Goal: Complete application form: Complete application form

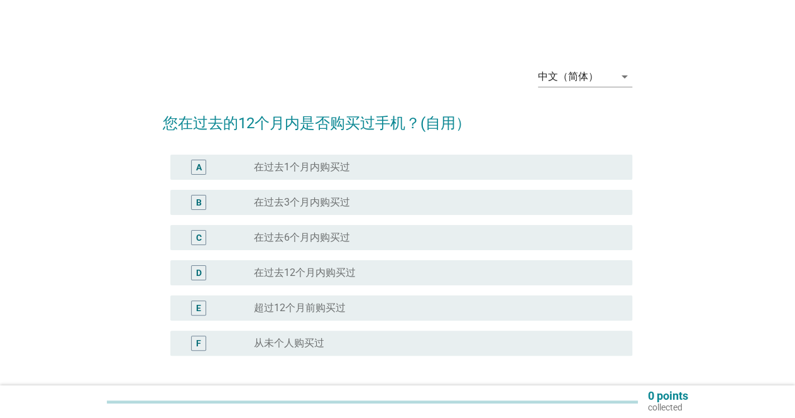
click at [262, 201] on label "在过去3个月内购买过" at bounding box center [302, 202] width 96 height 13
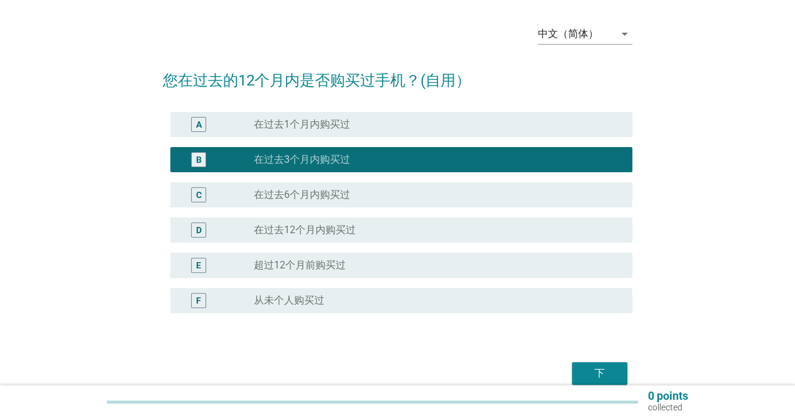
scroll to position [63, 0]
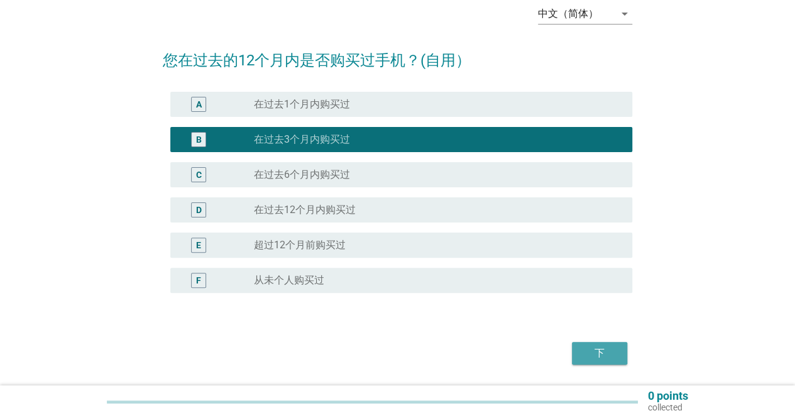
click at [616, 355] on div "下" at bounding box center [599, 353] width 35 height 15
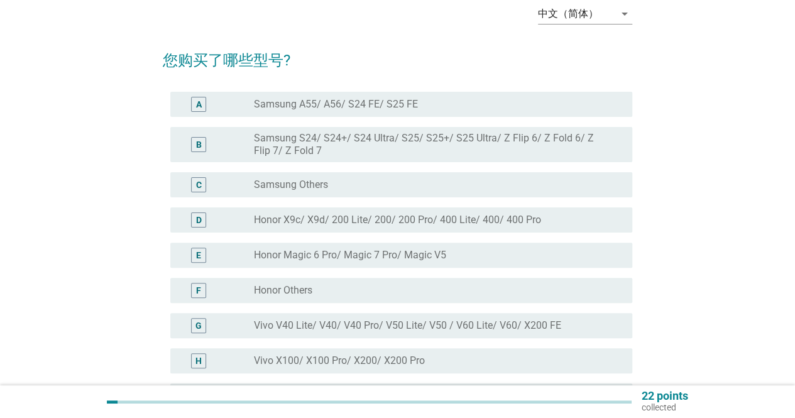
scroll to position [0, 0]
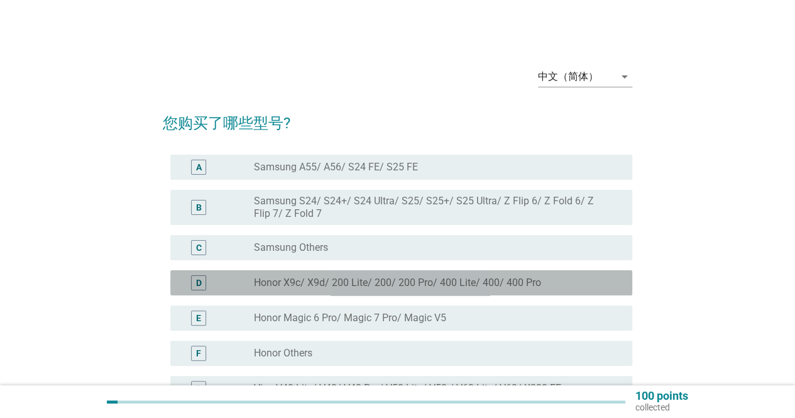
click at [356, 285] on label "Honor X9c/ X9d/ 200 Lite/ 200/ 200 Pro/ 400 Lite/ 400/ 400 Pro" at bounding box center [397, 283] width 287 height 13
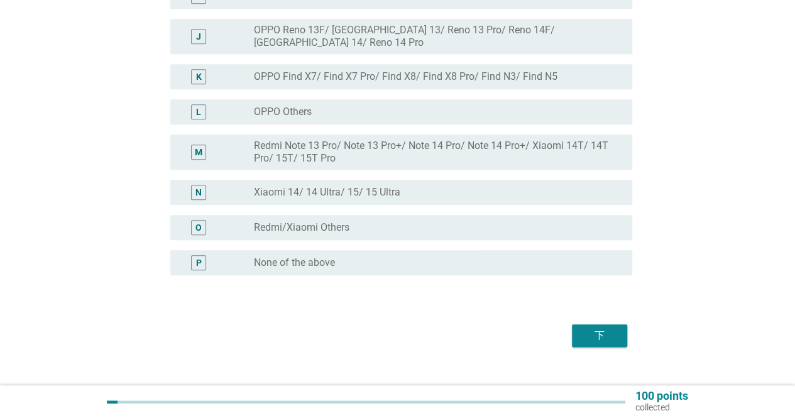
scroll to position [474, 0]
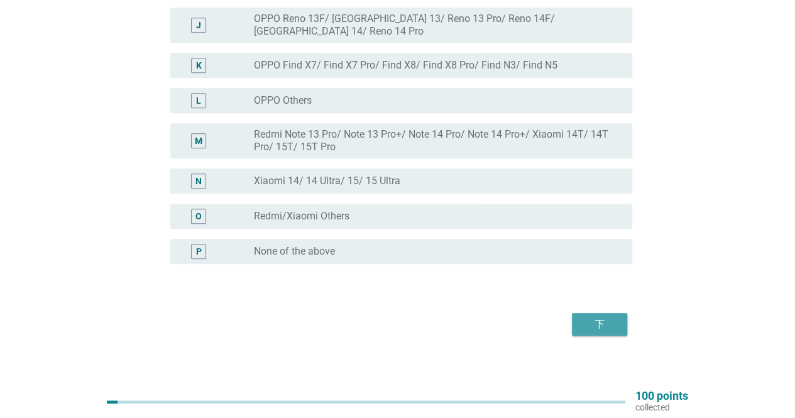
click at [600, 313] on button "下" at bounding box center [599, 324] width 55 height 23
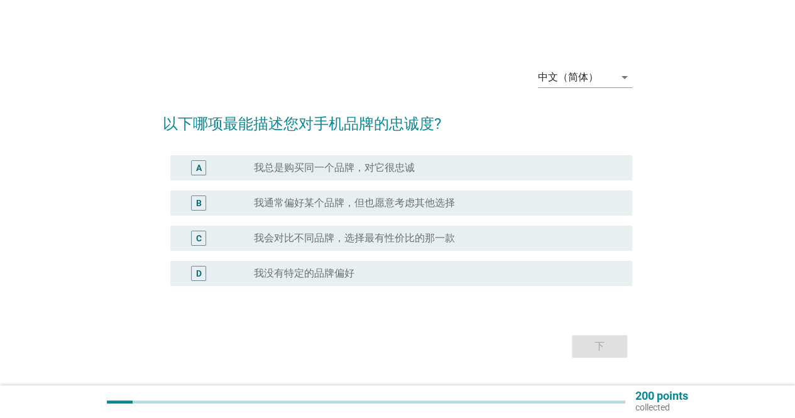
click at [295, 201] on label "我通常偏好某个品牌，但也愿意考虑其他选择" at bounding box center [354, 203] width 201 height 13
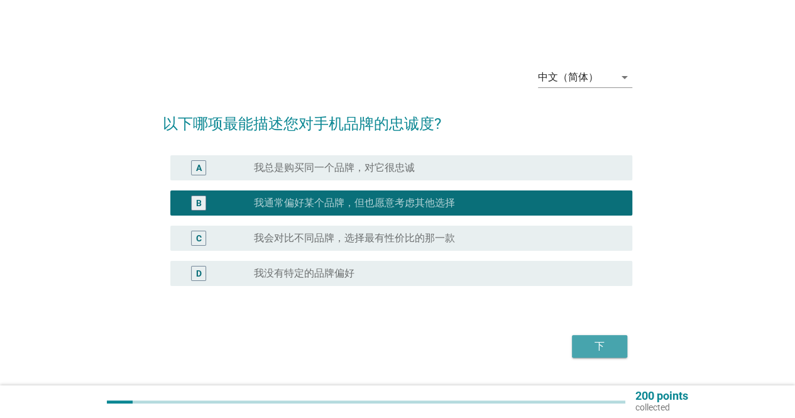
click at [576, 346] on button "下" at bounding box center [599, 346] width 55 height 23
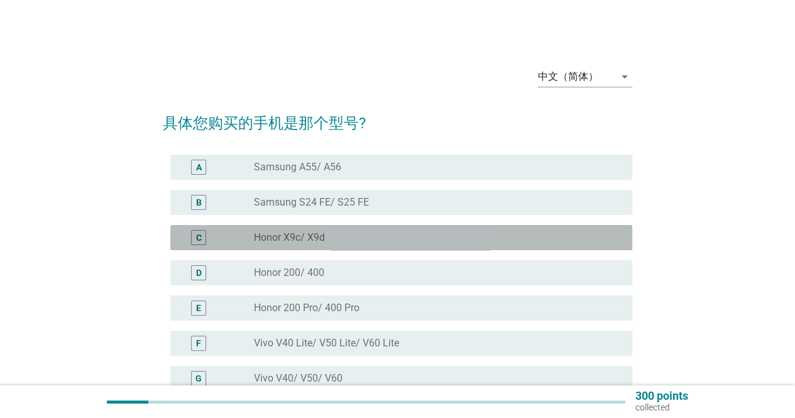
click at [453, 238] on div "radio_button_unchecked Honor X9c/ X9d" at bounding box center [433, 237] width 358 height 13
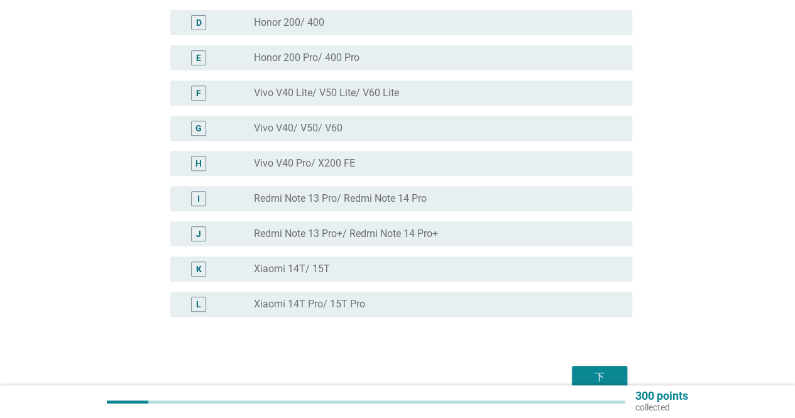
scroll to position [313, 0]
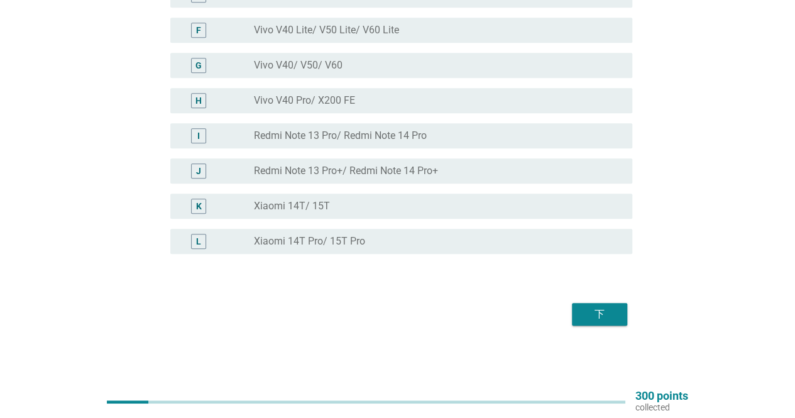
click at [592, 308] on div "下" at bounding box center [599, 314] width 35 height 15
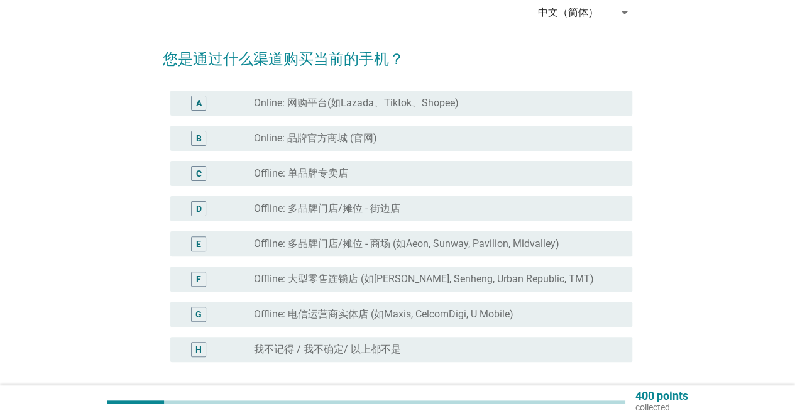
scroll to position [126, 0]
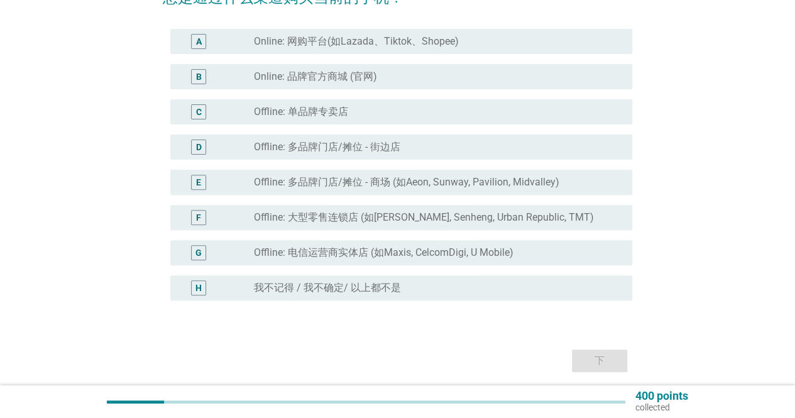
click at [546, 250] on div "radio_button_unchecked Offline: 电信运营商实体店 (如Maxis, CelcomDigi, U Mobile)" at bounding box center [433, 252] width 358 height 13
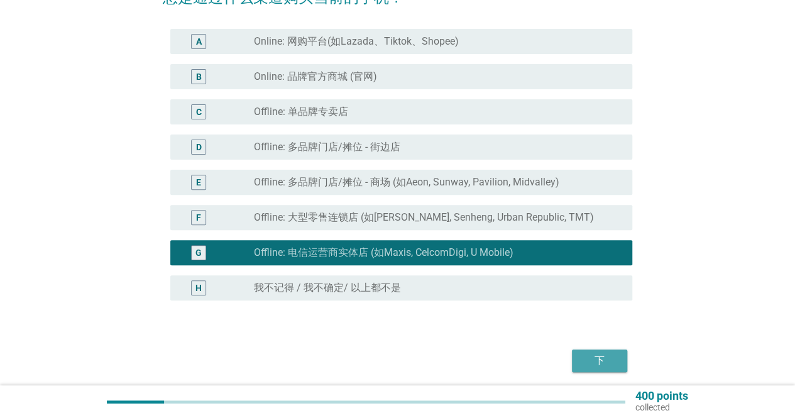
click at [608, 363] on div "下" at bounding box center [599, 360] width 35 height 15
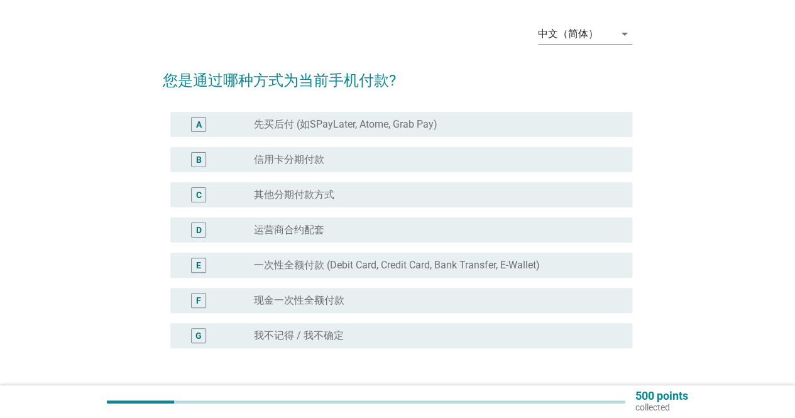
scroll to position [63, 0]
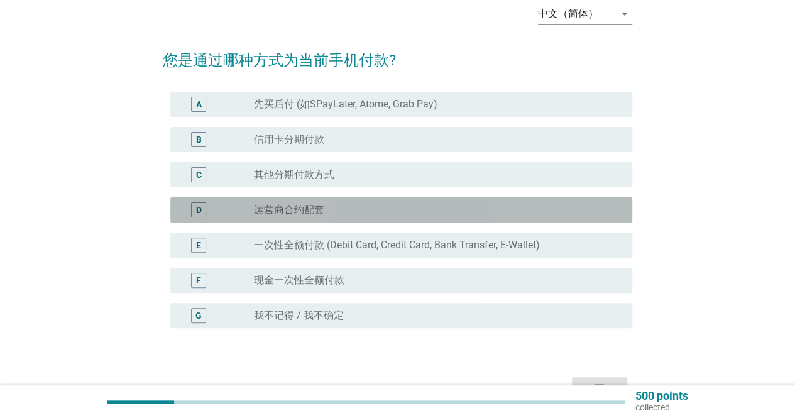
click at [473, 221] on div "D radio_button_unchecked 运营商合约配套" at bounding box center [401, 209] width 462 height 25
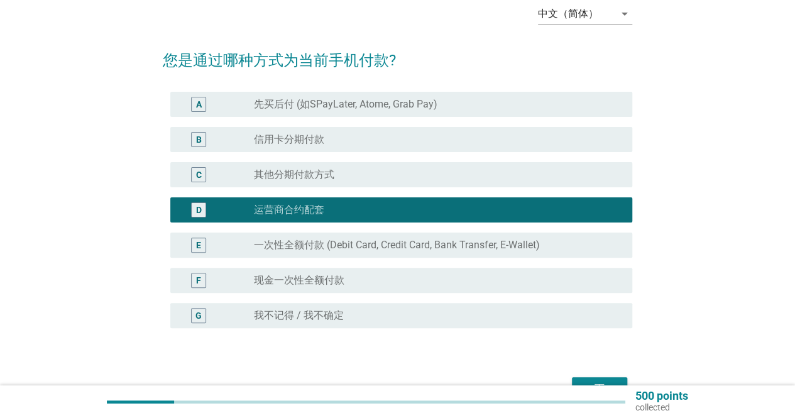
scroll to position [137, 0]
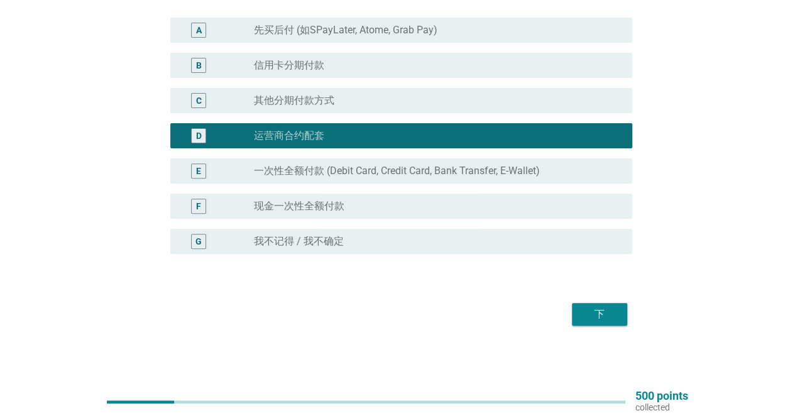
click at [588, 308] on div "下" at bounding box center [599, 314] width 35 height 15
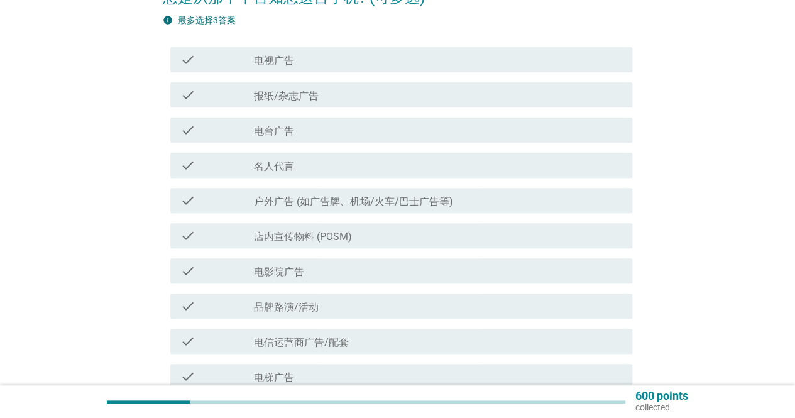
scroll to position [189, 0]
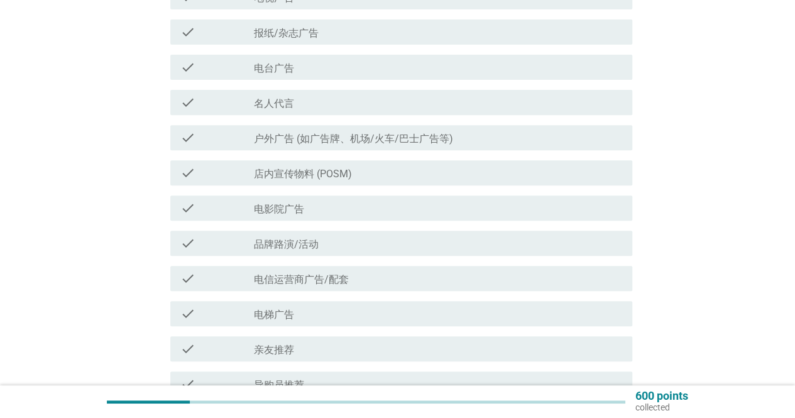
click at [443, 282] on div "check_box_outline_blank 电信运营商广告/配套" at bounding box center [438, 278] width 368 height 15
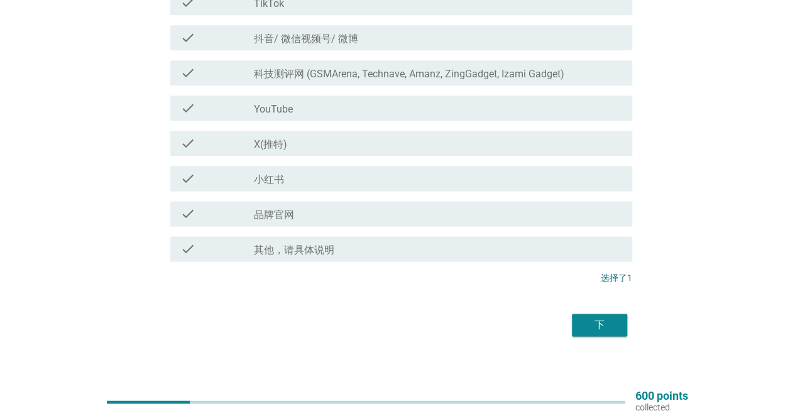
scroll to position [722, 0]
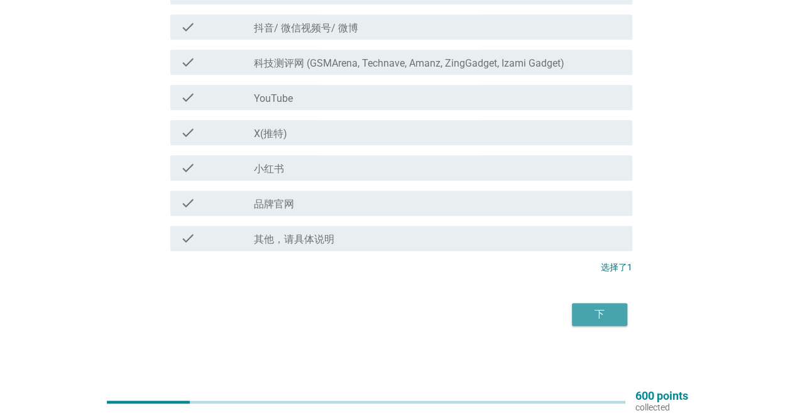
click at [588, 304] on button "下" at bounding box center [599, 314] width 55 height 23
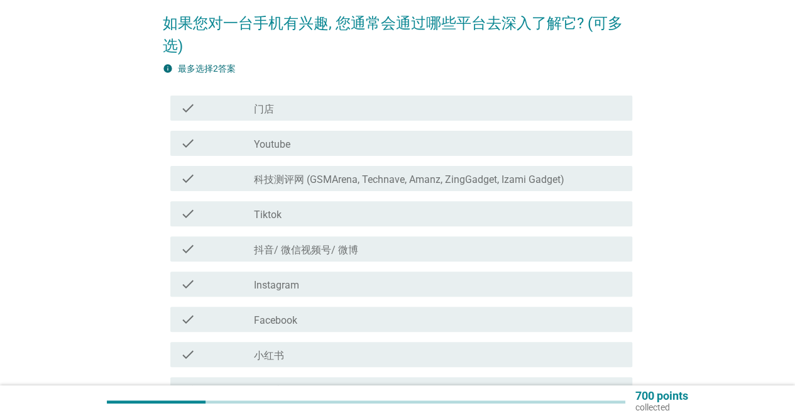
scroll to position [126, 0]
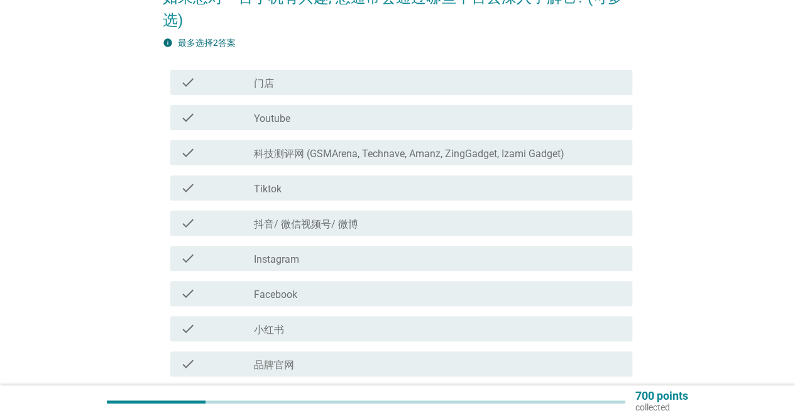
click at [348, 85] on div "check_box_outline_blank 门店" at bounding box center [438, 82] width 368 height 15
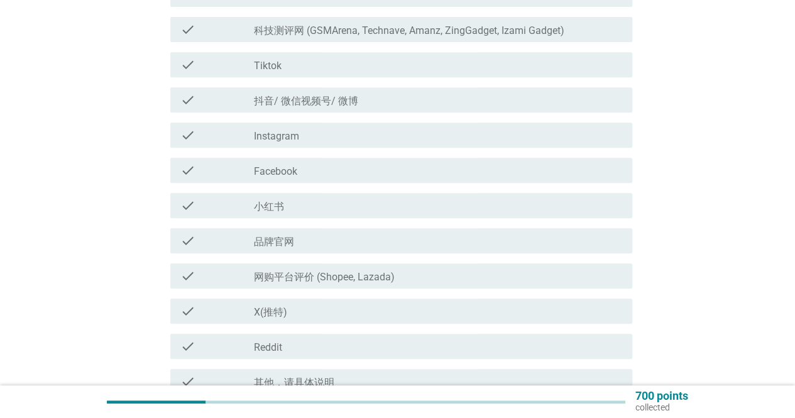
scroll to position [251, 0]
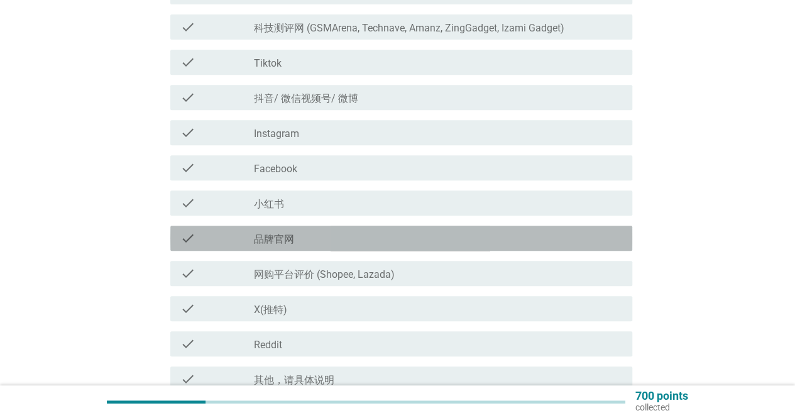
click at [406, 242] on div "check_box_outline_blank 品牌官网" at bounding box center [438, 238] width 368 height 15
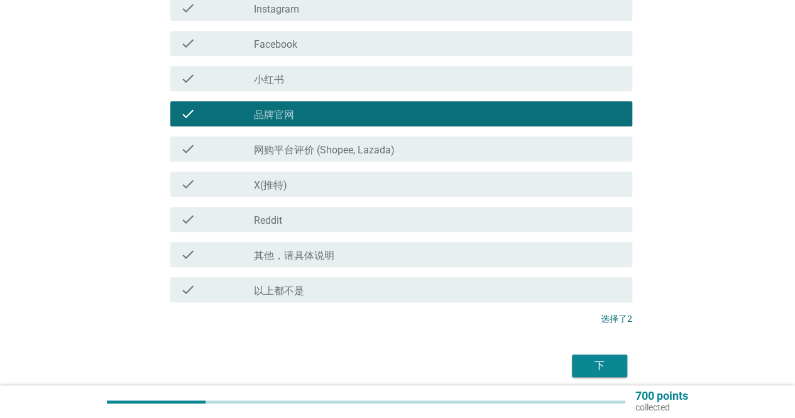
scroll to position [377, 0]
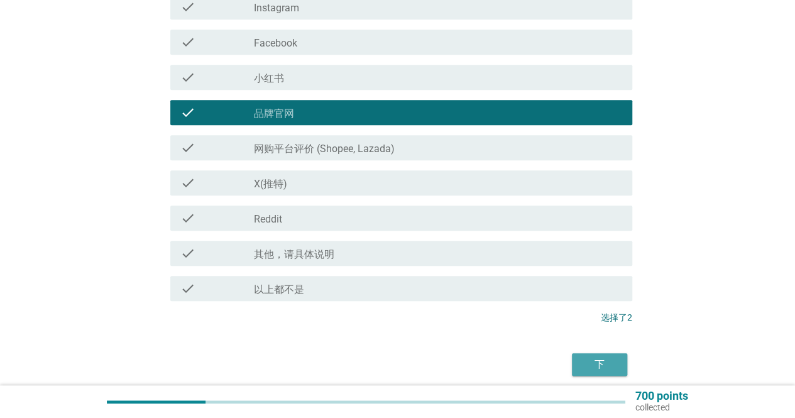
click at [619, 368] on button "下" at bounding box center [599, 364] width 55 height 23
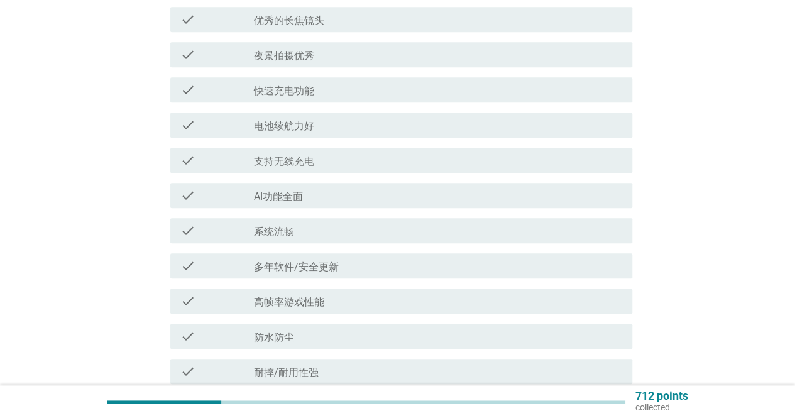
scroll to position [0, 0]
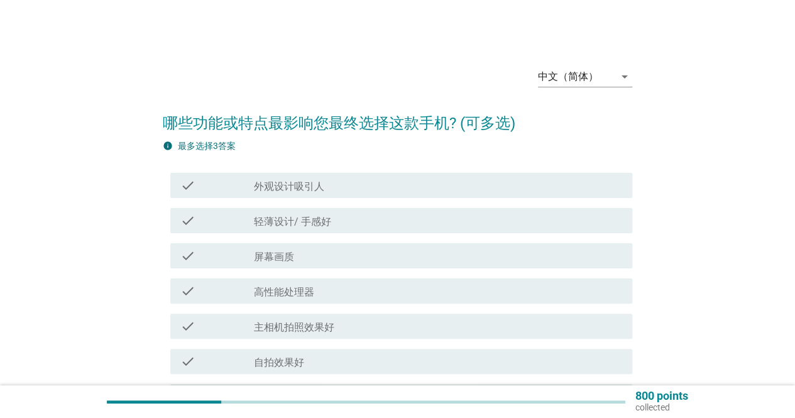
click at [383, 254] on div "check_box_outline_blank 屏幕画质" at bounding box center [438, 255] width 368 height 15
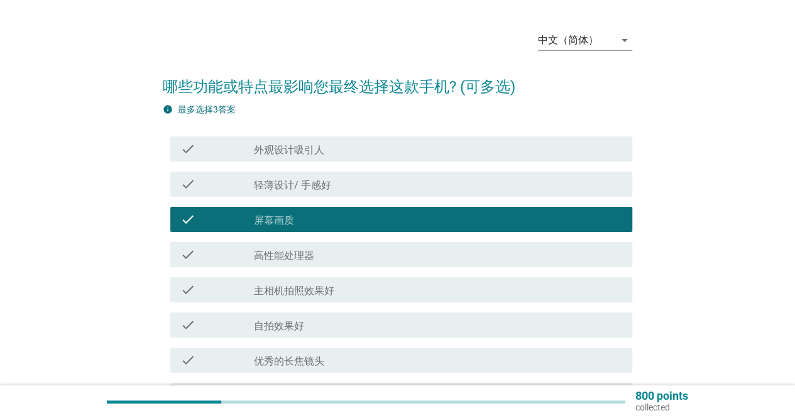
scroll to position [63, 0]
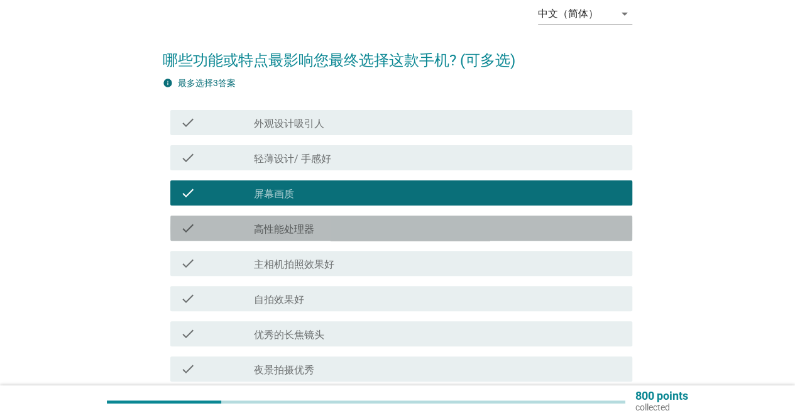
click at [371, 224] on div "check_box_outline_blank 高性能处理器" at bounding box center [438, 228] width 368 height 15
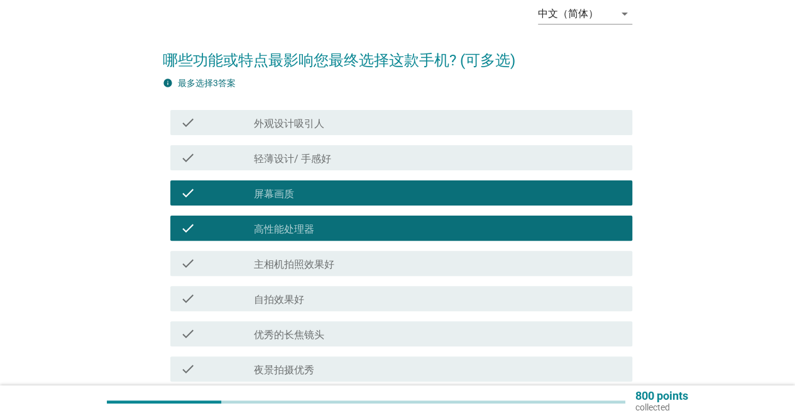
scroll to position [126, 0]
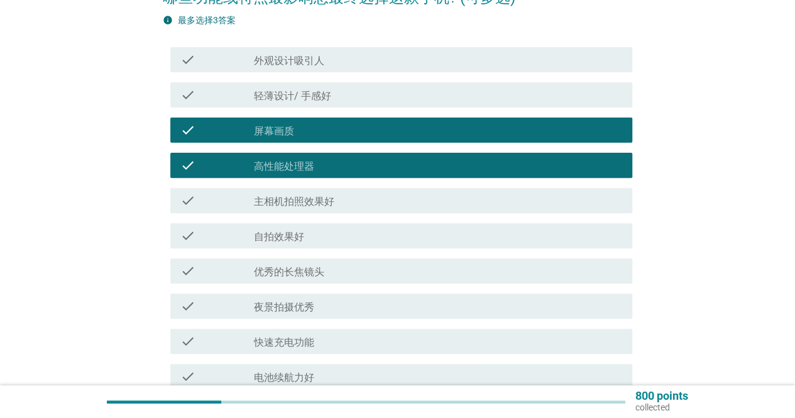
click at [370, 202] on div "check_box_outline_blank 主相机拍照效果好" at bounding box center [438, 200] width 368 height 15
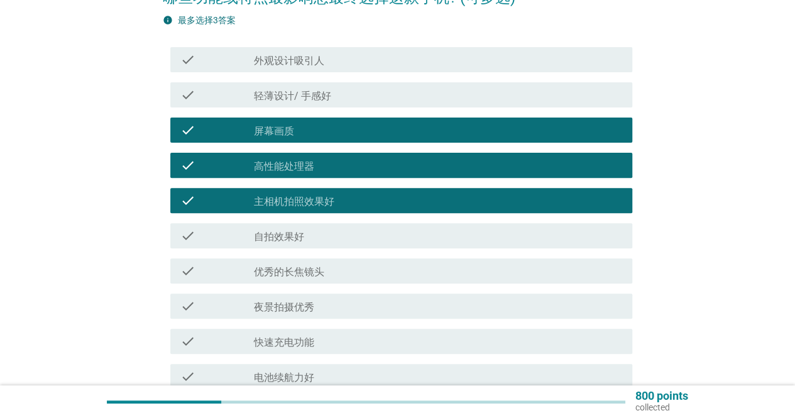
click at [368, 341] on div "check_box_outline_blank 快速充电功能" at bounding box center [438, 341] width 368 height 15
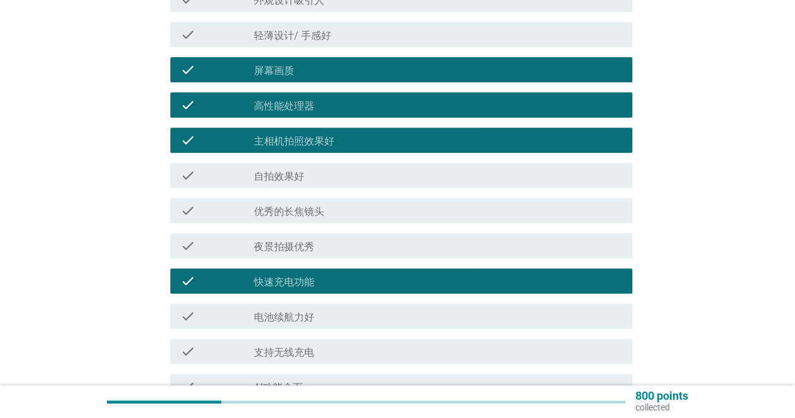
scroll to position [251, 0]
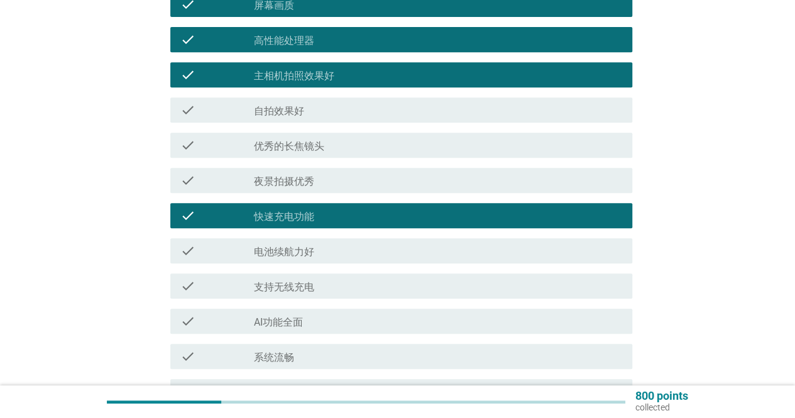
click at [357, 261] on div "check check_box_outline_blank 电池续航力好" at bounding box center [401, 250] width 462 height 25
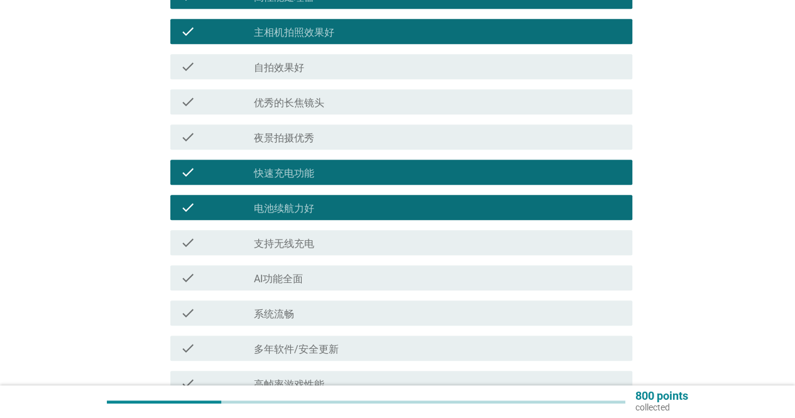
scroll to position [314, 0]
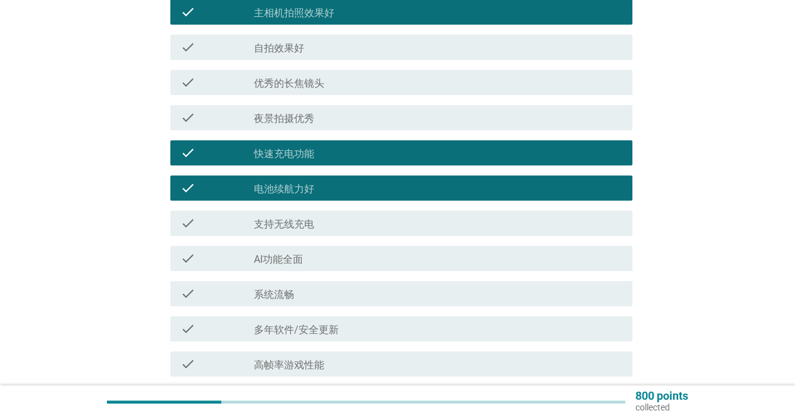
click at [362, 258] on div "check_box_outline_blank AI功能全面" at bounding box center [438, 258] width 368 height 15
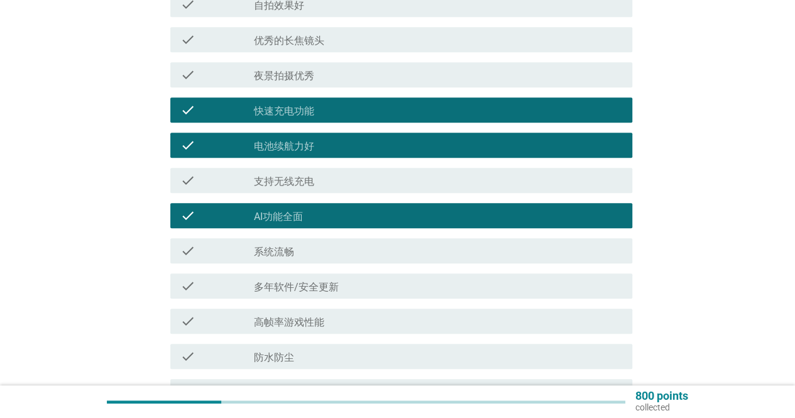
scroll to position [377, 0]
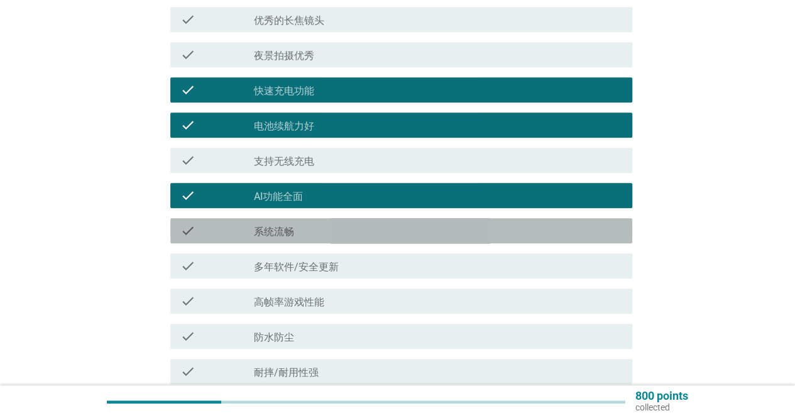
click at [355, 241] on div "check check_box_outline_blank 系统流畅" at bounding box center [401, 230] width 462 height 25
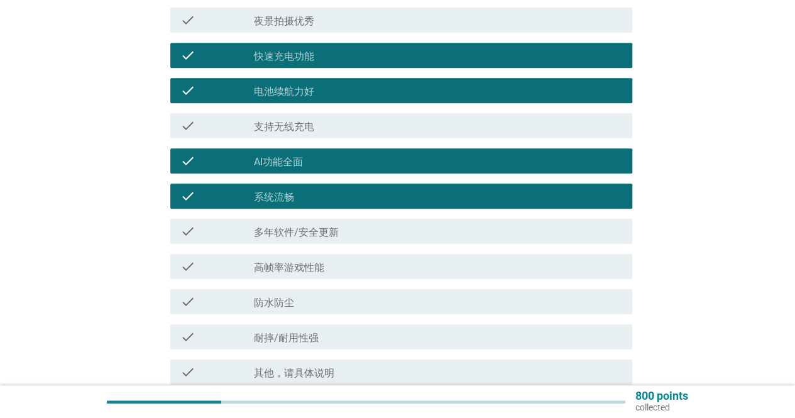
scroll to position [440, 0]
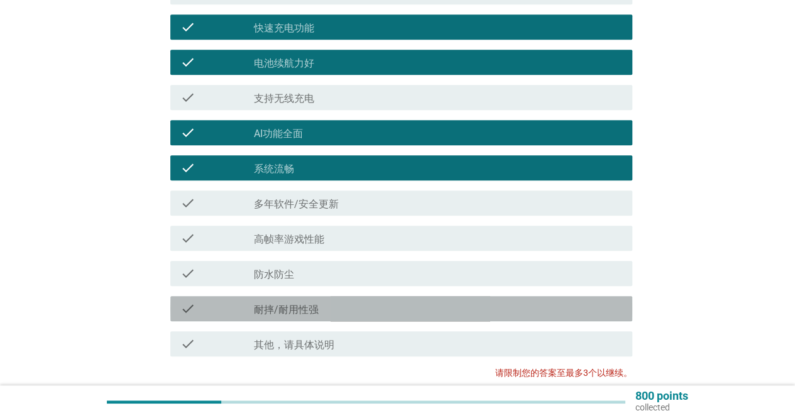
click at [361, 305] on div "check_box_outline_blank 耐摔/耐用性强" at bounding box center [438, 308] width 368 height 15
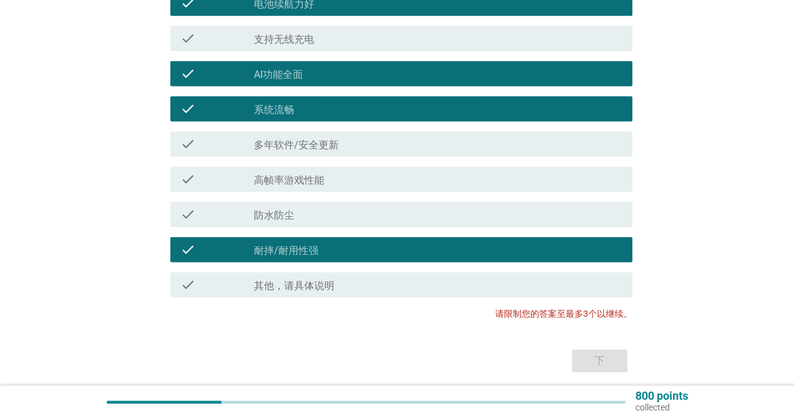
scroll to position [546, 0]
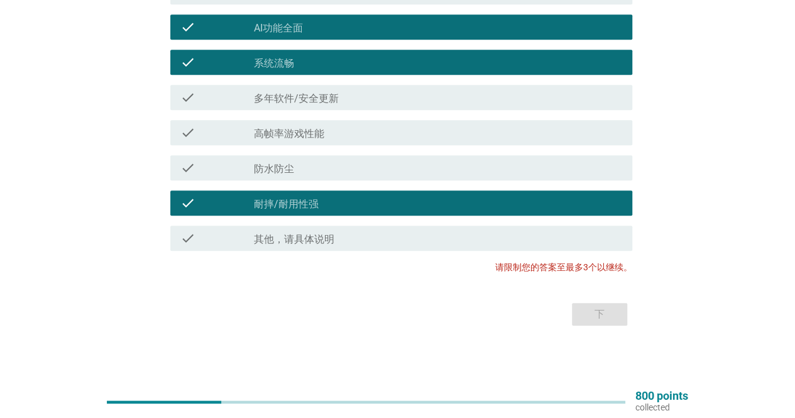
click at [601, 315] on div "下" at bounding box center [398, 314] width 470 height 30
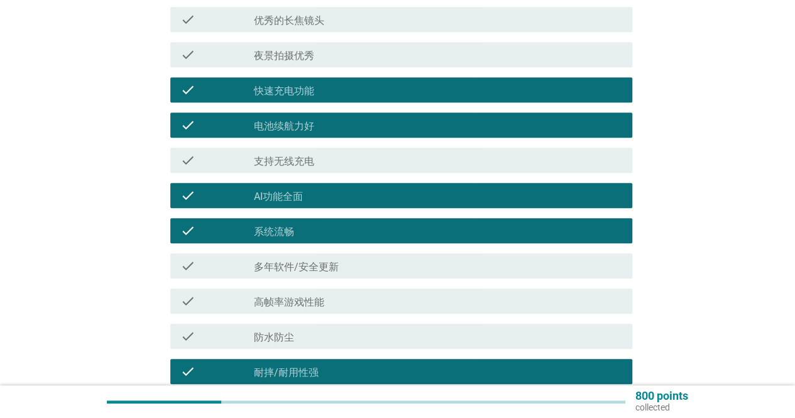
scroll to position [357, 0]
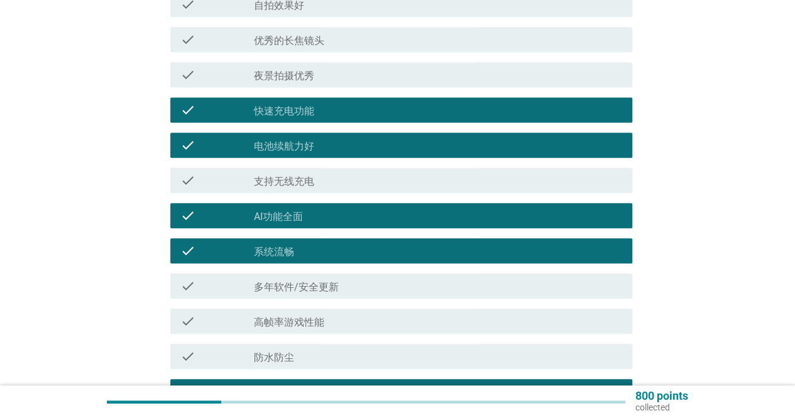
click at [347, 214] on div "check_box_outline_blank AI功能全面" at bounding box center [438, 215] width 368 height 15
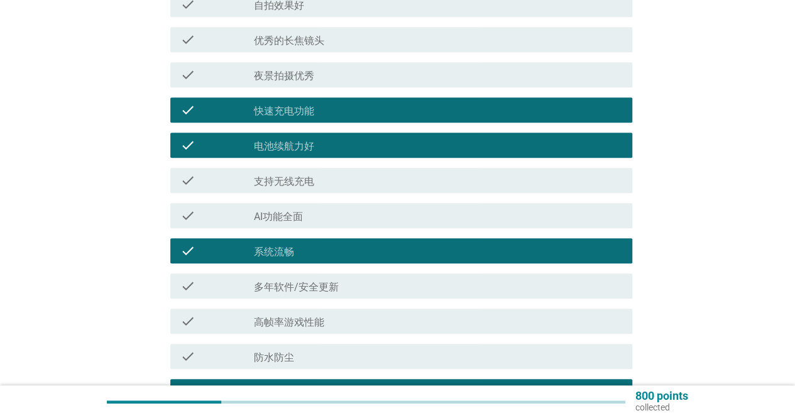
click at [346, 140] on div "check_box_outline_blank 电池续航力好" at bounding box center [438, 145] width 368 height 15
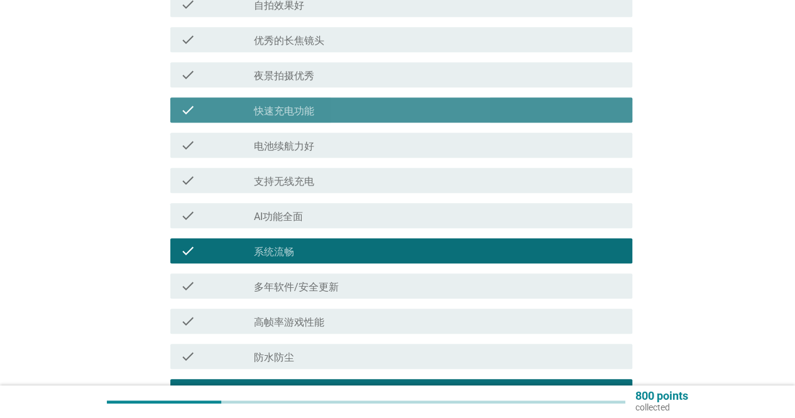
click at [350, 116] on div "check_box_outline_blank 快速充电功能" at bounding box center [438, 109] width 368 height 15
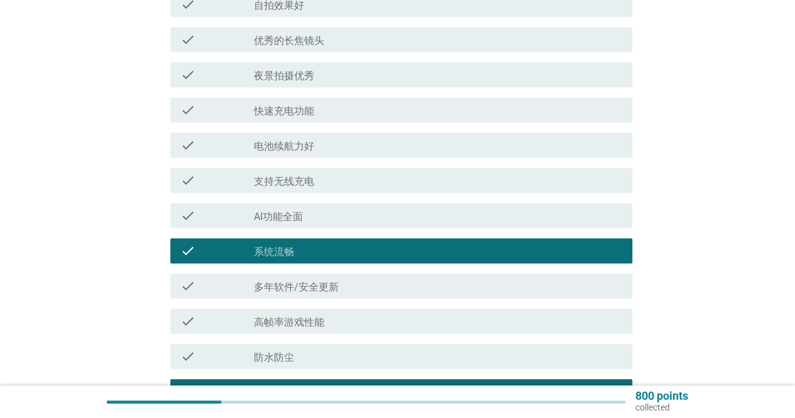
click at [338, 148] on div "check_box_outline_blank 电池续航力好" at bounding box center [438, 145] width 368 height 15
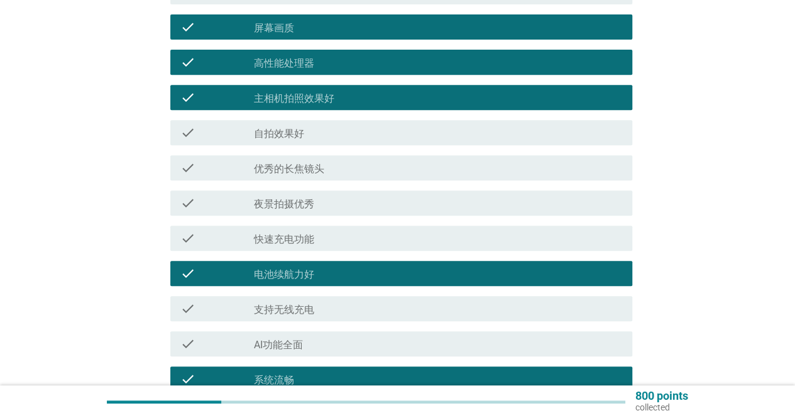
scroll to position [106, 0]
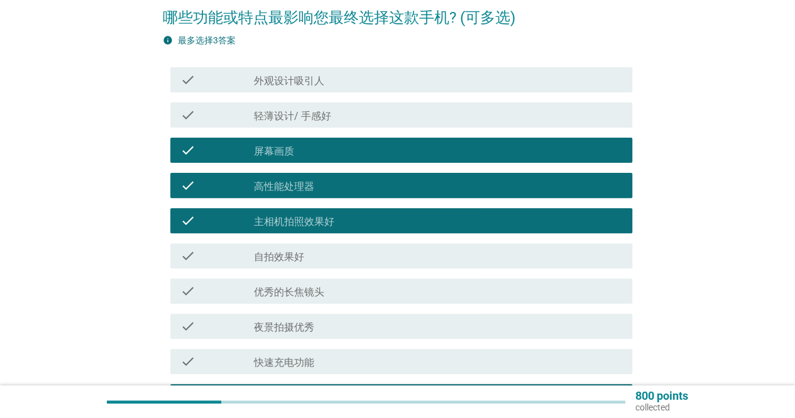
click at [343, 155] on div "check_box_outline_blank 屏幕画质" at bounding box center [438, 150] width 368 height 15
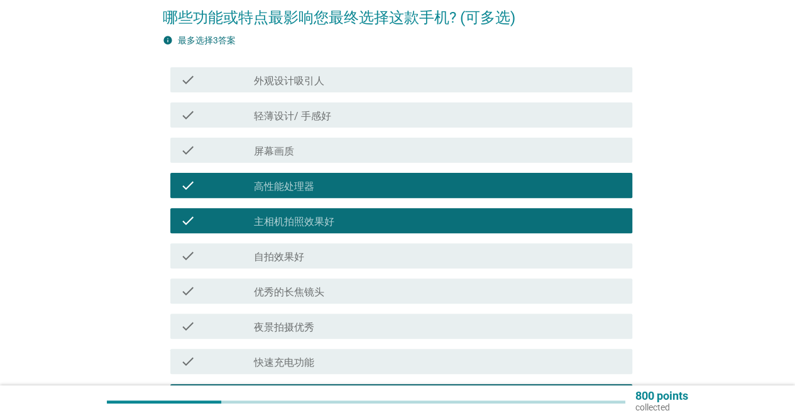
click at [341, 182] on div "check_box_outline_blank 高性能处理器" at bounding box center [438, 185] width 368 height 15
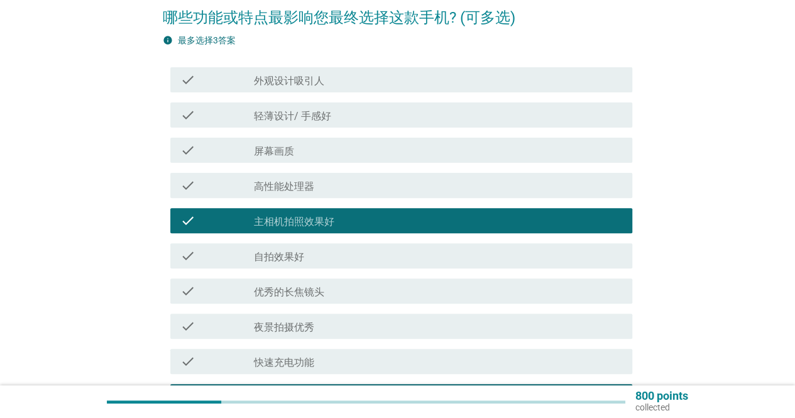
click at [331, 218] on label "主相机拍照效果好" at bounding box center [294, 222] width 80 height 13
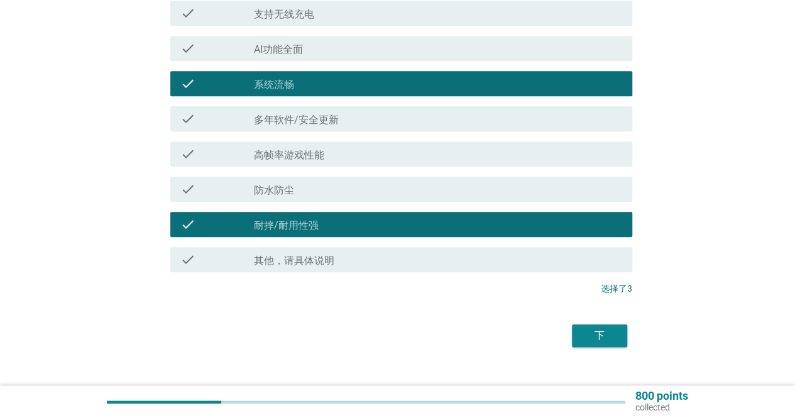
scroll to position [546, 0]
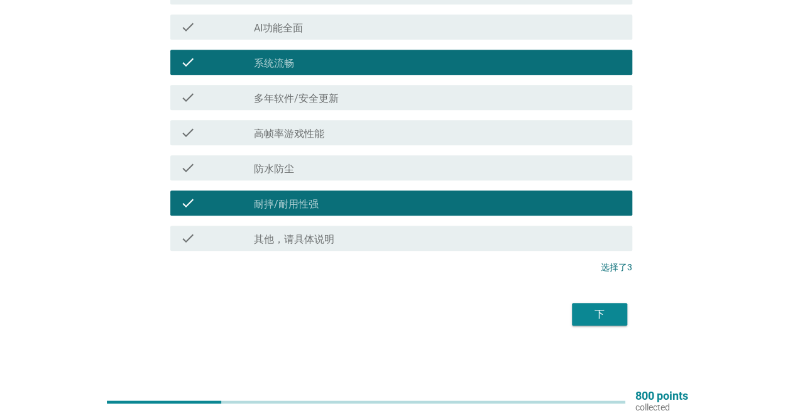
click at [612, 322] on button "下" at bounding box center [599, 314] width 55 height 23
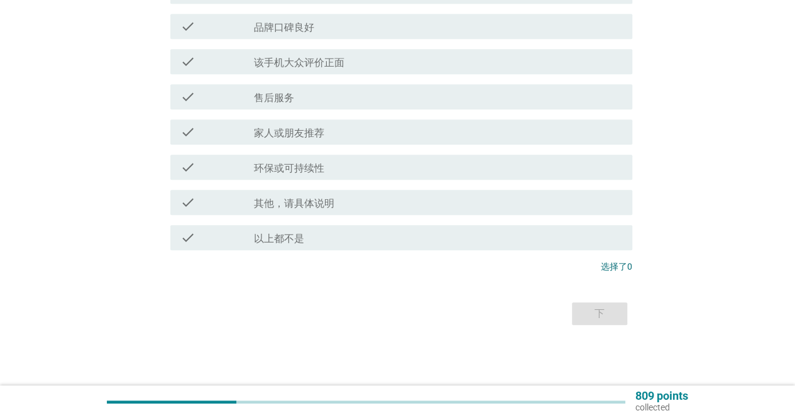
scroll to position [0, 0]
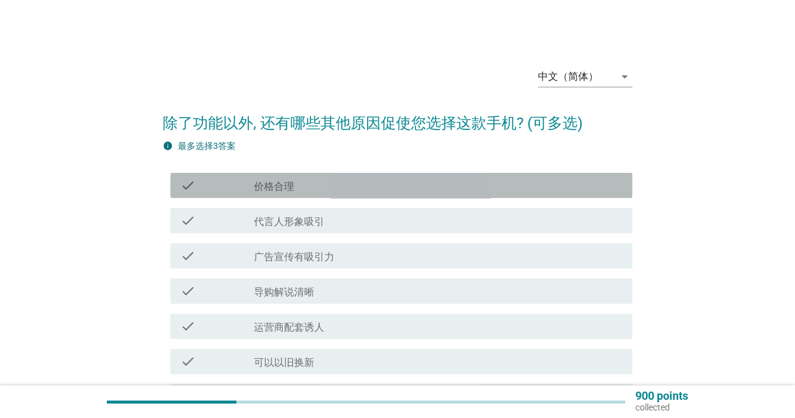
click at [412, 177] on div "check check_box_outline_blank 价格合理" at bounding box center [401, 185] width 462 height 25
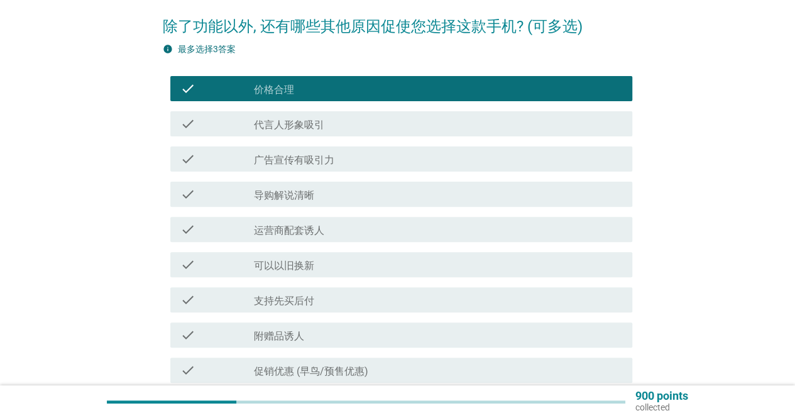
scroll to position [126, 0]
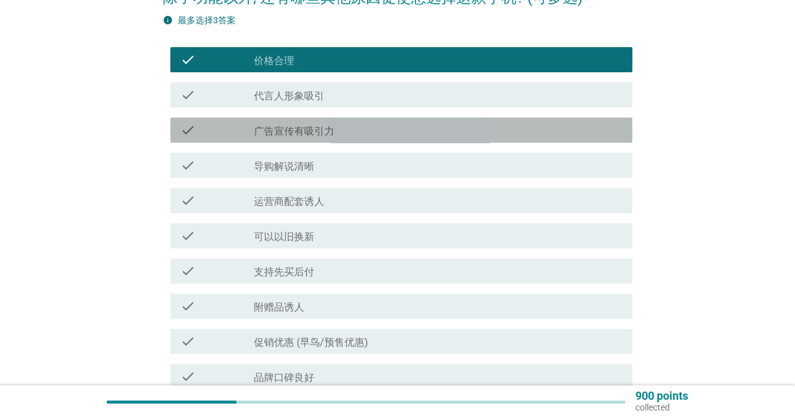
click at [383, 130] on div "check_box_outline_blank 广告宣传有吸引力" at bounding box center [438, 130] width 368 height 15
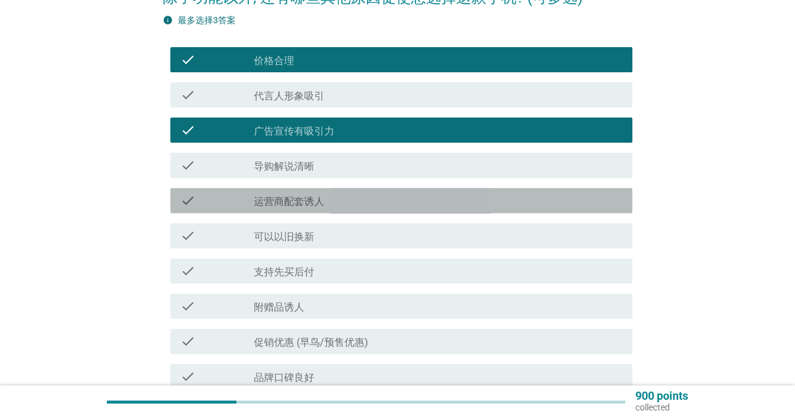
click at [377, 204] on div "check_box_outline_blank 运营商配套诱人" at bounding box center [438, 200] width 368 height 15
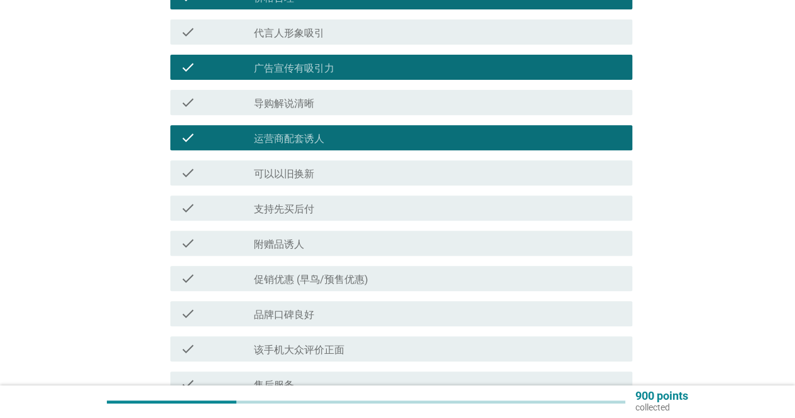
scroll to position [251, 0]
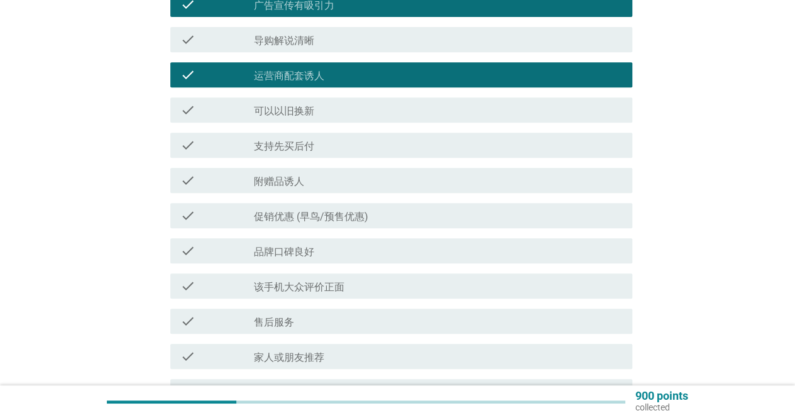
click at [381, 253] on div "check_box_outline_blank 品牌口碑良好" at bounding box center [438, 250] width 368 height 15
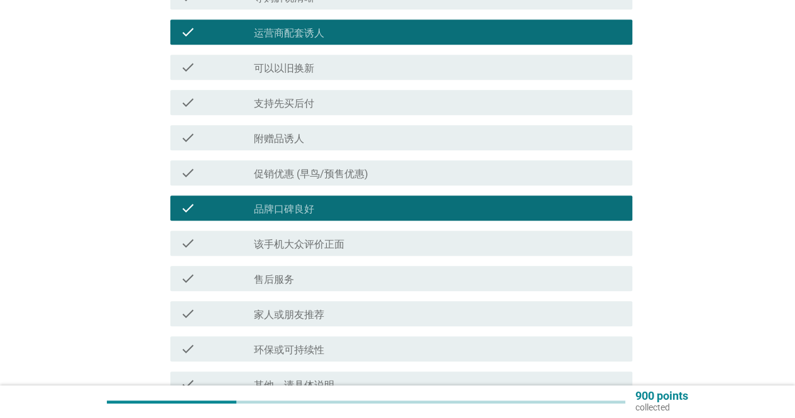
scroll to position [314, 0]
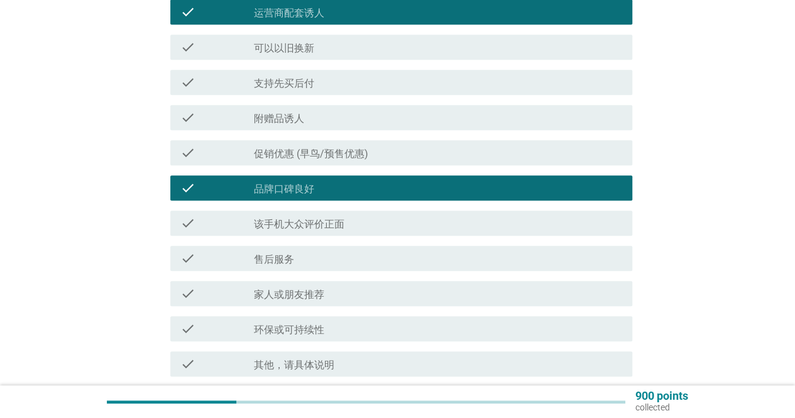
click at [403, 223] on div "check_box_outline_blank 该手机大众评价正面" at bounding box center [438, 223] width 368 height 15
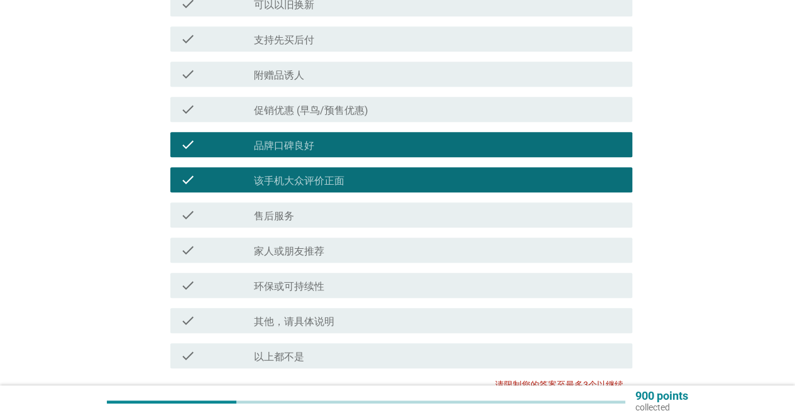
scroll to position [377, 0]
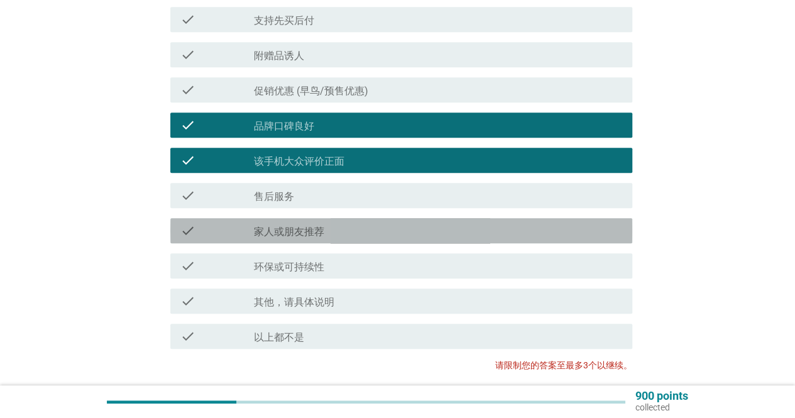
click at [406, 228] on div "check_box_outline_blank 家人或朋友推荐" at bounding box center [438, 230] width 368 height 15
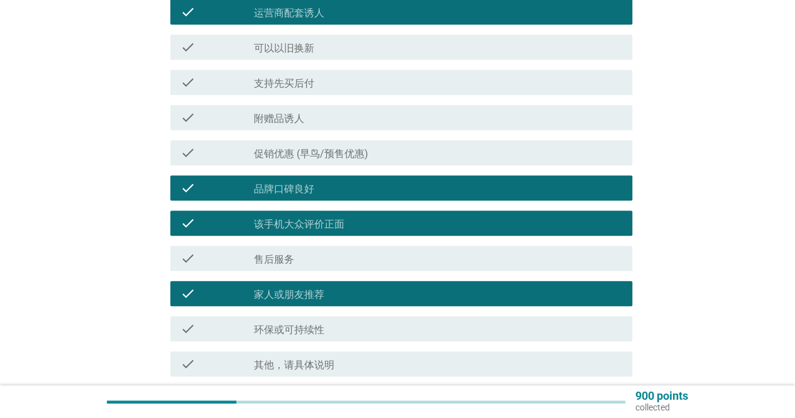
scroll to position [251, 0]
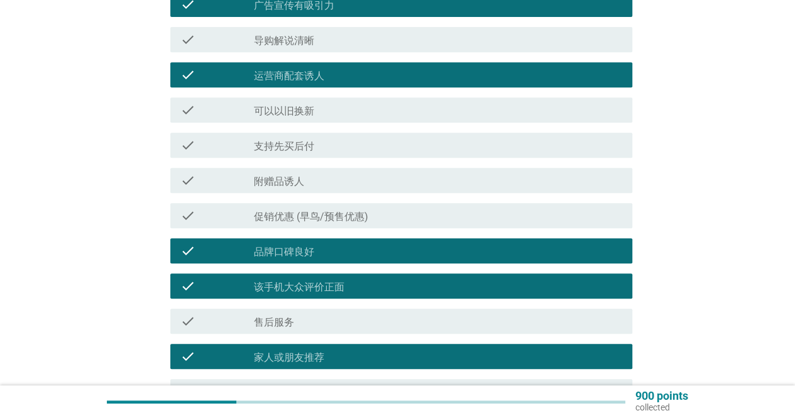
click at [436, 242] on div "check check_box_outline_blank 品牌口碑良好" at bounding box center [401, 250] width 462 height 25
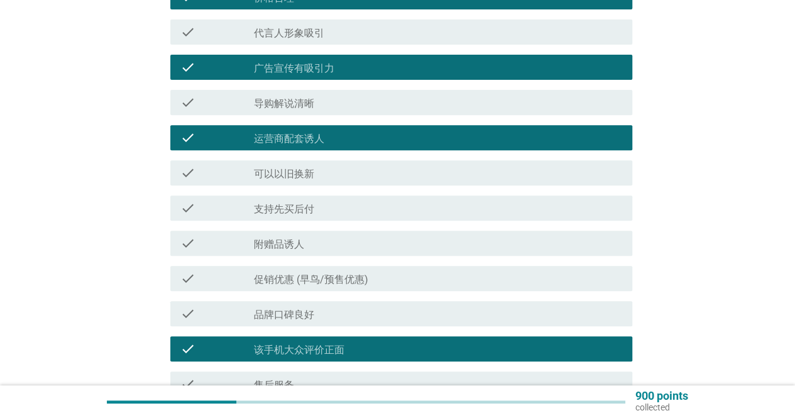
scroll to position [0, 0]
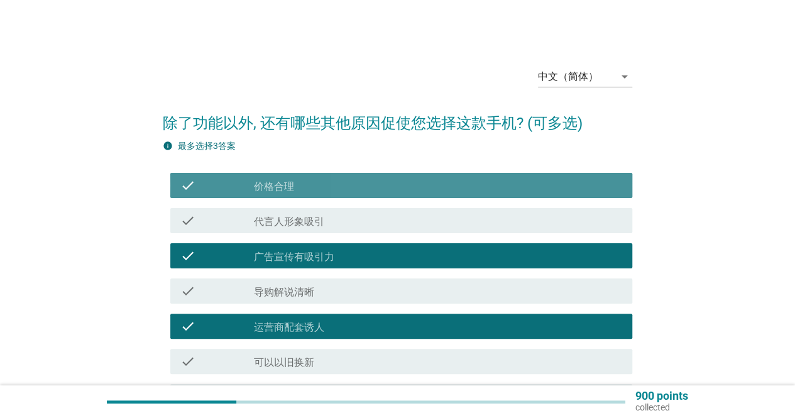
click at [414, 181] on div "check_box_outline_blank 价格合理" at bounding box center [438, 185] width 368 height 15
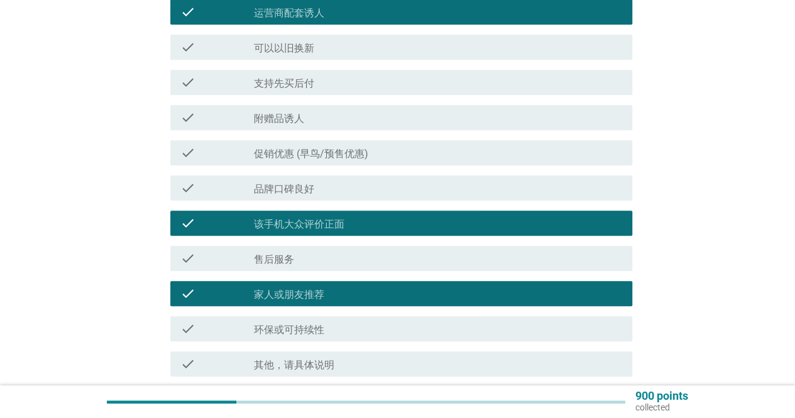
scroll to position [377, 0]
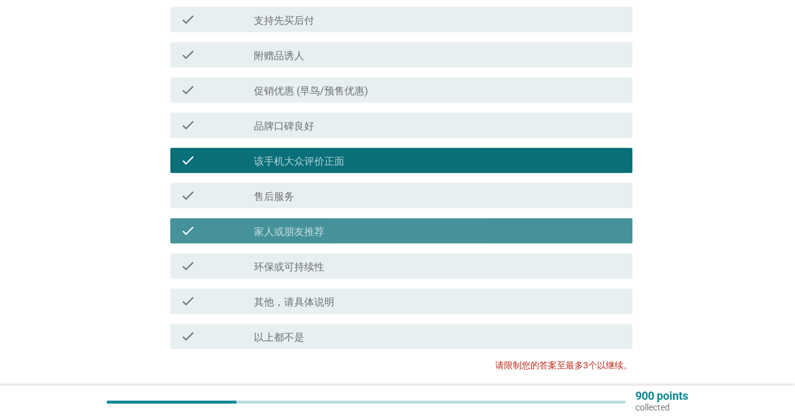
click at [426, 225] on div "check_box_outline_blank 家人或朋友推荐" at bounding box center [438, 230] width 368 height 15
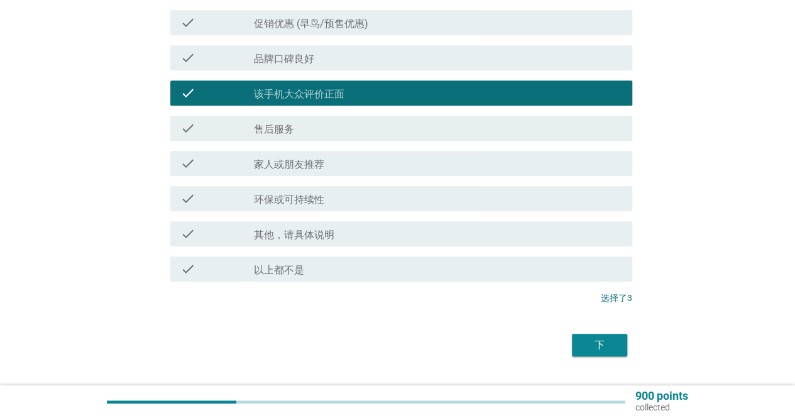
scroll to position [475, 0]
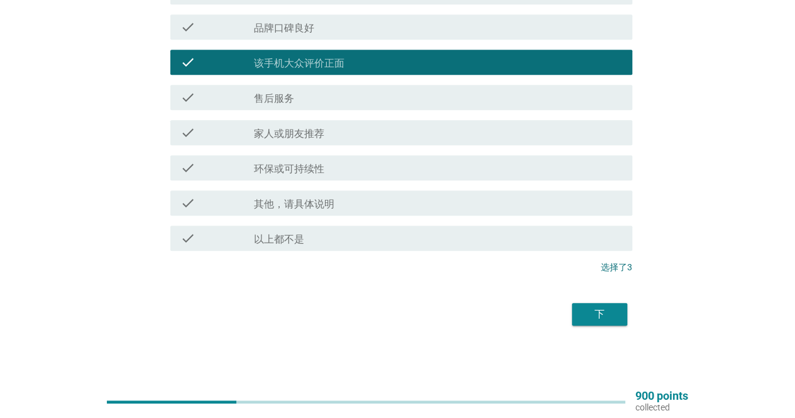
click at [587, 313] on div "下" at bounding box center [599, 314] width 35 height 15
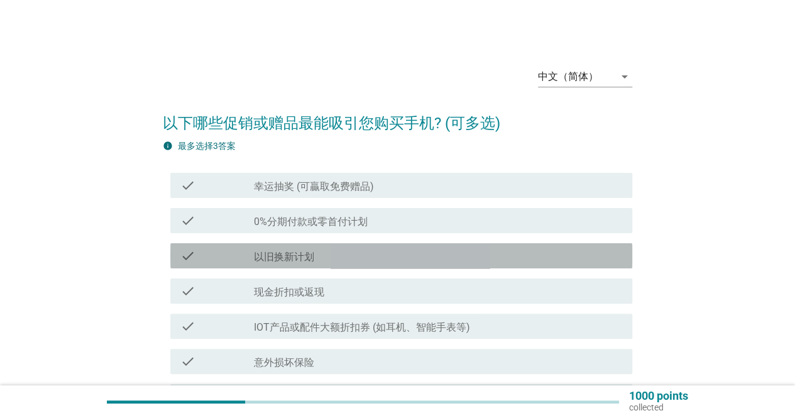
click at [470, 257] on div "check_box_outline_blank 以旧换新计划" at bounding box center [438, 255] width 368 height 15
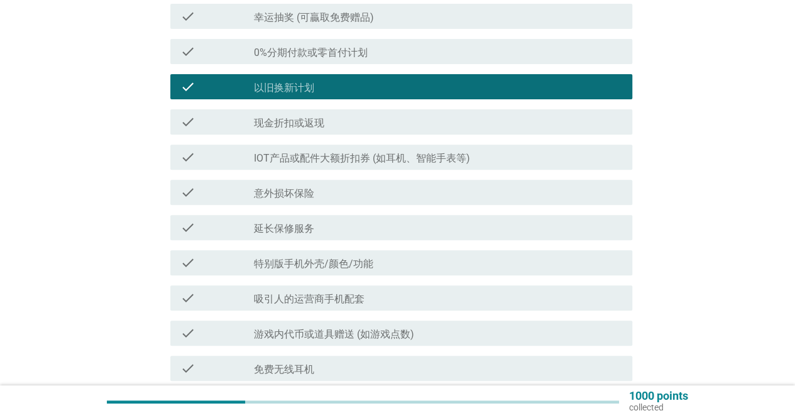
scroll to position [189, 0]
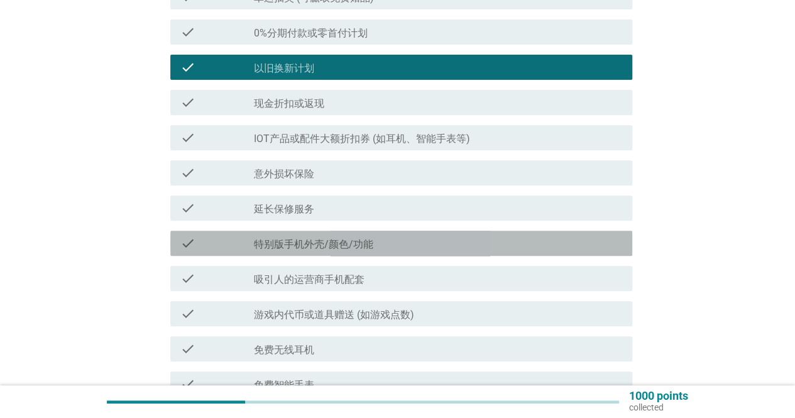
click at [488, 244] on div "check_box_outline_blank 特别版手机外壳/颜色/功能" at bounding box center [438, 243] width 368 height 15
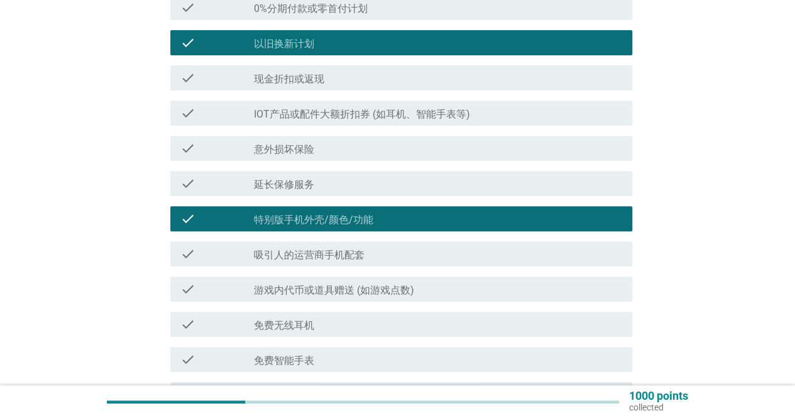
scroll to position [251, 0]
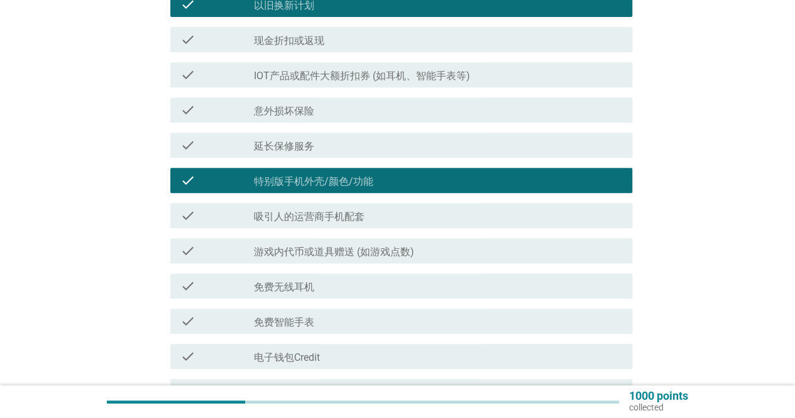
click at [486, 216] on div "check_box_outline_blank 吸引人的运营商手机配套" at bounding box center [438, 215] width 368 height 15
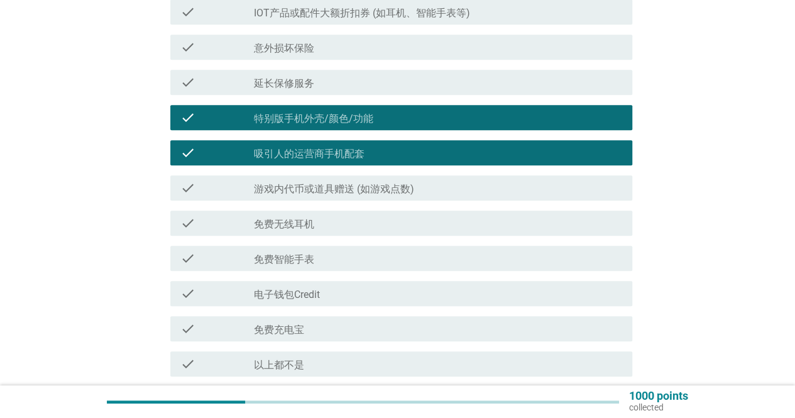
scroll to position [440, 0]
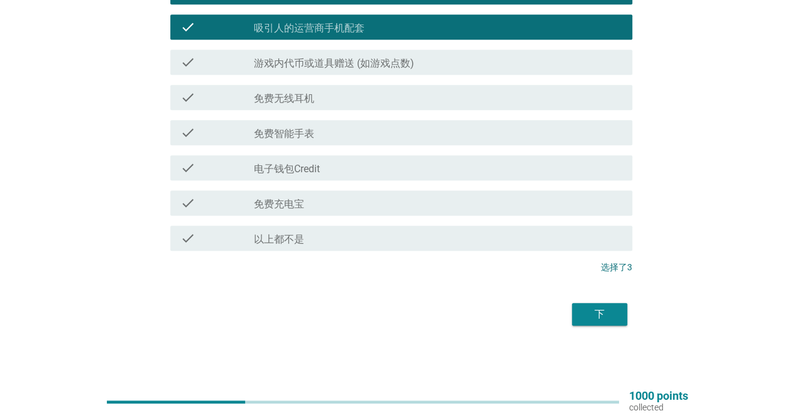
click at [593, 314] on div "下" at bounding box center [599, 314] width 35 height 15
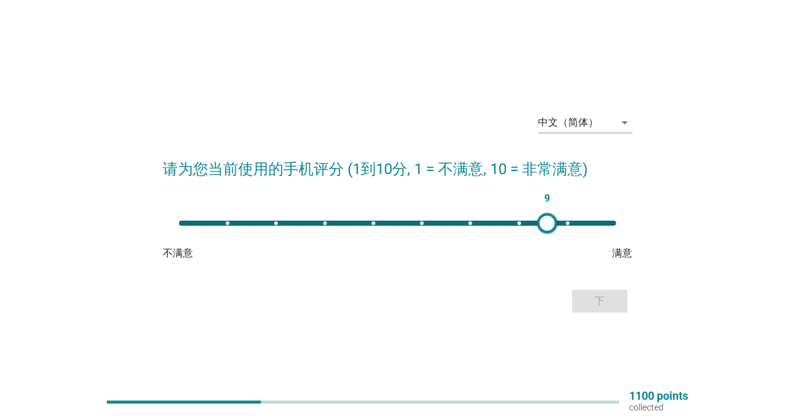
type input "8"
drag, startPoint x: 180, startPoint y: 216, endPoint x: 523, endPoint y: 245, distance: 344.5
click at [523, 245] on div "8 不满意 满意" at bounding box center [398, 236] width 470 height 50
click at [590, 302] on div "下" at bounding box center [599, 301] width 35 height 15
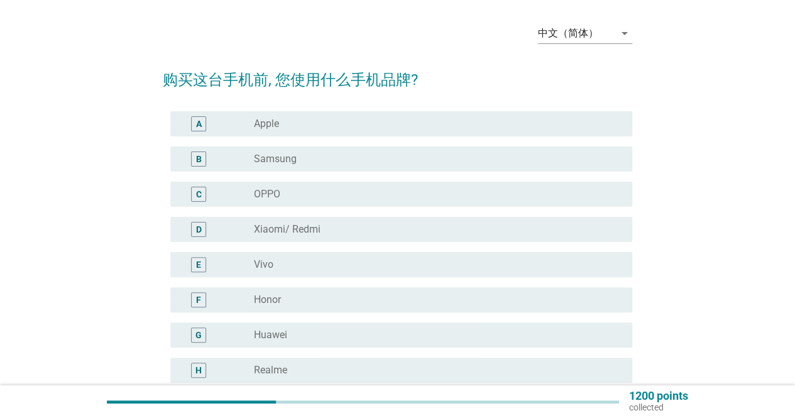
scroll to position [63, 0]
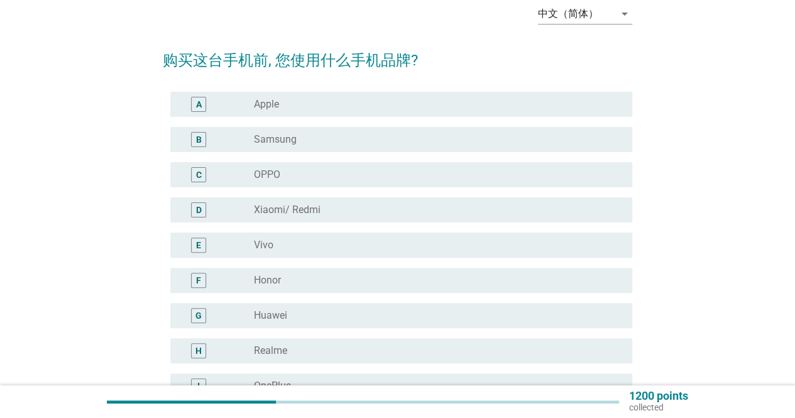
click at [463, 296] on div "F radio_button_unchecked Honor" at bounding box center [398, 280] width 470 height 35
click at [467, 284] on div "radio_button_unchecked Honor" at bounding box center [433, 280] width 358 height 13
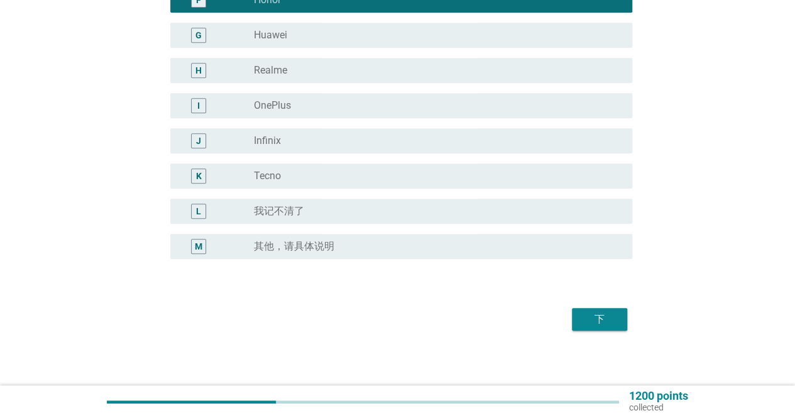
scroll to position [348, 0]
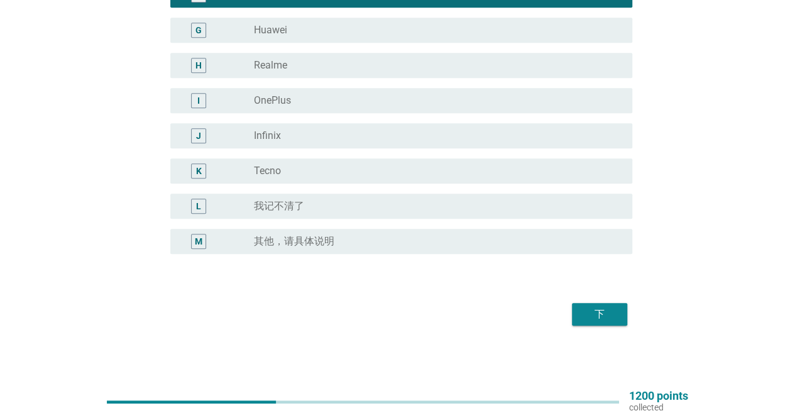
click at [566, 306] on div "下" at bounding box center [398, 314] width 470 height 30
click at [601, 316] on div "下" at bounding box center [599, 314] width 35 height 15
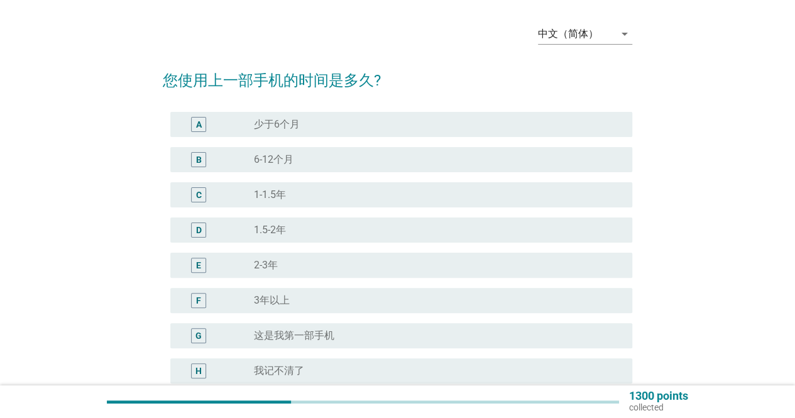
scroll to position [63, 0]
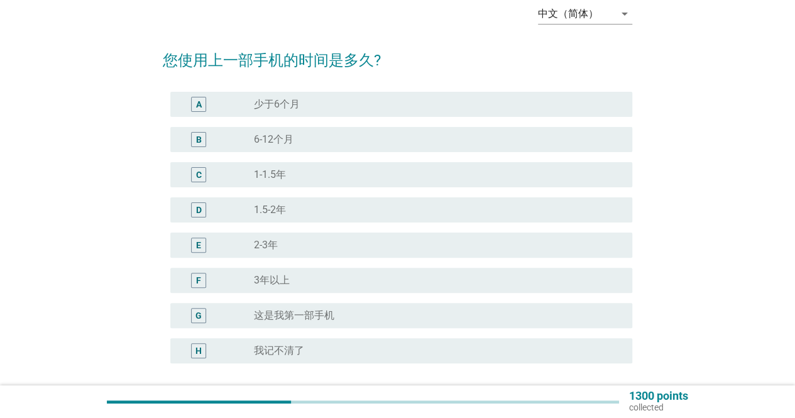
click at [407, 208] on div "radio_button_unchecked 1.5-2年" at bounding box center [433, 210] width 358 height 13
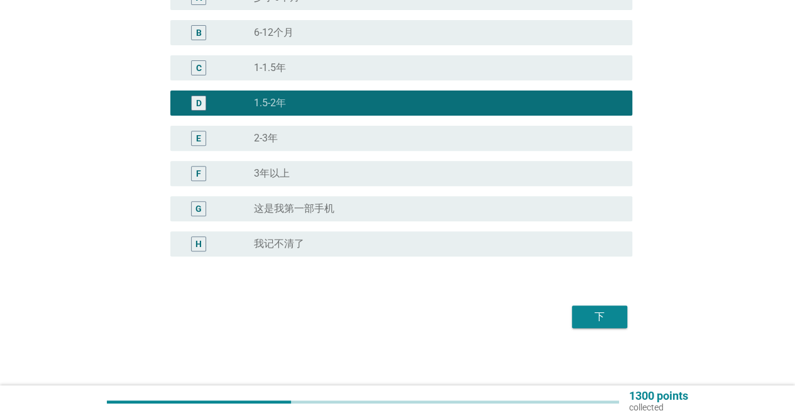
scroll to position [172, 0]
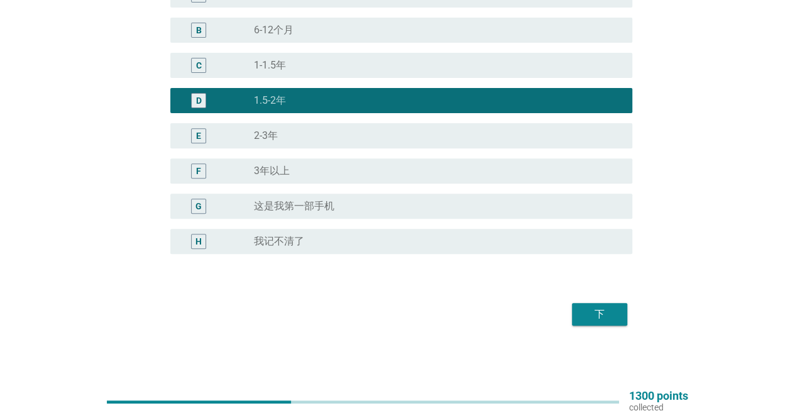
click at [585, 305] on button "下" at bounding box center [599, 314] width 55 height 23
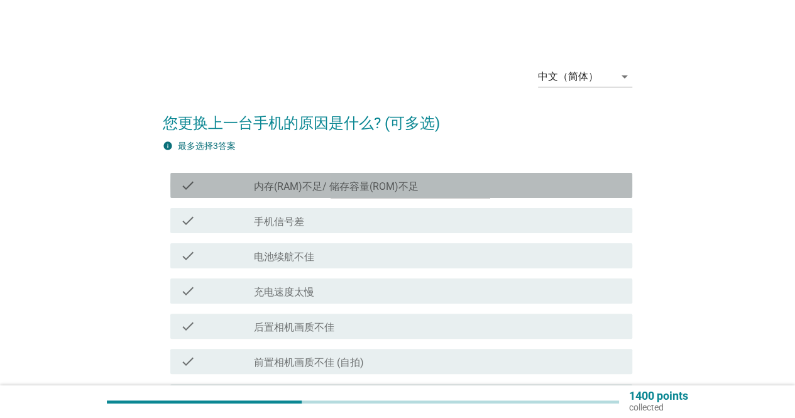
click at [500, 194] on div "check check_box_outline_blank 内存(RAM)不足/ 储存容量(ROM)不足" at bounding box center [401, 185] width 462 height 25
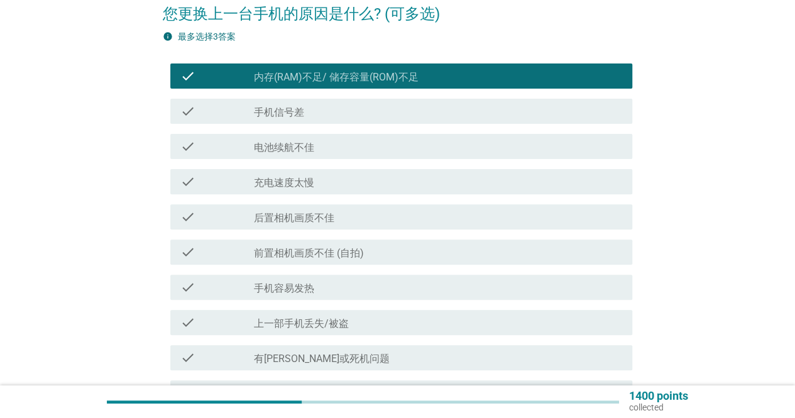
scroll to position [126, 0]
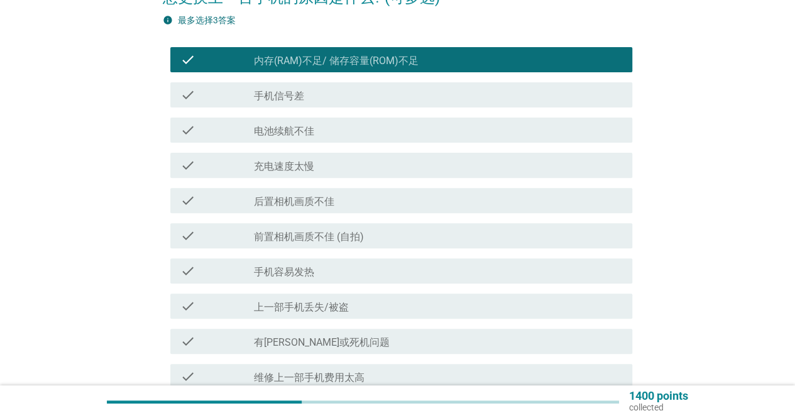
click at [497, 273] on div "check_box_outline_blank 手机容易发热" at bounding box center [438, 270] width 368 height 15
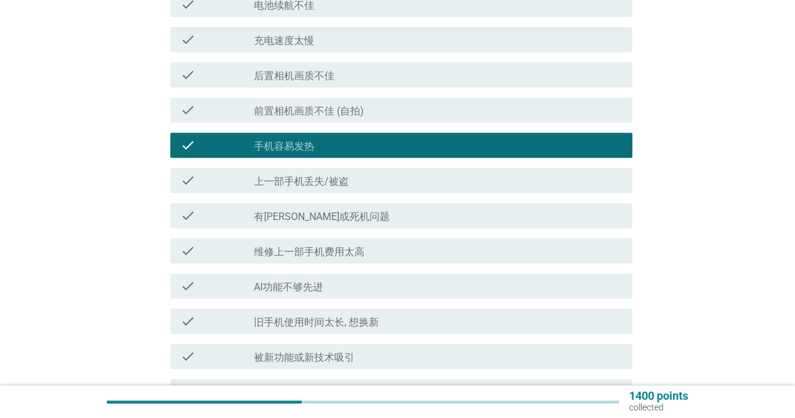
scroll to position [314, 0]
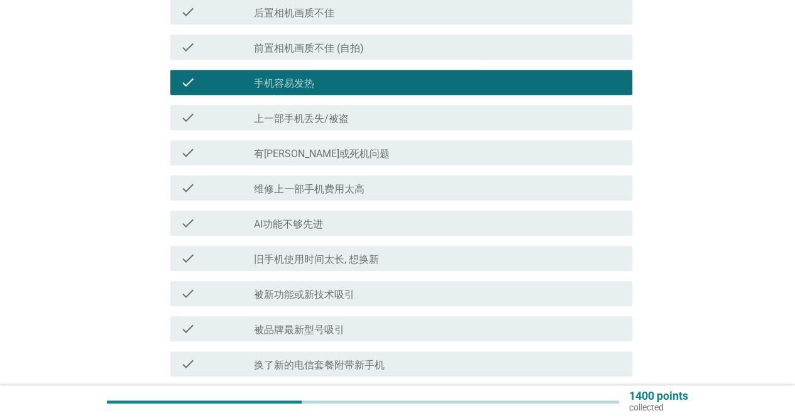
click at [477, 295] on div "check_box_outline_blank 被新功能或新技术吸引" at bounding box center [438, 293] width 368 height 15
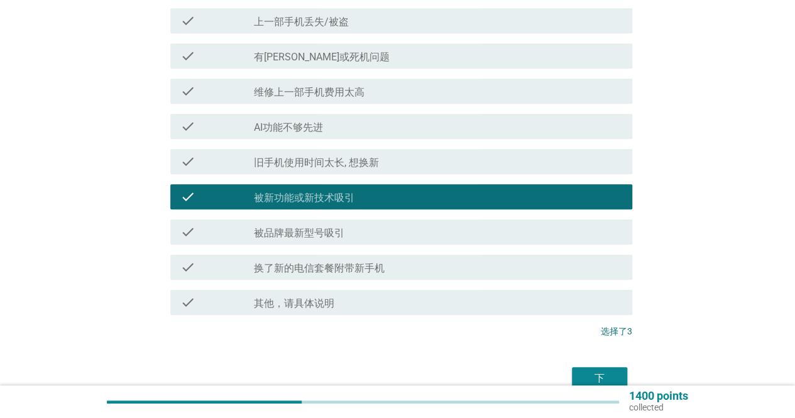
scroll to position [440, 0]
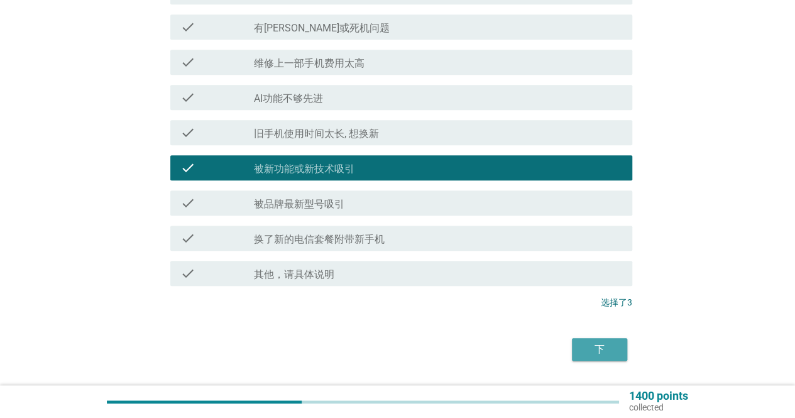
click at [605, 343] on div "下" at bounding box center [599, 349] width 35 height 15
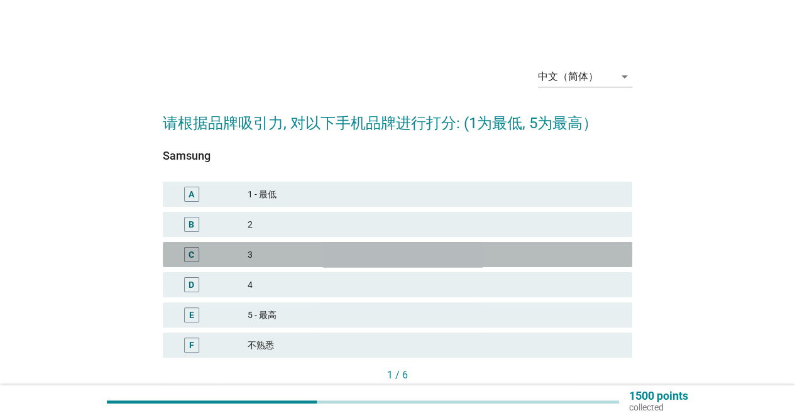
click at [536, 255] on div "3" at bounding box center [435, 254] width 375 height 15
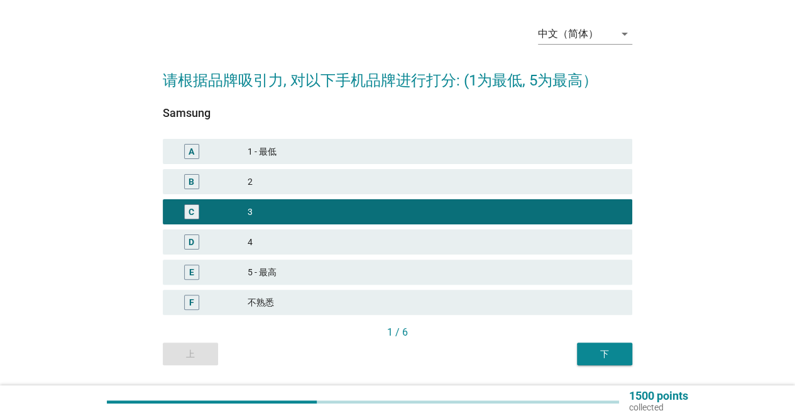
scroll to position [79, 0]
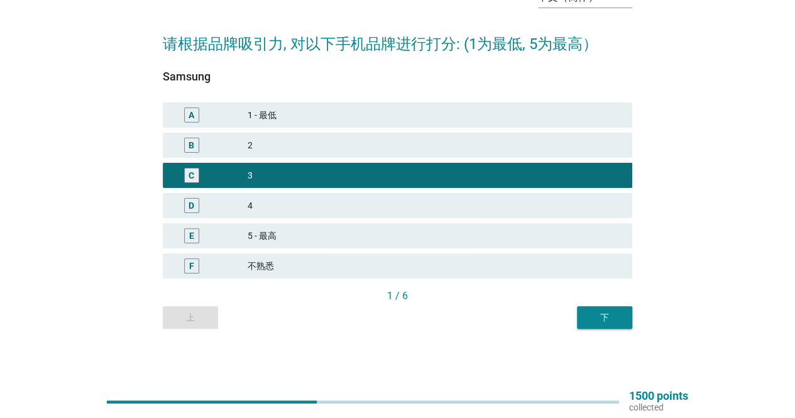
click at [592, 319] on div "下" at bounding box center [604, 317] width 35 height 13
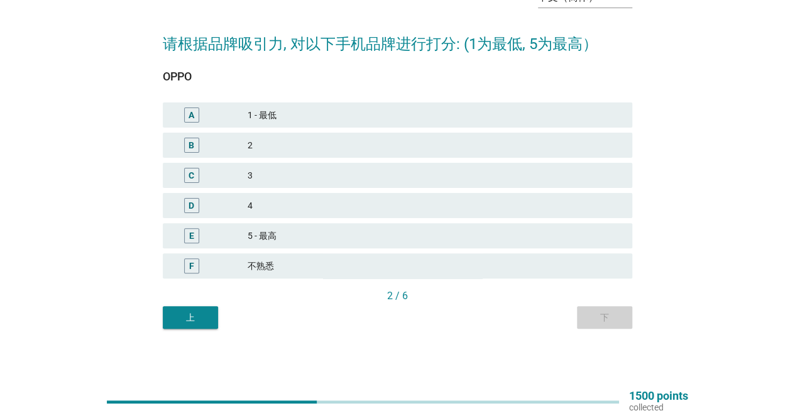
scroll to position [0, 0]
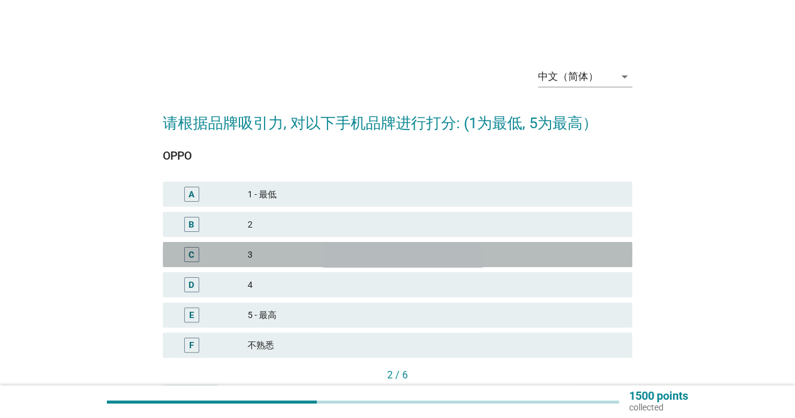
click at [468, 247] on div "3" at bounding box center [435, 254] width 375 height 15
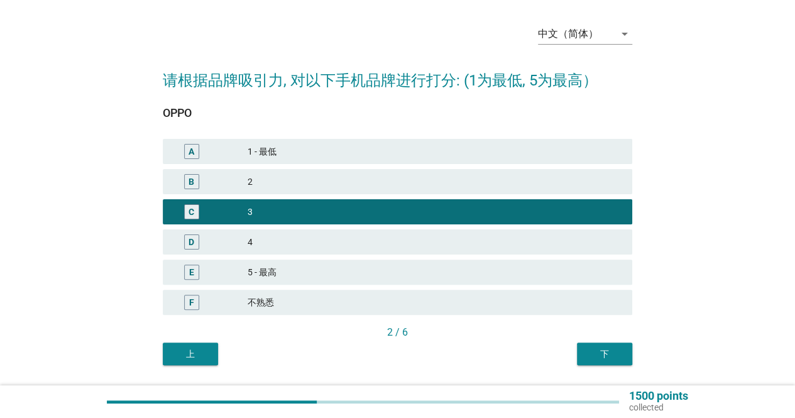
scroll to position [79, 0]
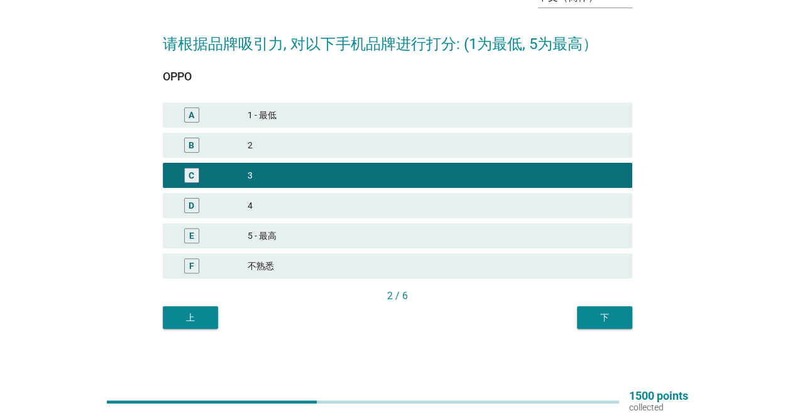
click at [595, 316] on div "下" at bounding box center [604, 317] width 35 height 13
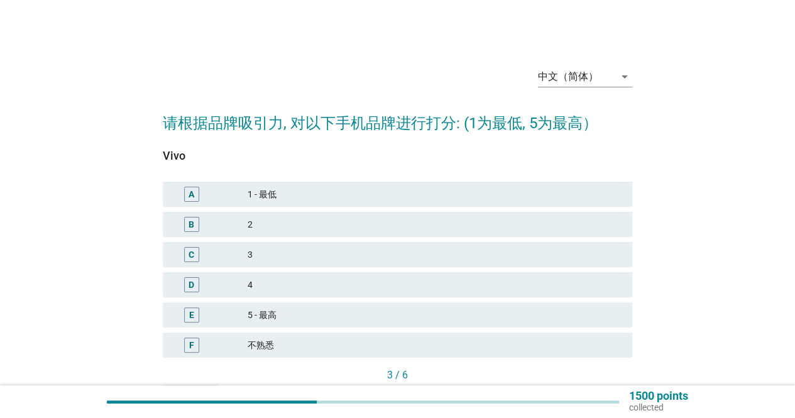
click at [512, 226] on div "2" at bounding box center [435, 224] width 375 height 15
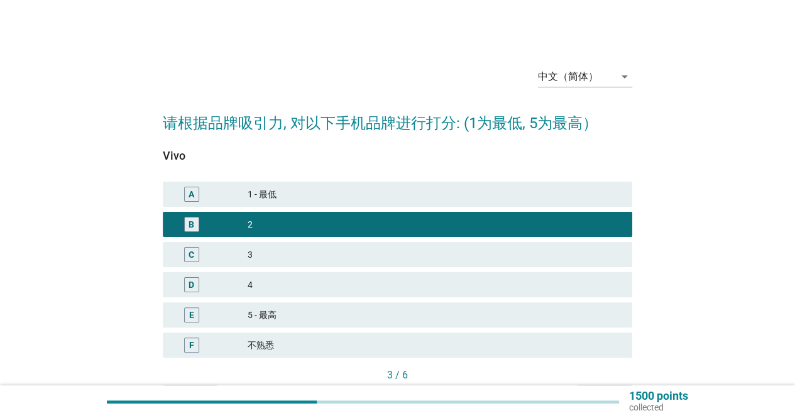
scroll to position [79, 0]
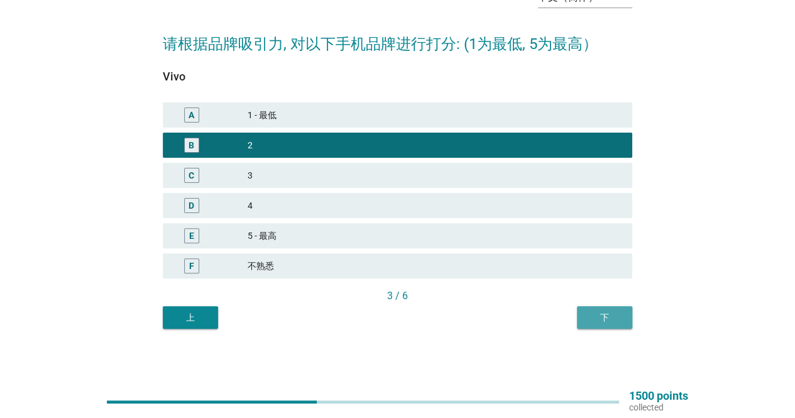
click at [625, 322] on button "下" at bounding box center [604, 317] width 55 height 23
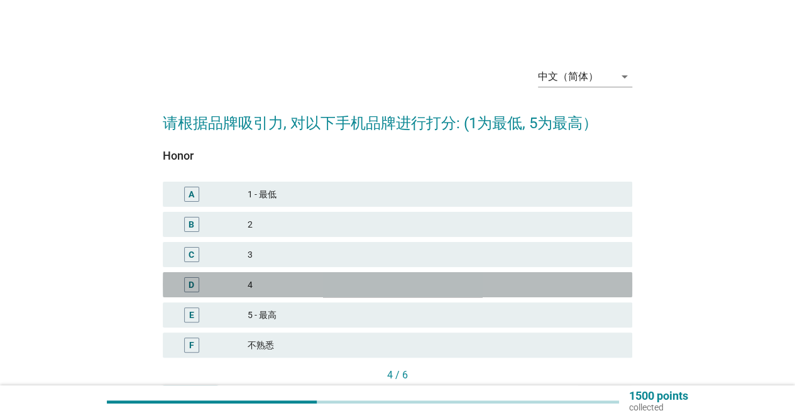
click at [436, 284] on div "4" at bounding box center [435, 284] width 375 height 15
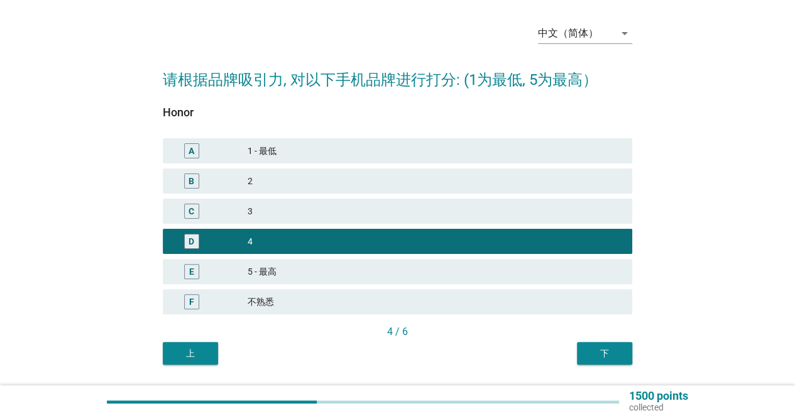
scroll to position [79, 0]
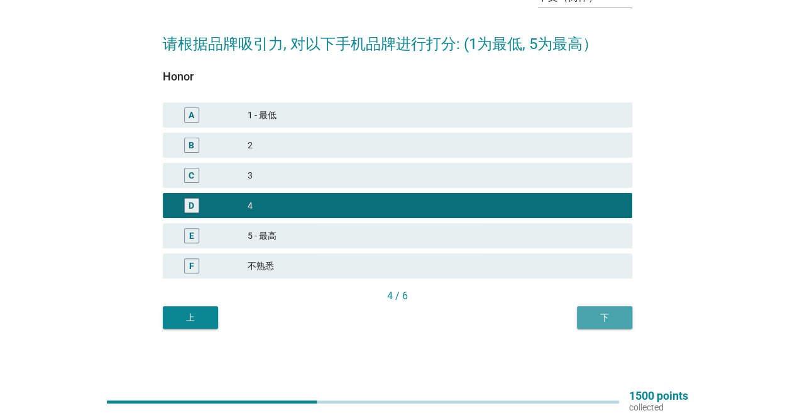
click at [599, 316] on div "下" at bounding box center [604, 317] width 35 height 13
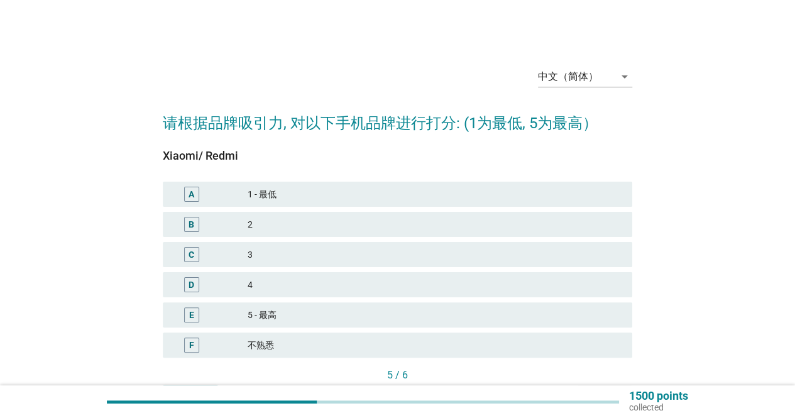
click at [454, 280] on div "4" at bounding box center [435, 284] width 375 height 15
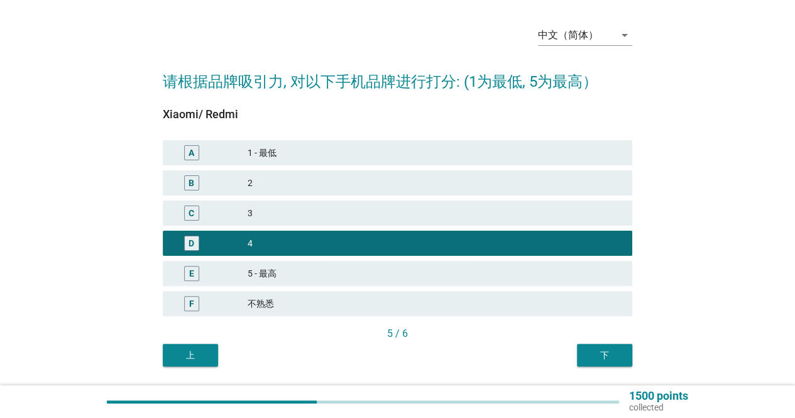
scroll to position [79, 0]
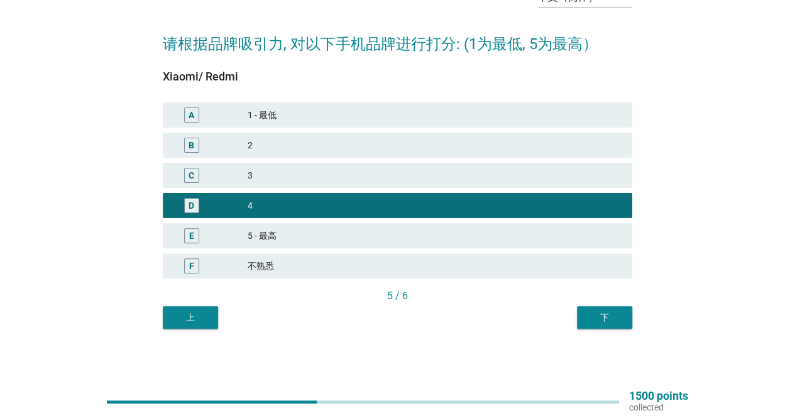
click at [588, 306] on div "5 / 6" at bounding box center [398, 298] width 470 height 18
click at [590, 312] on div "下" at bounding box center [604, 317] width 35 height 13
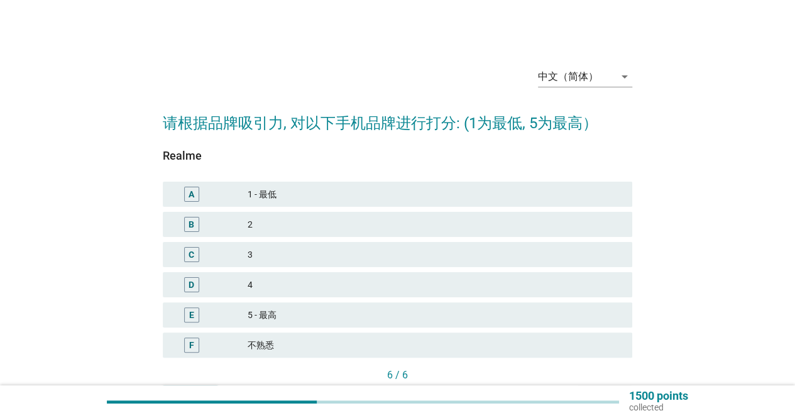
click at [522, 232] on div "B 2" at bounding box center [398, 224] width 470 height 25
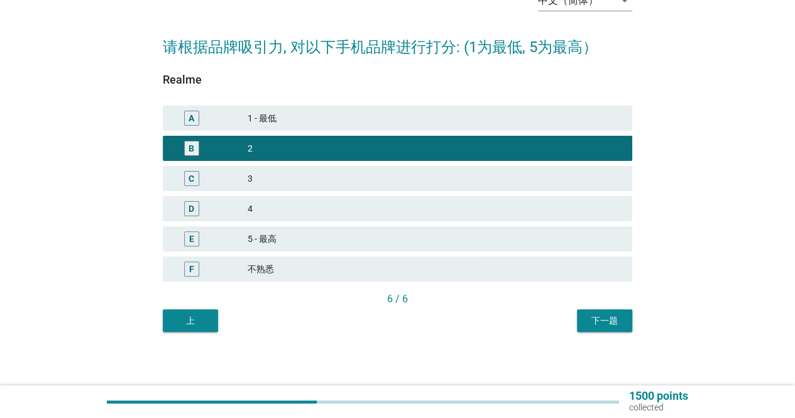
scroll to position [79, 0]
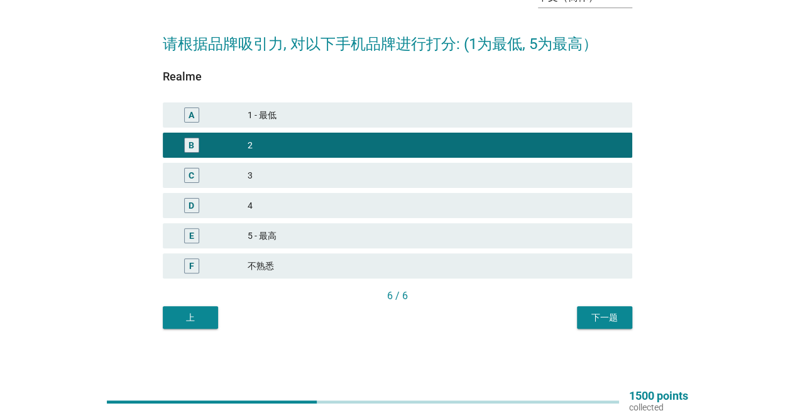
click at [599, 326] on button "下一题" at bounding box center [604, 317] width 55 height 23
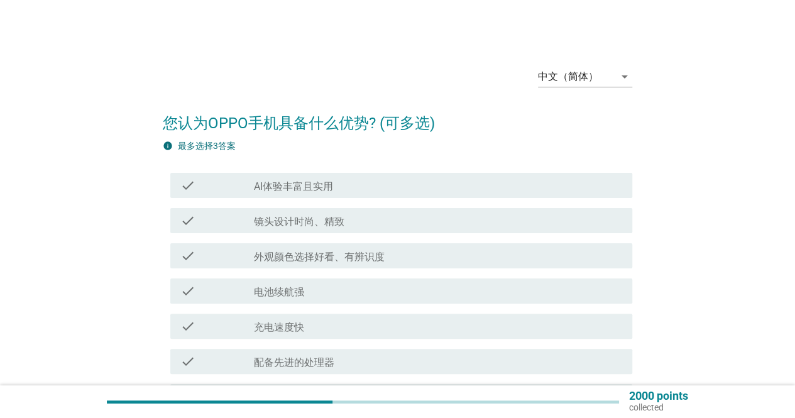
click at [434, 189] on div "check_box_outline_blank AI体验丰富且实用" at bounding box center [438, 185] width 368 height 15
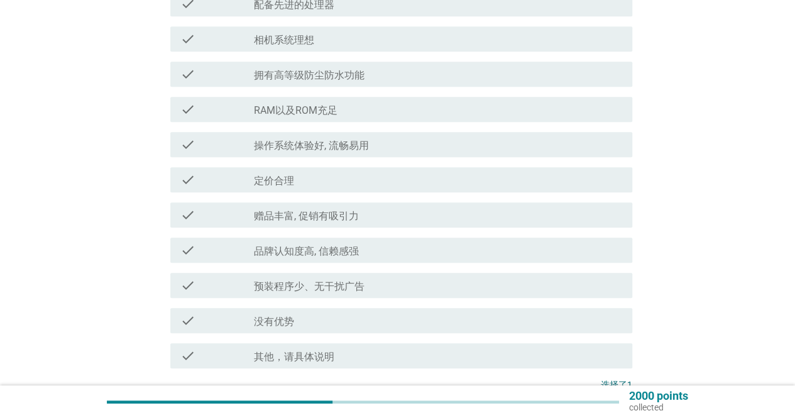
scroll to position [377, 0]
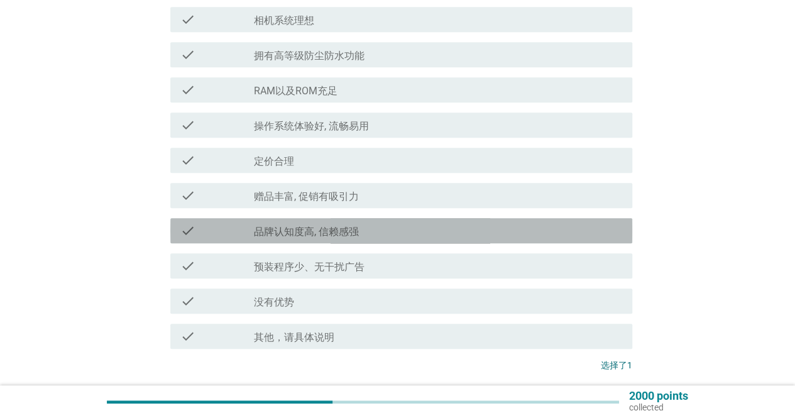
click at [482, 227] on div "check_box_outline_blank 品牌认知度高, 信赖感强" at bounding box center [438, 230] width 368 height 15
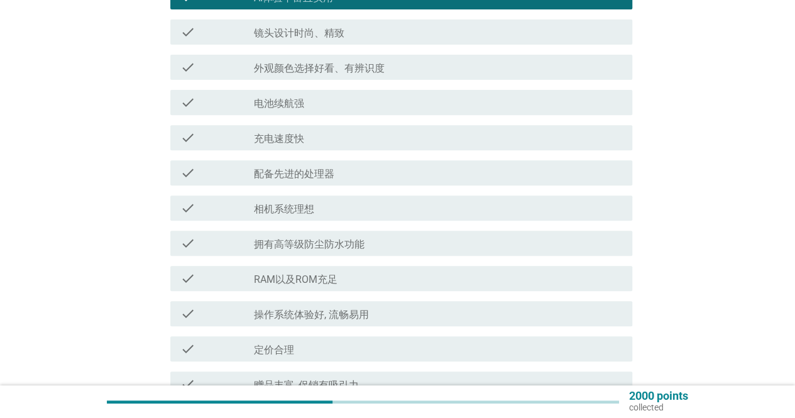
scroll to position [251, 0]
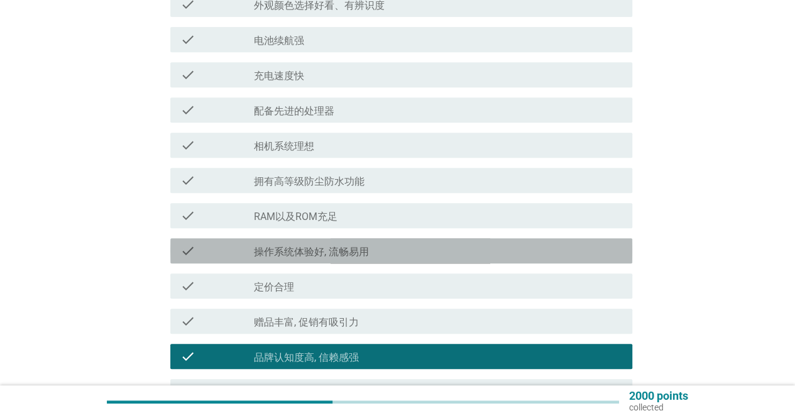
click at [494, 248] on div "check_box_outline_blank 操作系统体验好, 流畅易用" at bounding box center [438, 250] width 368 height 15
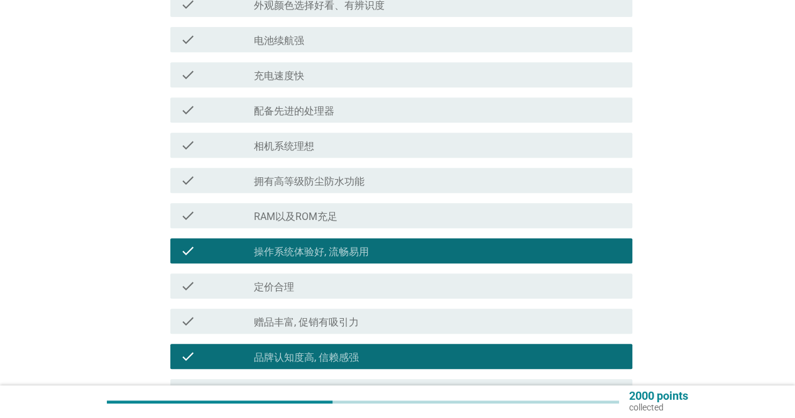
scroll to position [314, 0]
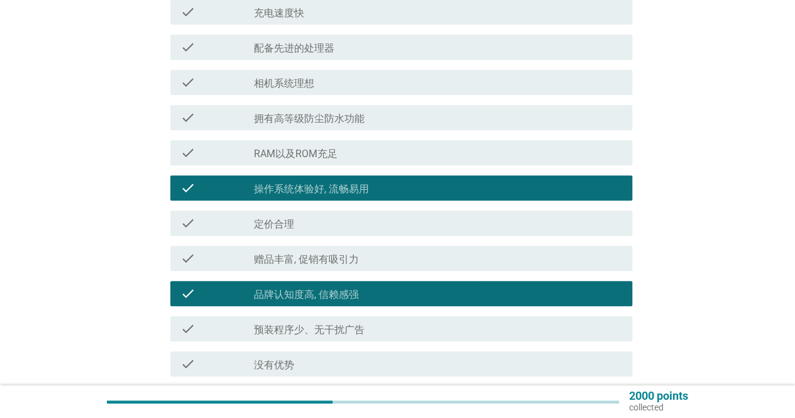
click at [463, 201] on div "check check_box_outline_blank 操作系统体验好, 流畅易用" at bounding box center [398, 187] width 470 height 35
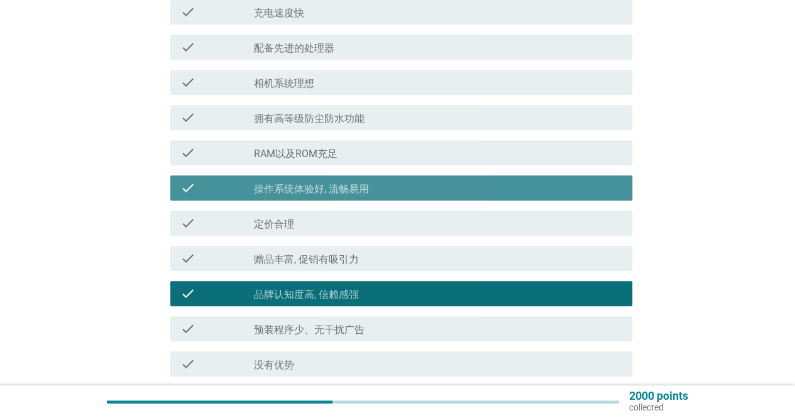
click at [387, 186] on div "check_box_outline_blank 操作系统体验好, 流畅易用" at bounding box center [438, 187] width 368 height 15
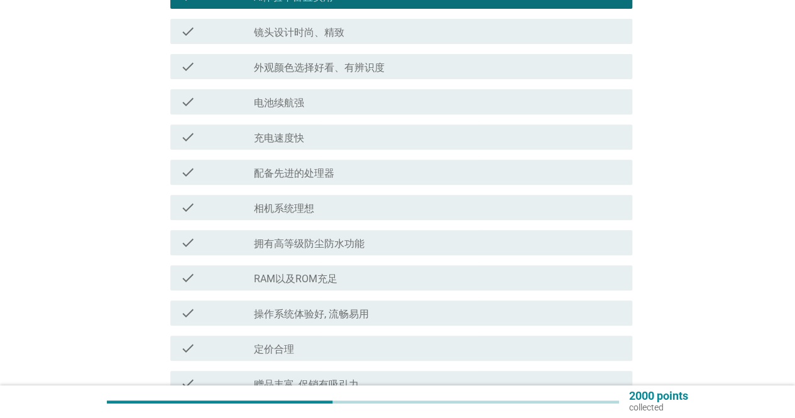
scroll to position [126, 0]
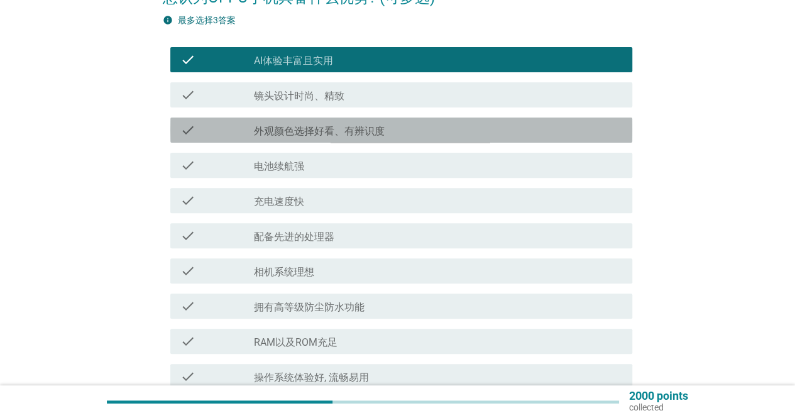
click at [366, 129] on label "外观颜色选择好看、有辨识度" at bounding box center [319, 131] width 131 height 13
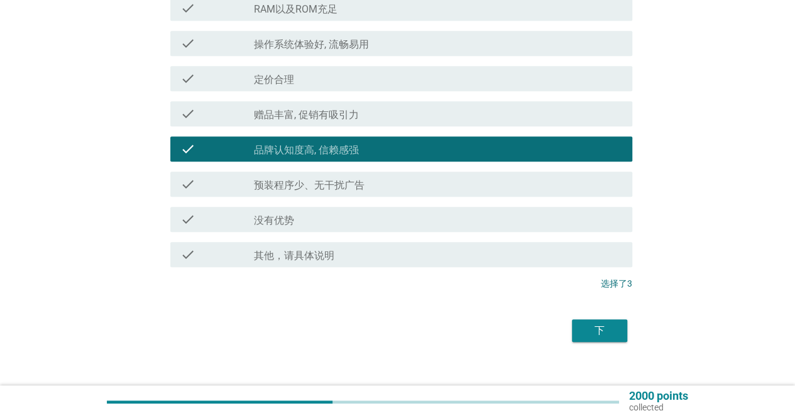
scroll to position [475, 0]
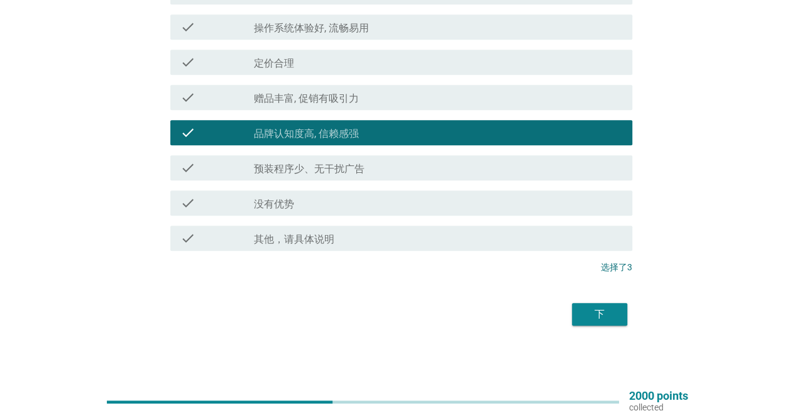
click at [602, 310] on div "下" at bounding box center [599, 314] width 35 height 15
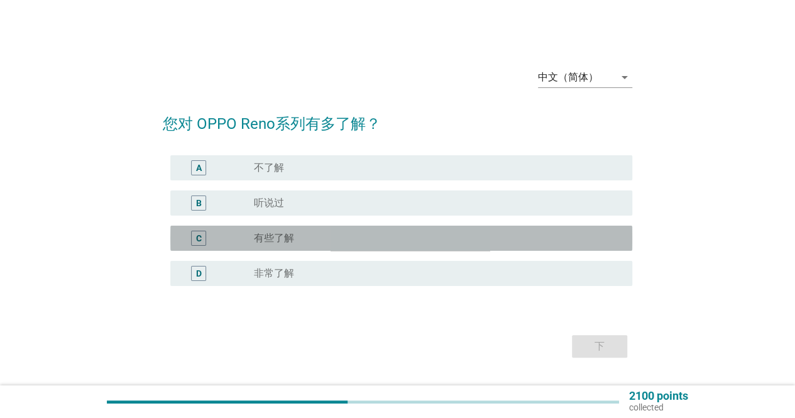
click at [459, 238] on div "radio_button_unchecked 有些了解" at bounding box center [433, 238] width 358 height 13
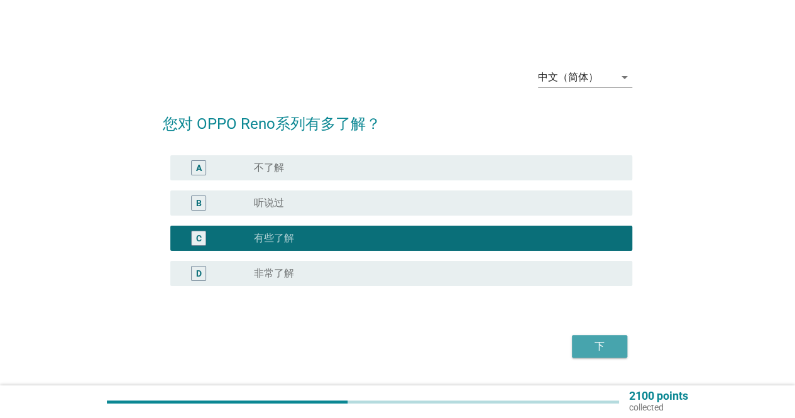
click at [585, 348] on div "下" at bounding box center [599, 346] width 35 height 15
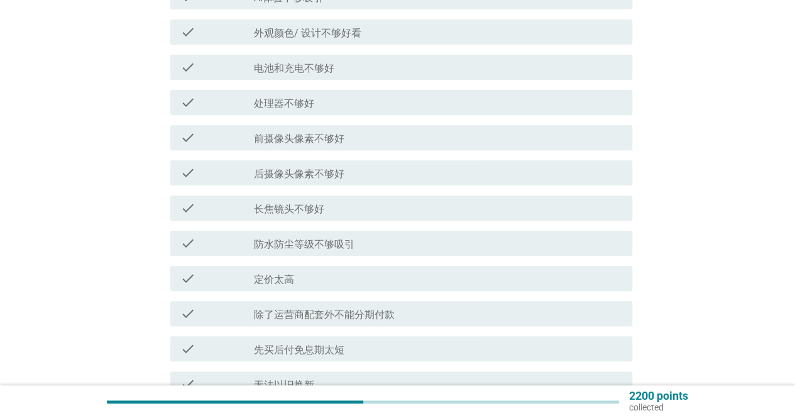
scroll to position [251, 0]
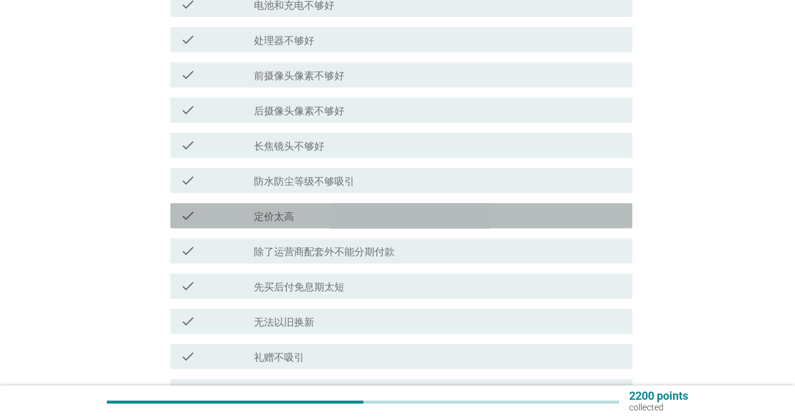
click at [459, 216] on div "check_box_outline_blank 定价太高" at bounding box center [438, 215] width 368 height 15
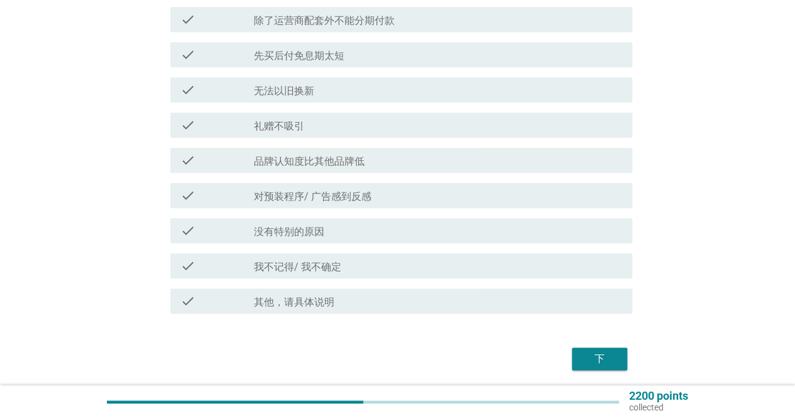
scroll to position [503, 0]
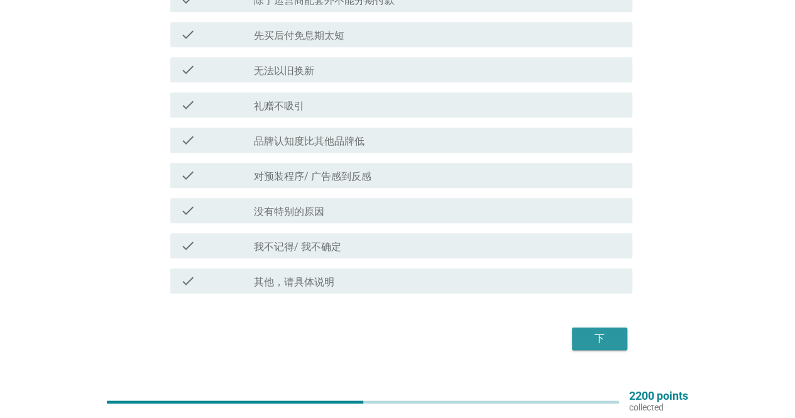
click at [587, 338] on div "下" at bounding box center [599, 338] width 35 height 15
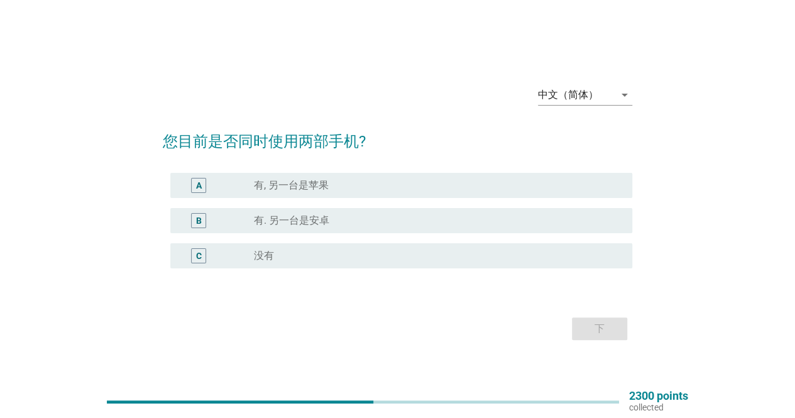
click at [445, 218] on div "radio_button_unchecked 有. 另一台是[PERSON_NAME]" at bounding box center [433, 220] width 358 height 13
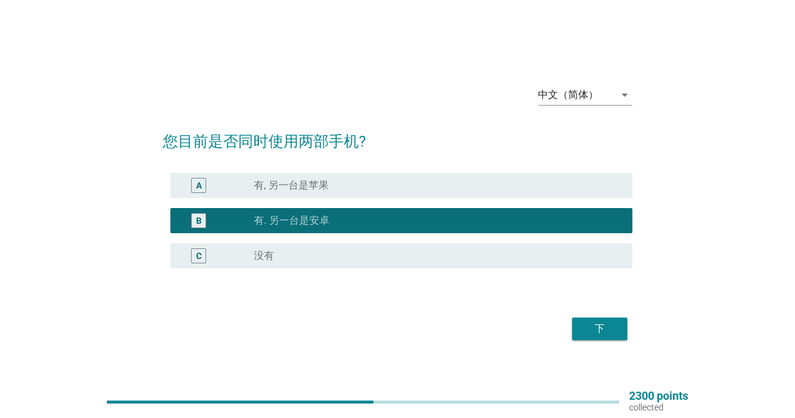
click at [610, 319] on button "下" at bounding box center [599, 328] width 55 height 23
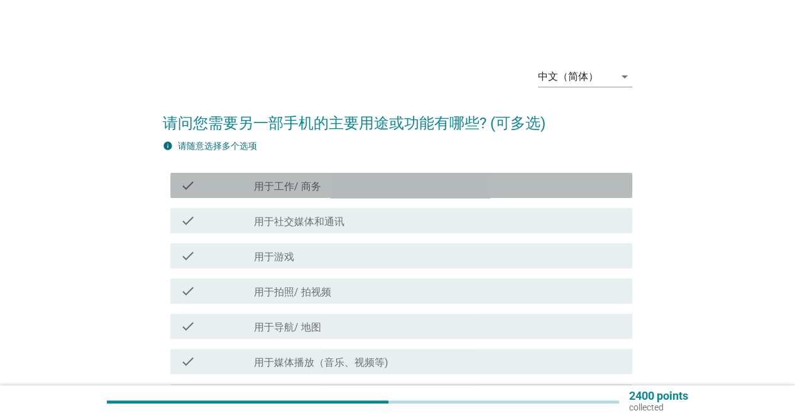
click at [508, 187] on div "check_box_outline_blank 用于工作/ 商务" at bounding box center [438, 185] width 368 height 15
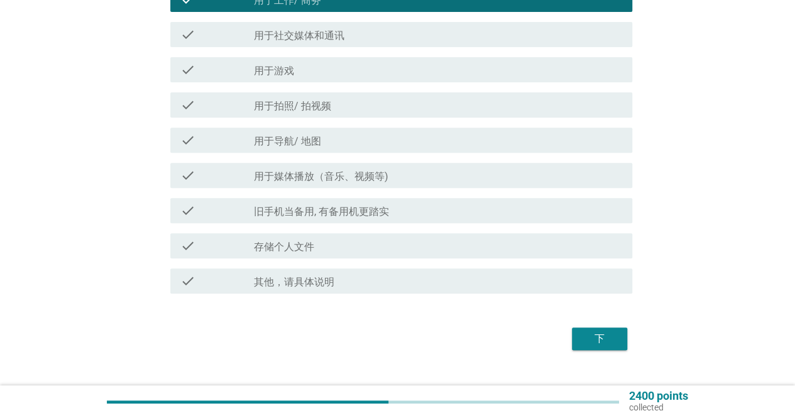
scroll to position [189, 0]
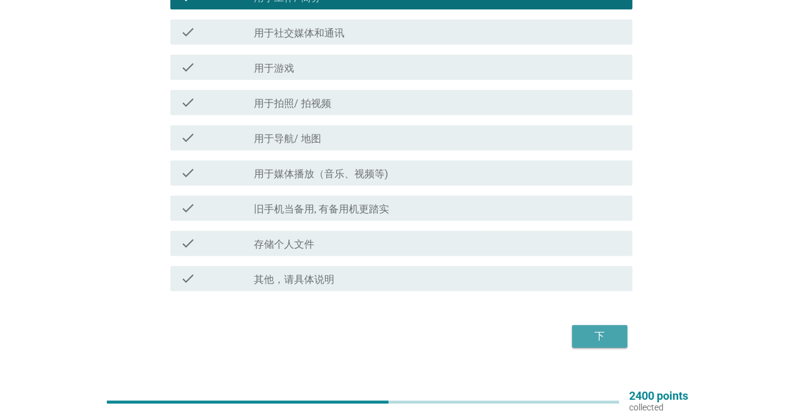
click at [608, 331] on div "下" at bounding box center [599, 336] width 35 height 15
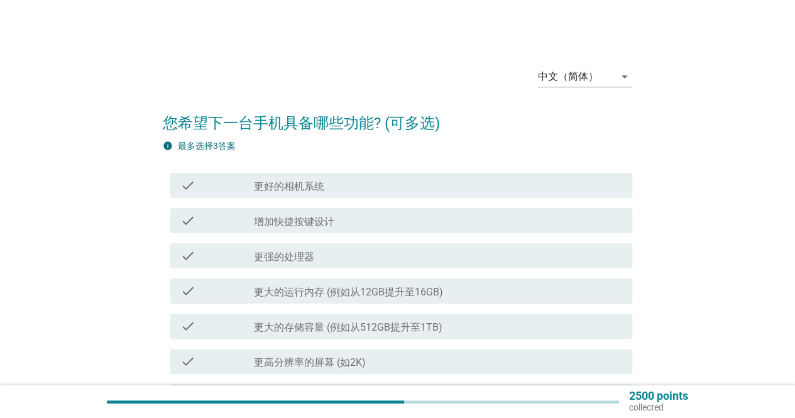
click at [498, 182] on div "check_box_outline_blank 更好的相机系统" at bounding box center [438, 185] width 368 height 15
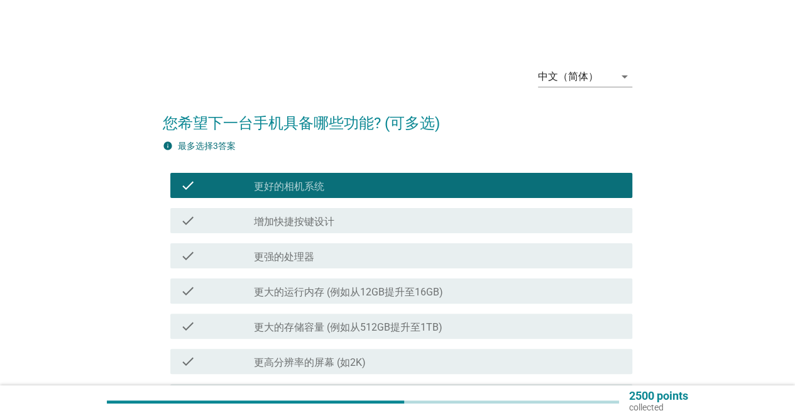
click at [498, 261] on div "check_box_outline_blank 更强的处理器" at bounding box center [438, 255] width 368 height 15
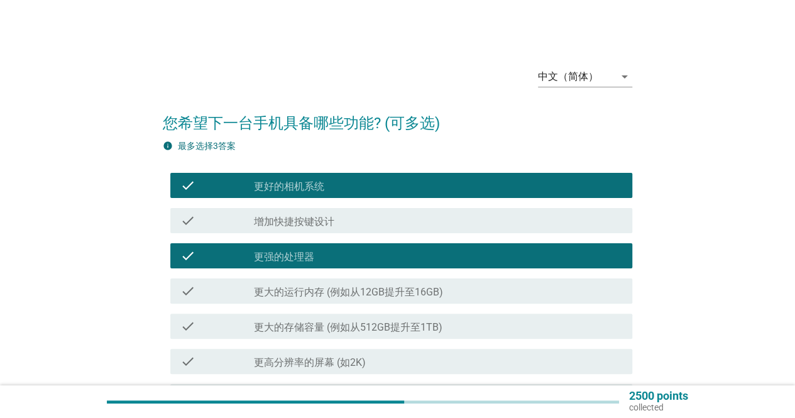
click at [485, 328] on div "check_box_outline_blank 更大的存储容量 (例如从512GB提升至1TB)" at bounding box center [438, 326] width 368 height 15
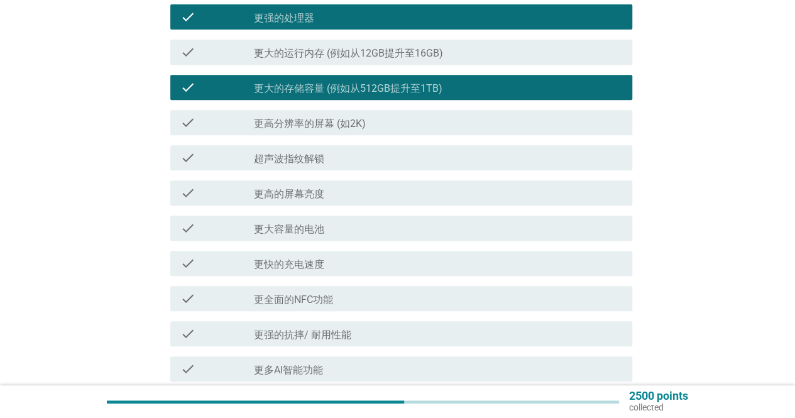
scroll to position [377, 0]
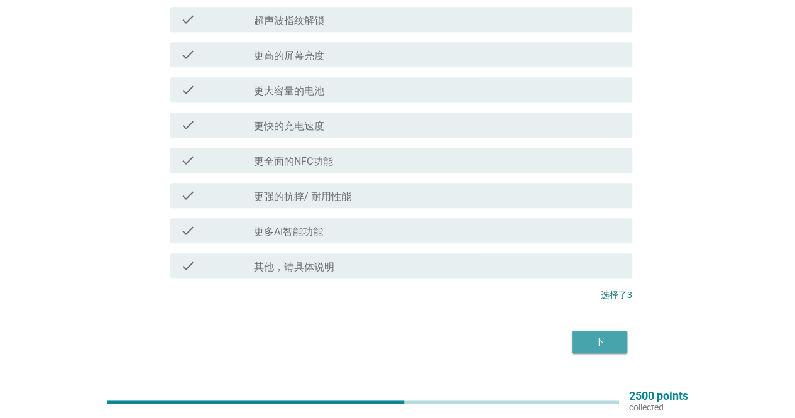
click at [616, 352] on button "下" at bounding box center [599, 342] width 55 height 23
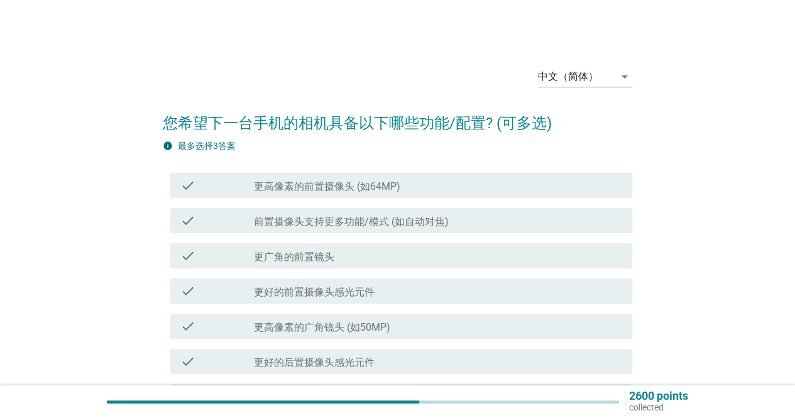
click at [484, 184] on div "check_box_outline_blank 更高像素的前置摄像头 (如64MP)" at bounding box center [438, 185] width 368 height 15
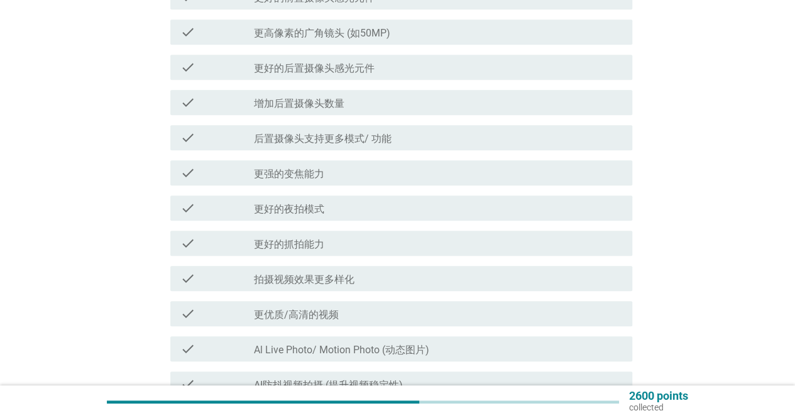
scroll to position [314, 0]
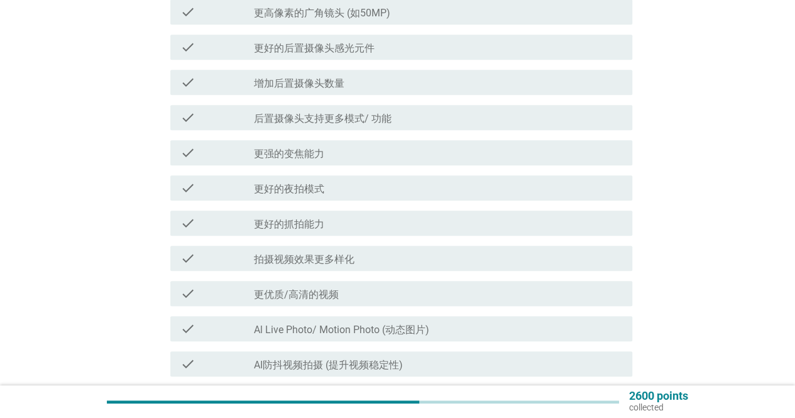
click at [501, 328] on div "check_box_outline_blank Al Live Photo/ Motion Photo (动态图片)" at bounding box center [438, 328] width 368 height 15
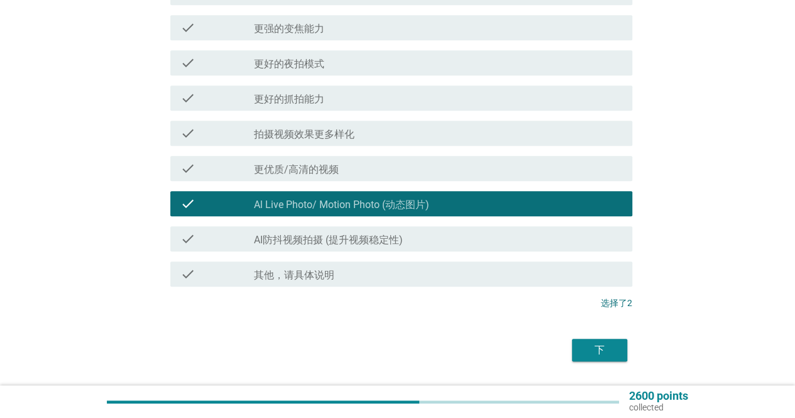
scroll to position [440, 0]
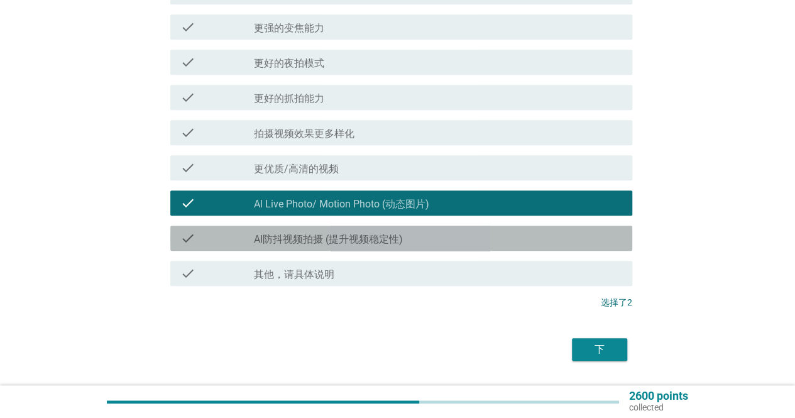
click at [500, 245] on div "check_box_outline_blank AI防抖视频拍摄 (提升视频稳定性)" at bounding box center [438, 238] width 368 height 15
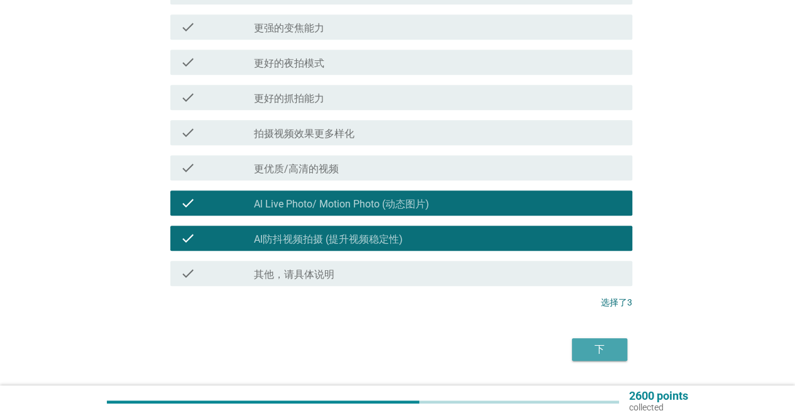
click at [601, 353] on div "下" at bounding box center [599, 349] width 35 height 15
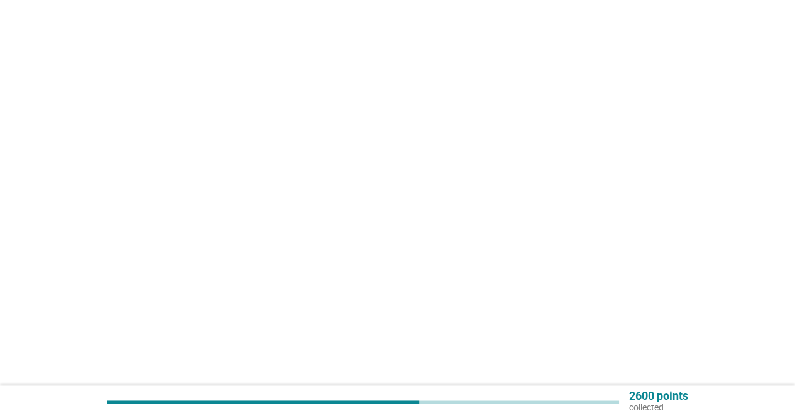
scroll to position [0, 0]
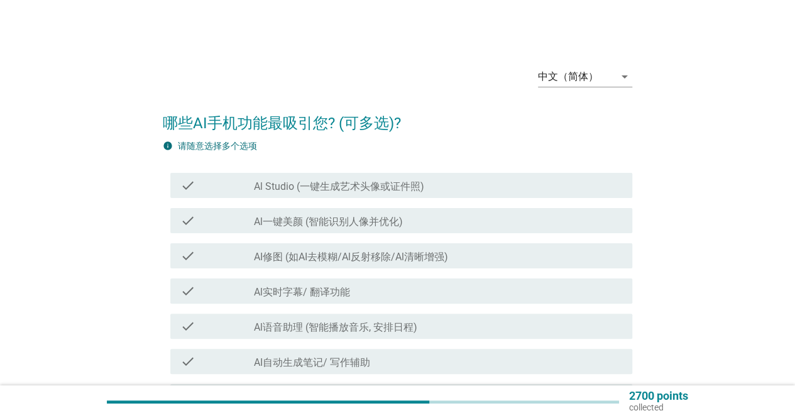
click at [536, 187] on div "check_box_outline_blank Al Studio (一键生成艺术头像或证件照)" at bounding box center [438, 185] width 368 height 15
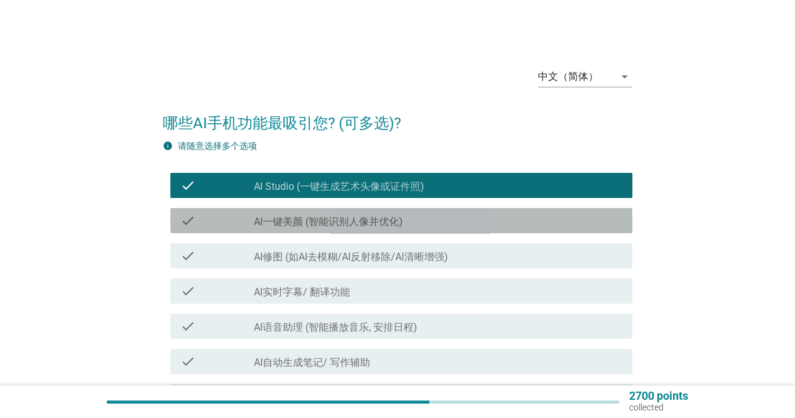
click at [520, 219] on div "check_box_outline_blank Al一键美颜 (智能识别人像并优化)" at bounding box center [438, 220] width 368 height 15
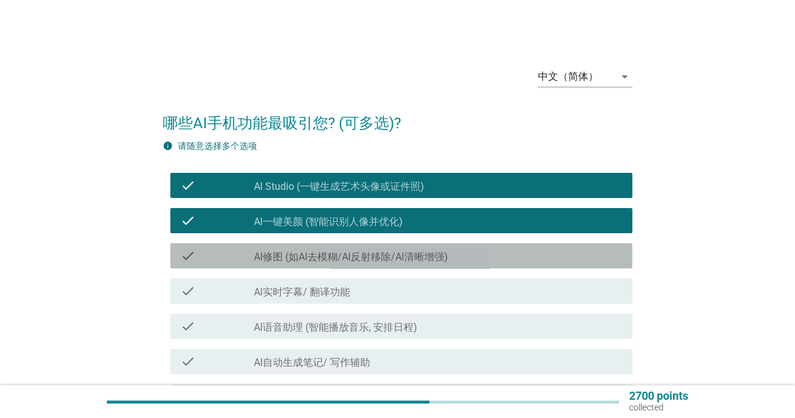
click at [520, 246] on div "check check_box_outline_blank AI修图 (如AI去模糊/Al反射移除/Al清晰增强)" at bounding box center [401, 255] width 462 height 25
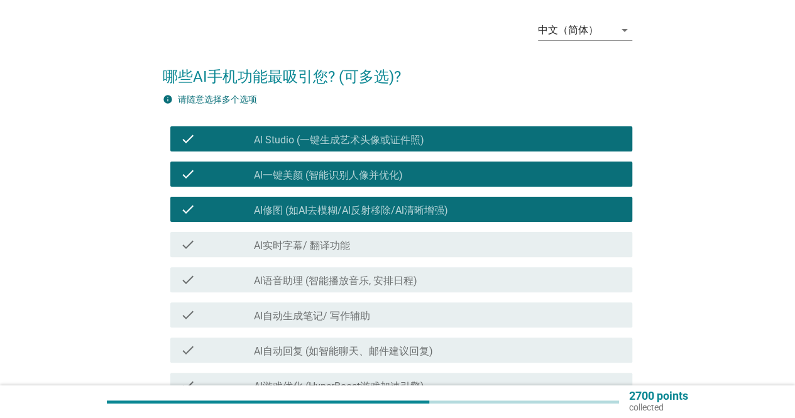
scroll to position [63, 0]
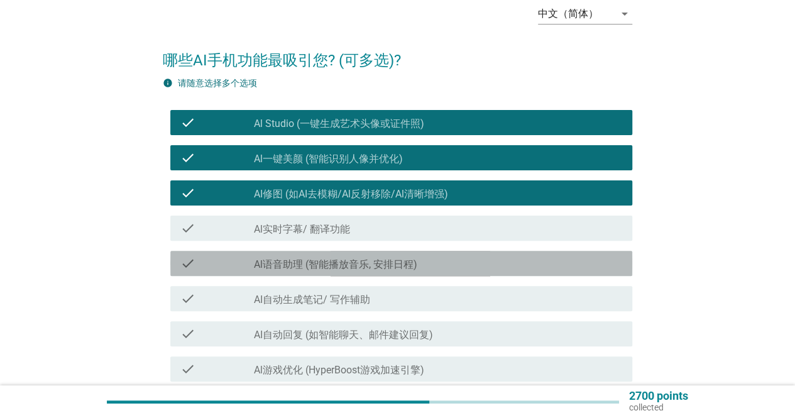
click at [518, 266] on div "check_box_outline_blank Al语音助理 (智能播放音乐, 安排日程)" at bounding box center [438, 263] width 368 height 15
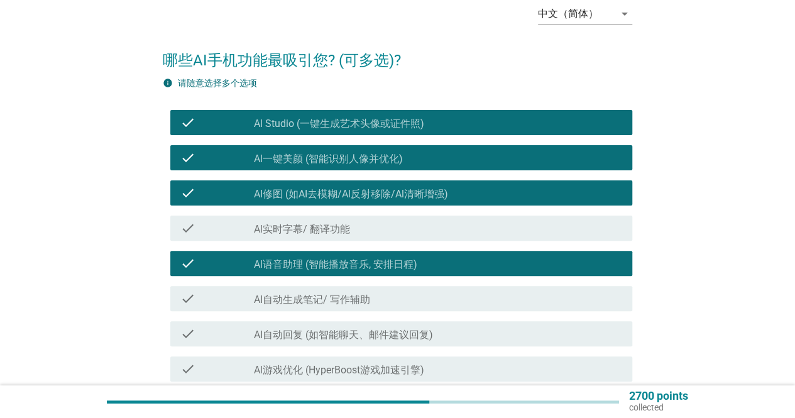
click at [487, 124] on div "check_box_outline_blank Al Studio (一键生成艺术头像或证件照)" at bounding box center [438, 122] width 368 height 15
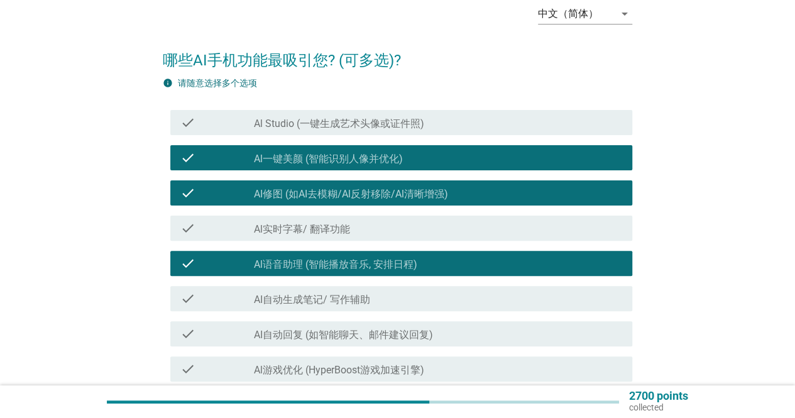
click at [484, 152] on div "check_box_outline_blank Al一键美颜 (智能识别人像并优化)" at bounding box center [438, 157] width 368 height 15
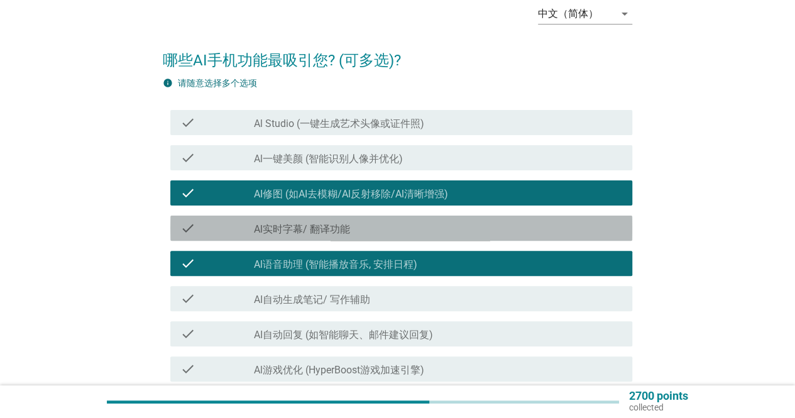
click at [484, 231] on div "check_box_outline_blank Al实时字幕/ 翻译功能" at bounding box center [438, 228] width 368 height 15
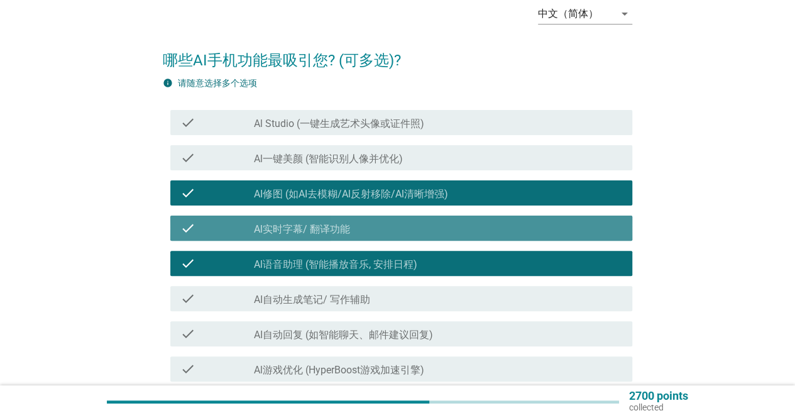
click at [484, 231] on div "check_box_outline_blank Al实时字幕/ 翻译功能" at bounding box center [438, 228] width 368 height 15
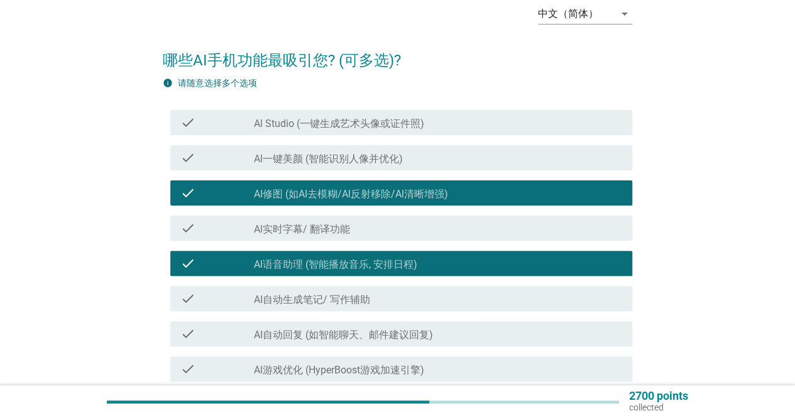
click at [477, 291] on div "check_box_outline_blank AI自动生成笔记/ 写作辅助" at bounding box center [438, 298] width 368 height 15
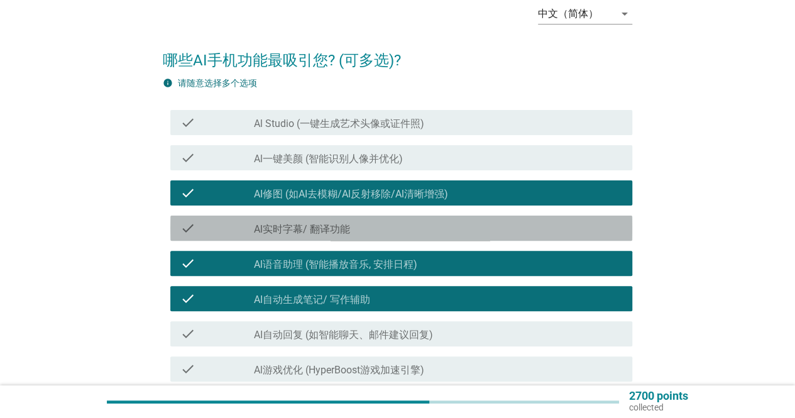
click at [484, 233] on div "check_box_outline_blank Al实时字幕/ 翻译功能" at bounding box center [438, 228] width 368 height 15
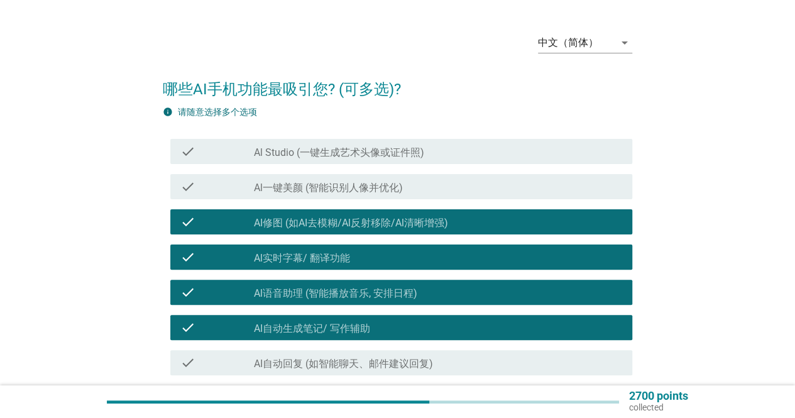
scroll to position [0, 0]
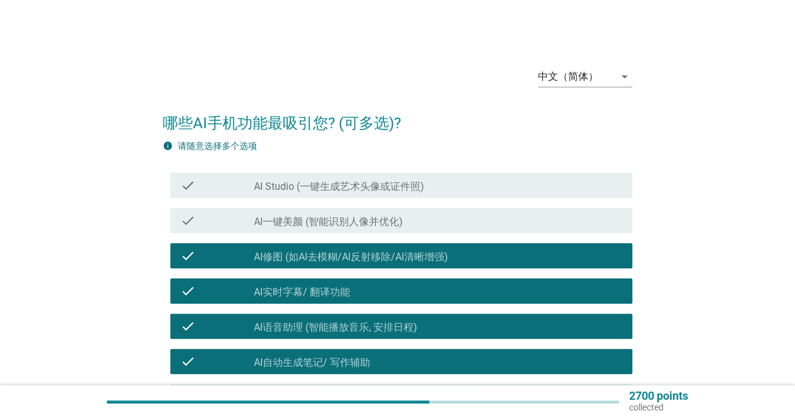
click at [473, 187] on div "check_box_outline_blank Al Studio (一键生成艺术头像或证件照)" at bounding box center [438, 185] width 368 height 15
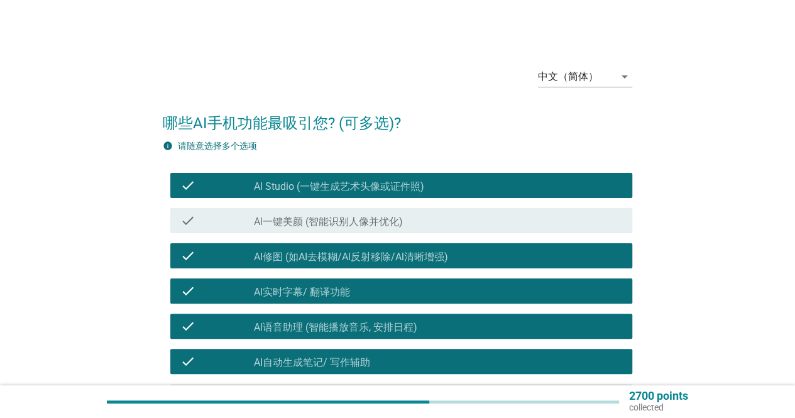
click at [461, 218] on div "check_box_outline_blank Al一键美颜 (智能识别人像并优化)" at bounding box center [438, 220] width 368 height 15
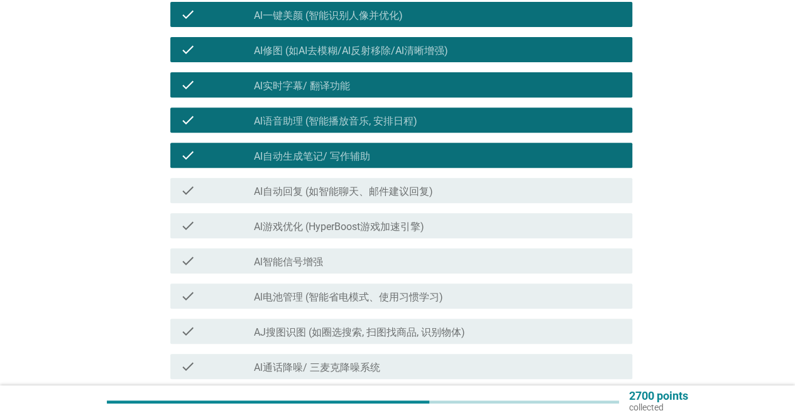
scroll to position [269, 0]
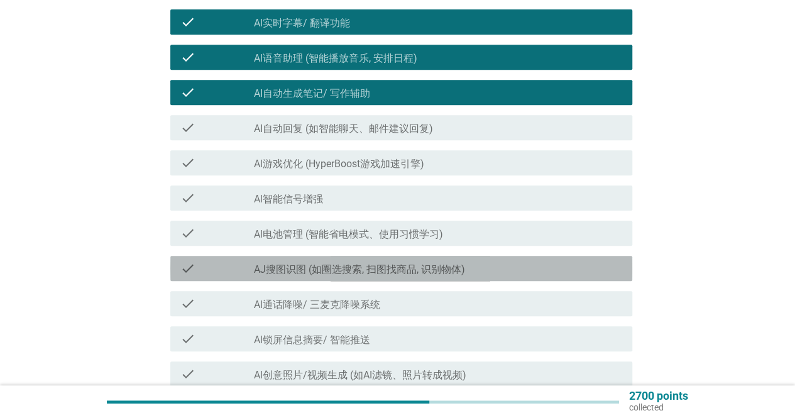
click at [514, 270] on div "check_box_outline_blank AJ搜图识图 (如圈选搜索, 扫图找商品, 识别物体)" at bounding box center [438, 268] width 368 height 15
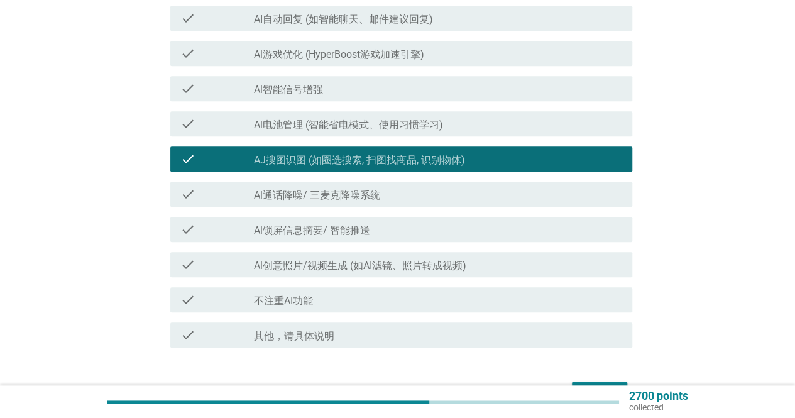
scroll to position [395, 0]
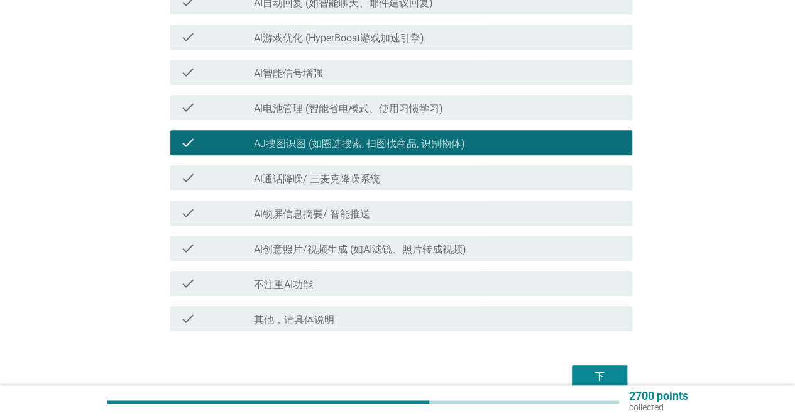
click at [600, 375] on div "下" at bounding box center [599, 376] width 35 height 15
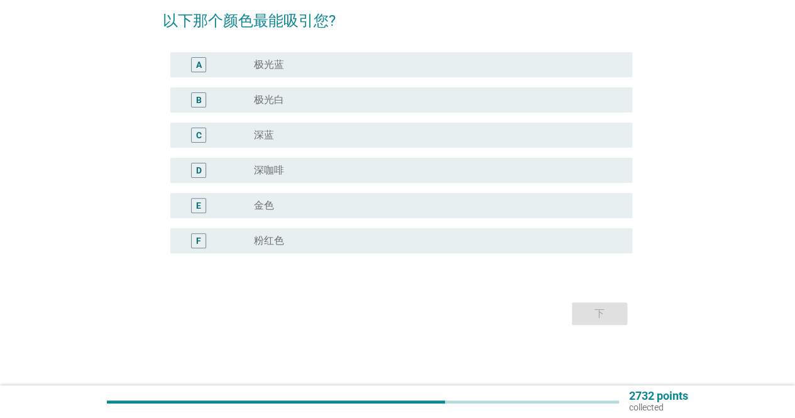
scroll to position [0, 0]
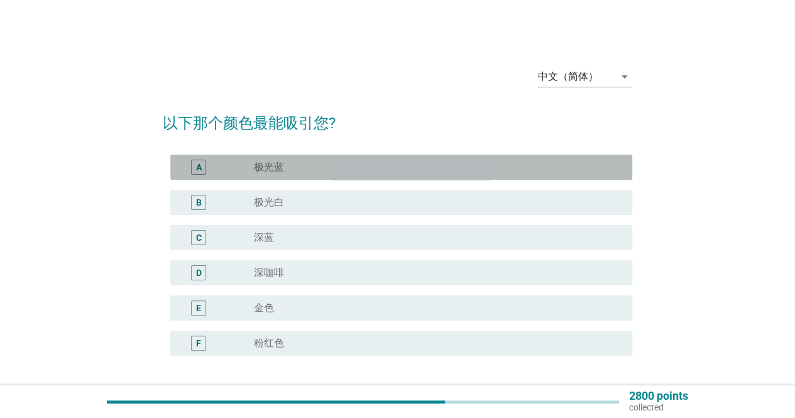
click at [463, 162] on div "radio_button_unchecked 极光蓝" at bounding box center [433, 167] width 358 height 13
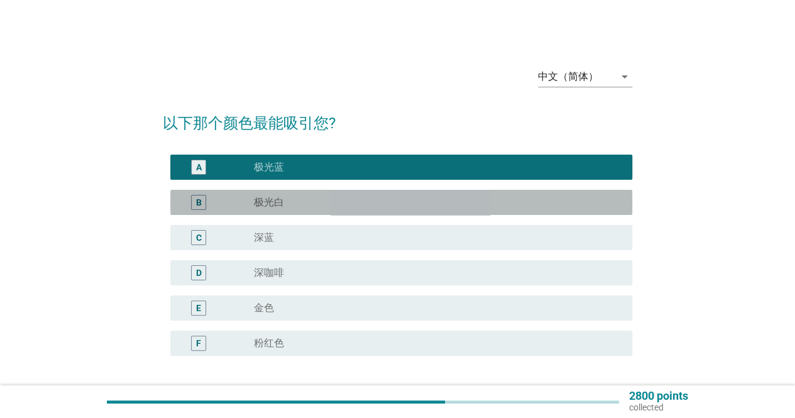
click at [460, 196] on div "radio_button_unchecked 极光白" at bounding box center [438, 202] width 368 height 15
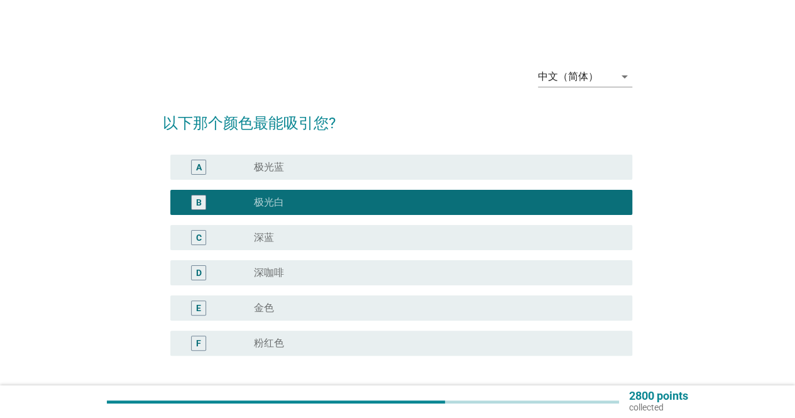
scroll to position [63, 0]
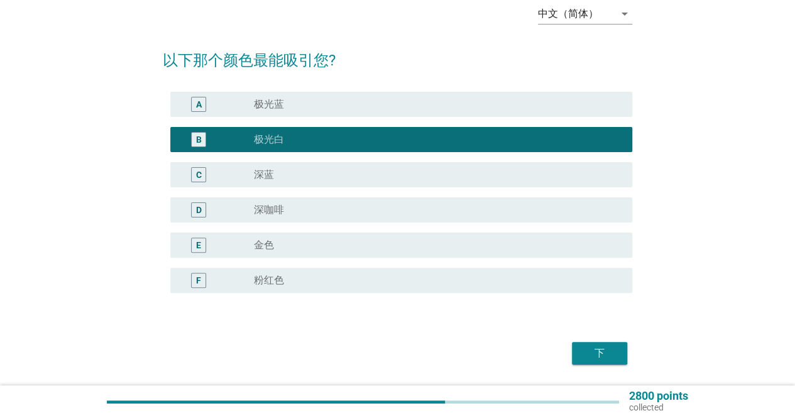
click at [449, 107] on div "radio_button_unchecked 极光蓝" at bounding box center [433, 104] width 358 height 13
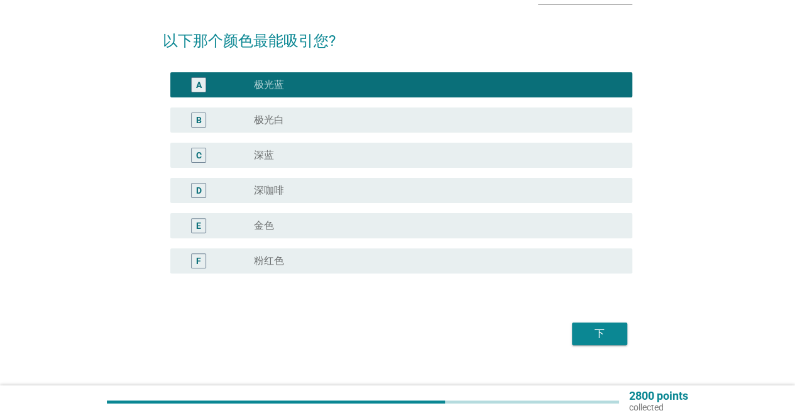
scroll to position [102, 0]
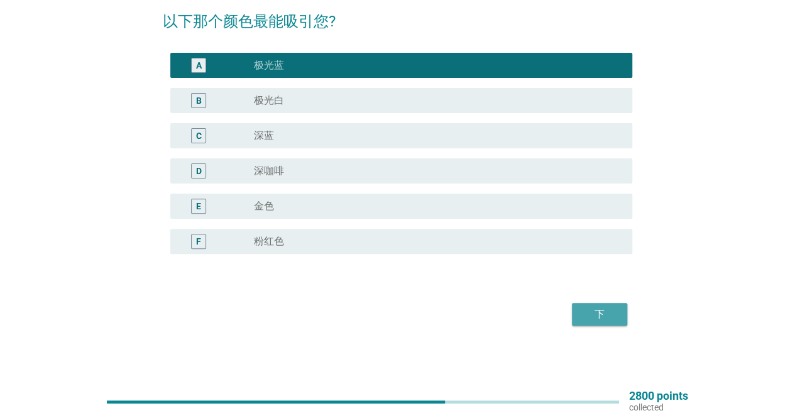
click at [588, 311] on div "下" at bounding box center [599, 314] width 35 height 15
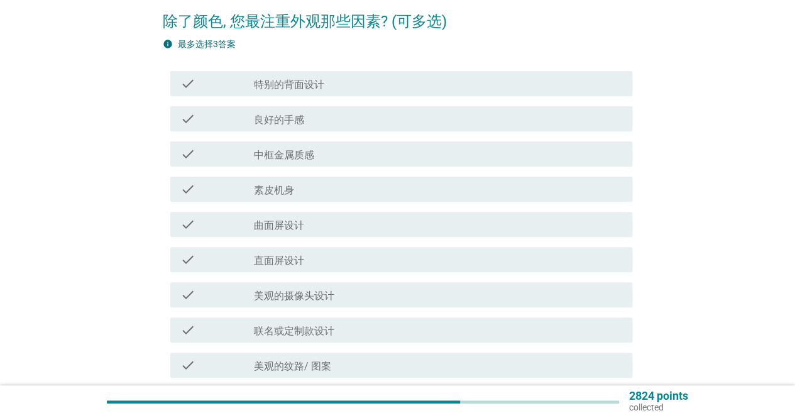
scroll to position [0, 0]
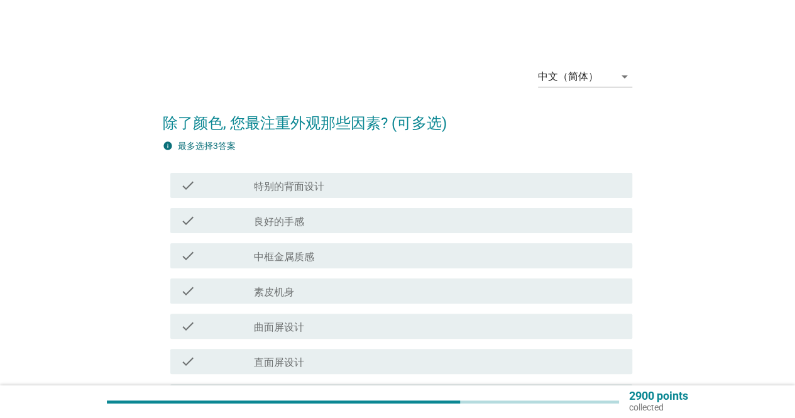
click at [480, 217] on div "check_box_outline_blank 良好的手感" at bounding box center [438, 220] width 368 height 15
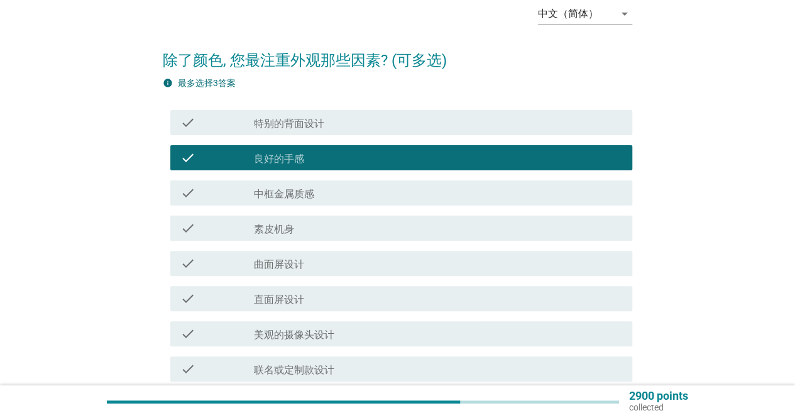
scroll to position [126, 0]
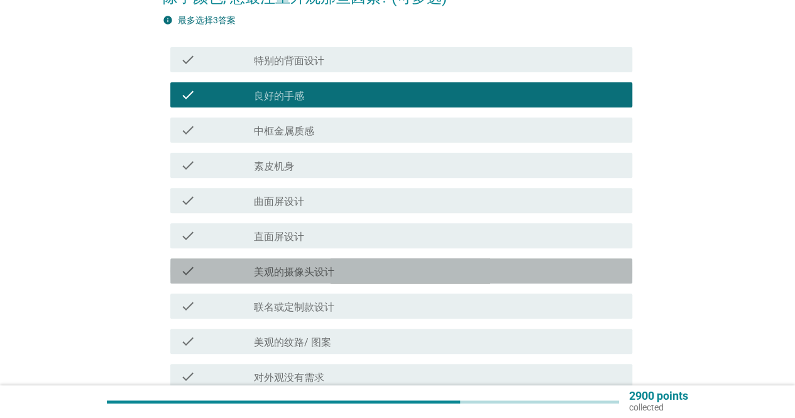
click at [467, 269] on div "check_box_outline_blank 美观的摄像头设计" at bounding box center [438, 270] width 368 height 15
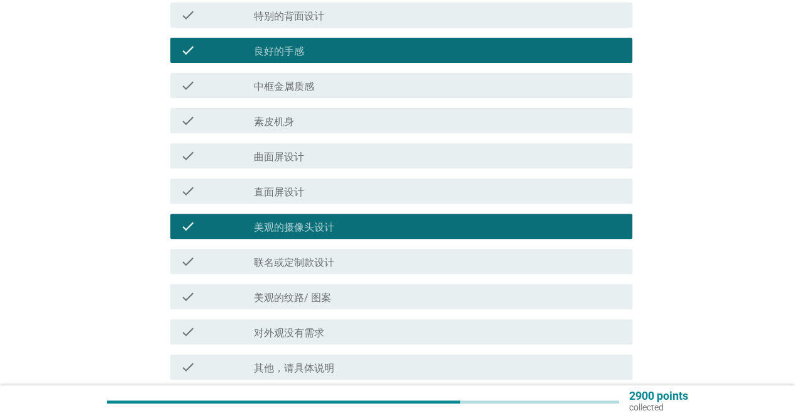
scroll to position [189, 0]
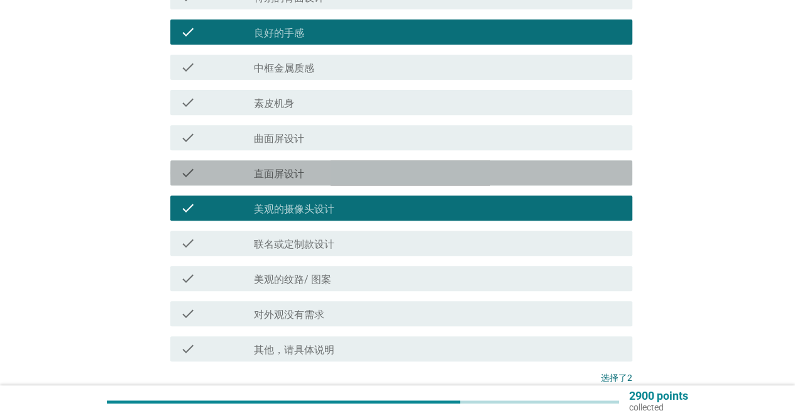
click at [439, 167] on div "check_box_outline_blank 直面屏设计" at bounding box center [438, 172] width 368 height 15
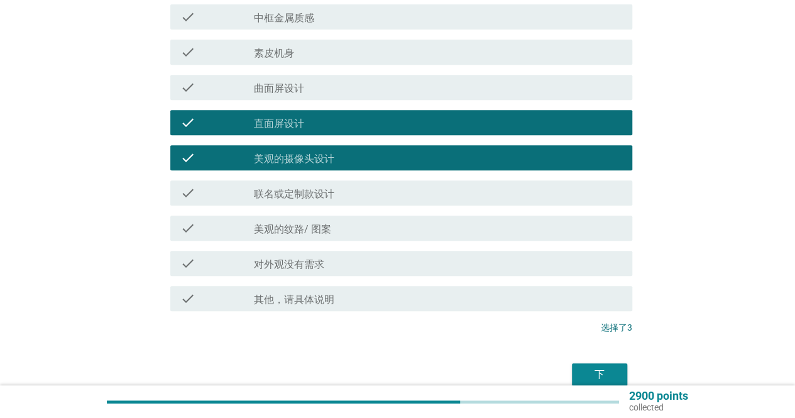
scroll to position [299, 0]
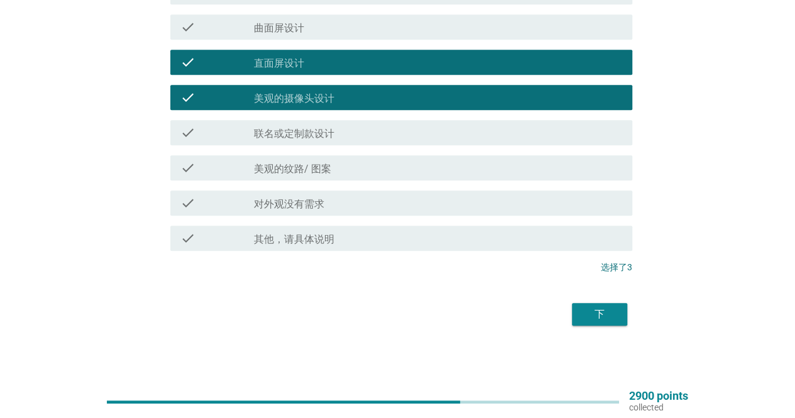
click at [589, 307] on div "下" at bounding box center [599, 314] width 35 height 15
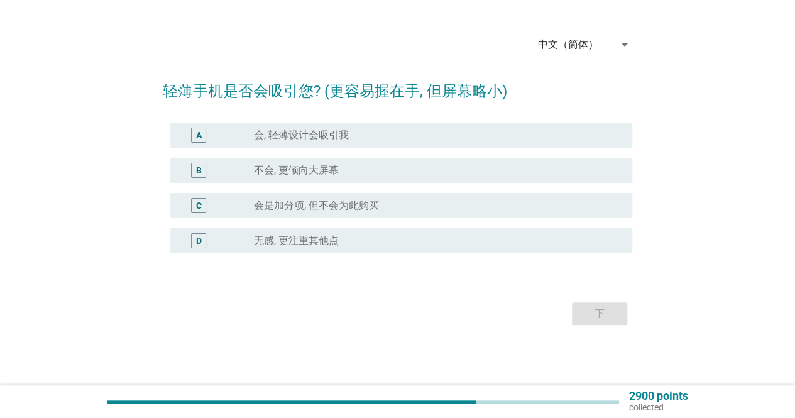
scroll to position [0, 0]
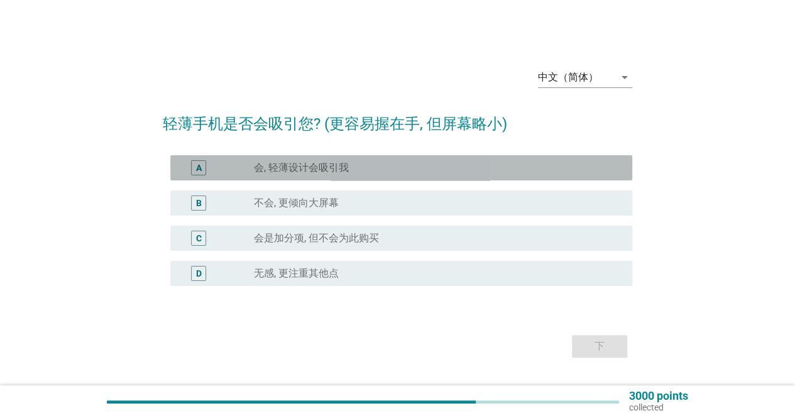
click at [500, 163] on div "radio_button_unchecked 会, 轻薄设计会吸引我" at bounding box center [433, 168] width 358 height 13
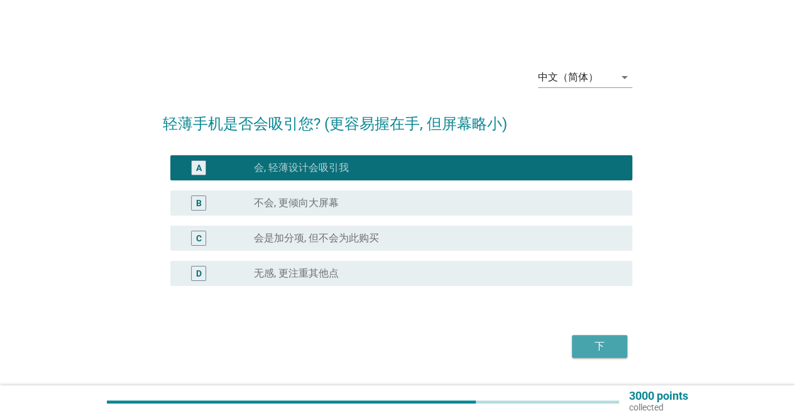
click at [615, 339] on div "下" at bounding box center [599, 346] width 35 height 15
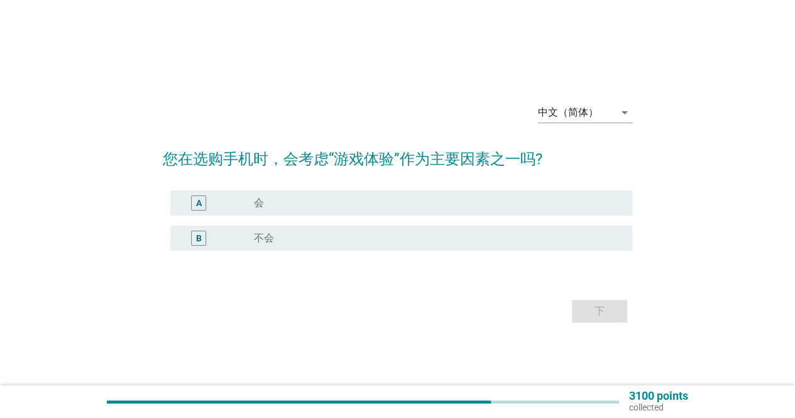
click at [519, 232] on div "radio_button_unchecked 不会" at bounding box center [433, 238] width 358 height 13
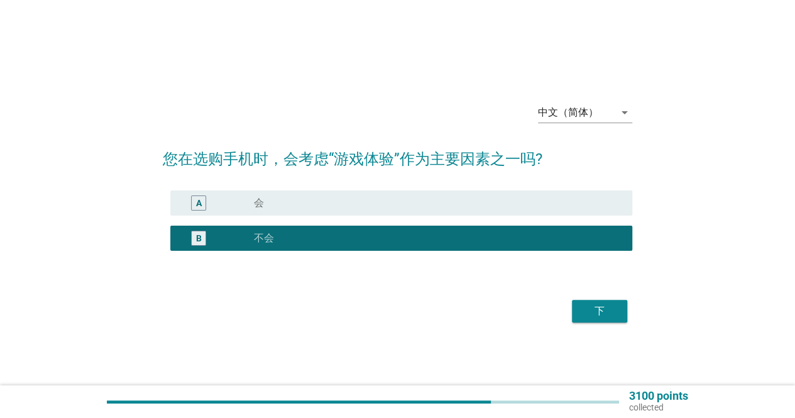
click at [593, 316] on div "下" at bounding box center [599, 311] width 35 height 15
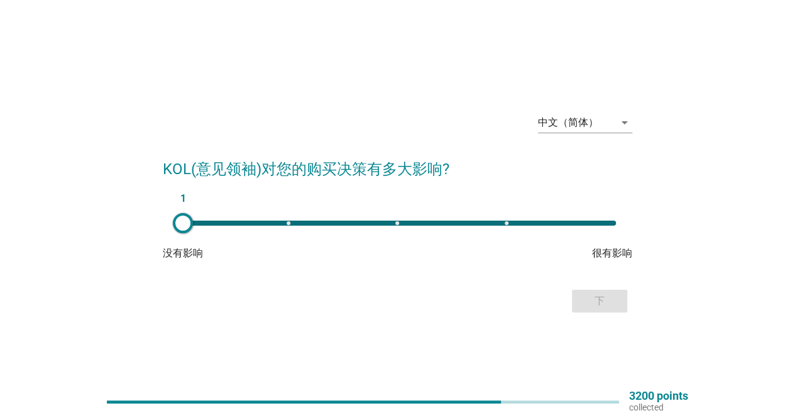
type input "3"
drag, startPoint x: 184, startPoint y: 223, endPoint x: 395, endPoint y: 246, distance: 212.4
click at [395, 246] on div "3 没有影响 很有影响" at bounding box center [398, 236] width 470 height 50
click at [588, 307] on div "下" at bounding box center [599, 301] width 35 height 15
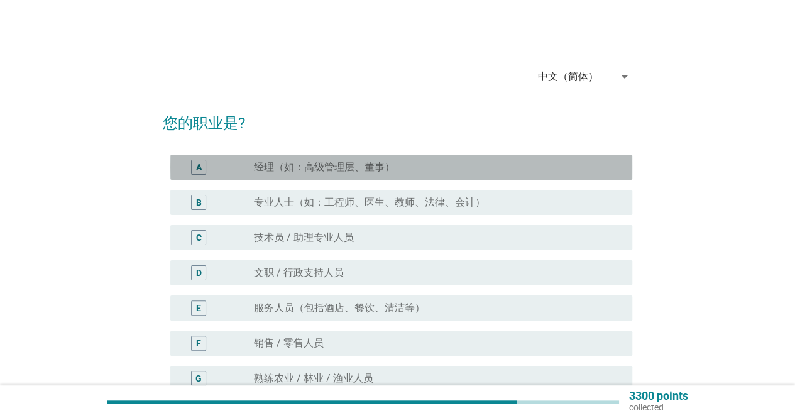
click at [505, 168] on div "radio_button_unchecked 经理（如：高级管理层、董事）" at bounding box center [433, 167] width 358 height 13
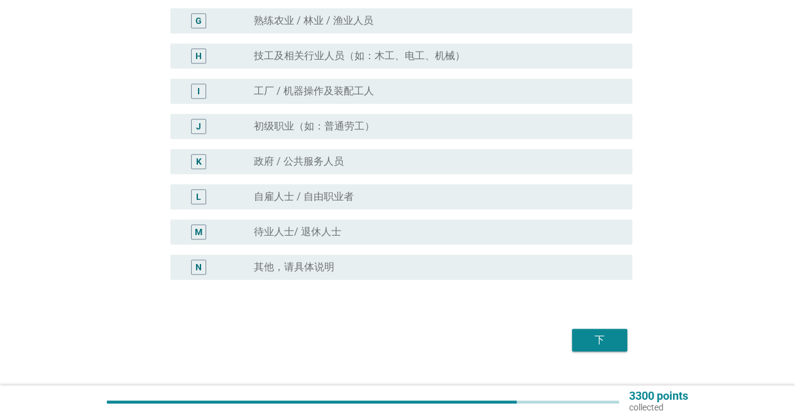
scroll to position [377, 0]
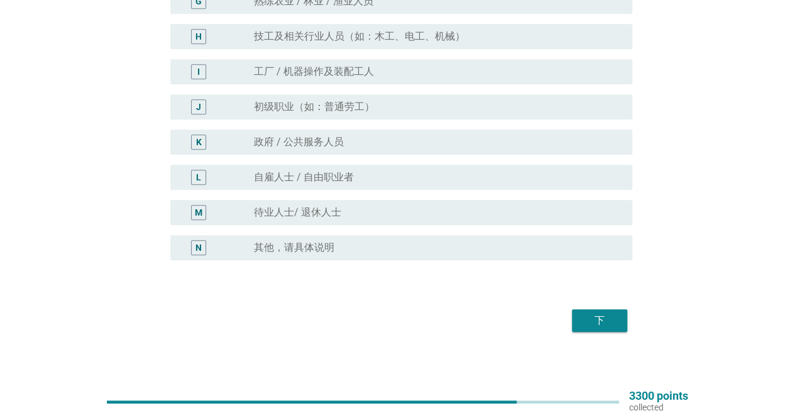
click at [602, 321] on div "下" at bounding box center [599, 320] width 35 height 15
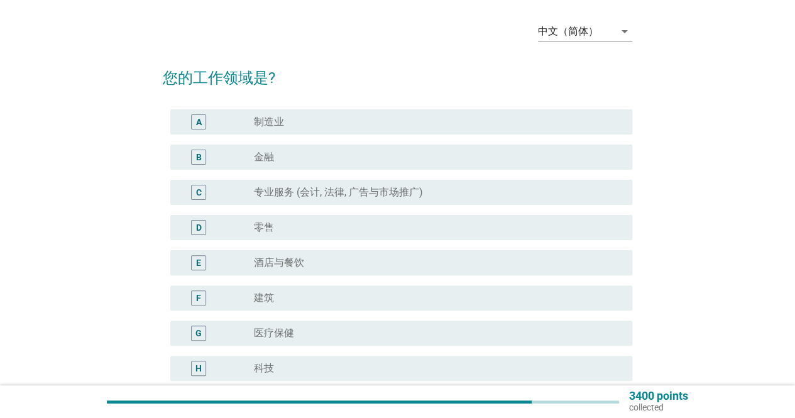
scroll to position [63, 0]
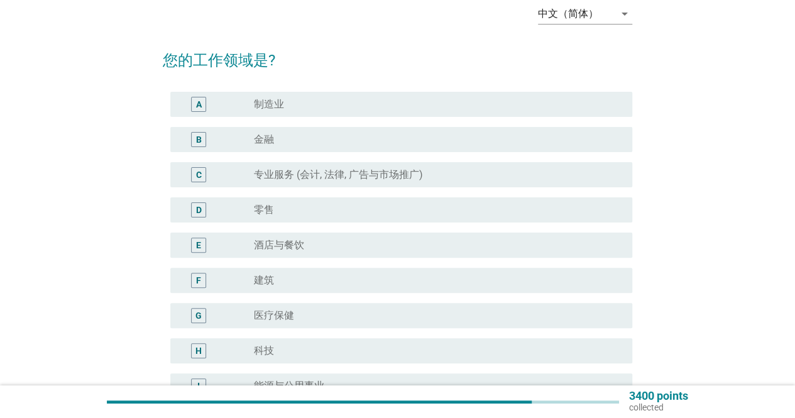
click at [446, 278] on div "radio_button_unchecked 建筑" at bounding box center [433, 280] width 358 height 13
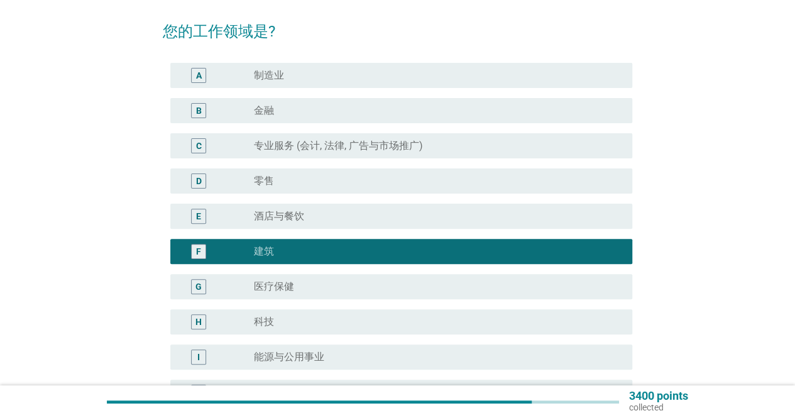
scroll to position [377, 0]
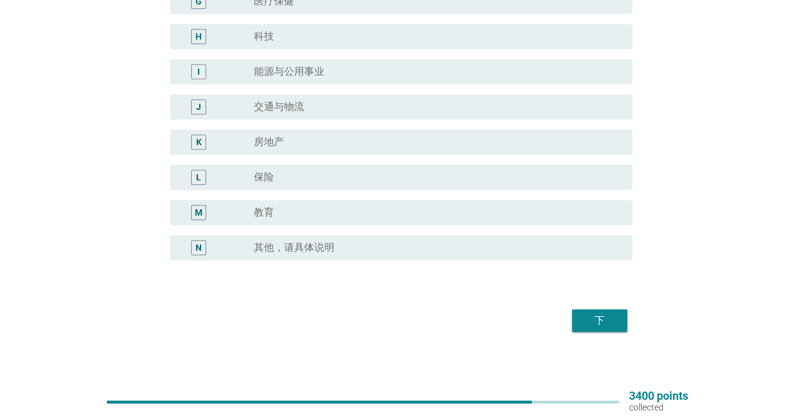
click at [593, 314] on div "下" at bounding box center [599, 320] width 35 height 15
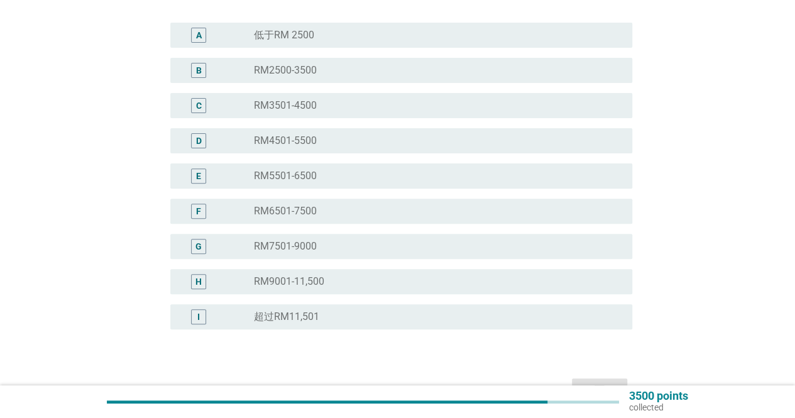
scroll to position [207, 0]
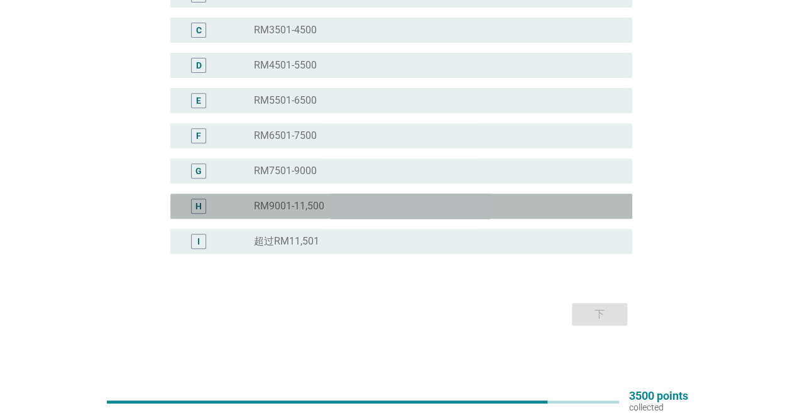
click at [414, 209] on div "radio_button_unchecked RM9001-11,500" at bounding box center [433, 206] width 358 height 13
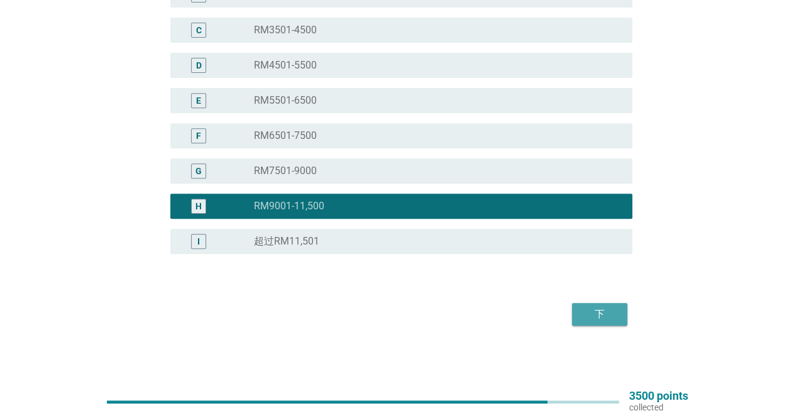
click at [592, 315] on div "下" at bounding box center [599, 314] width 35 height 15
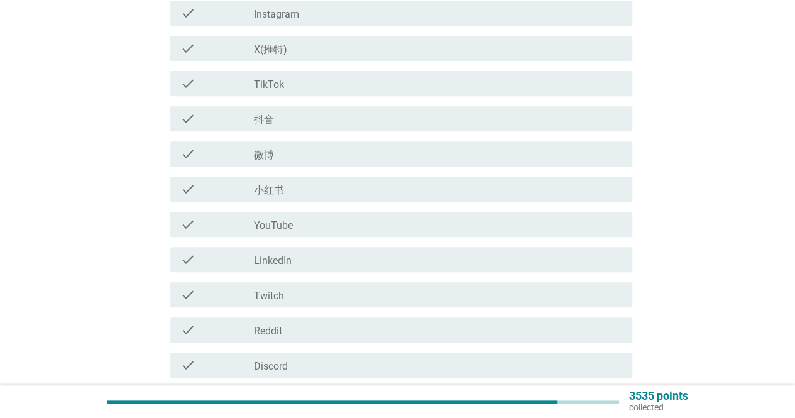
scroll to position [0, 0]
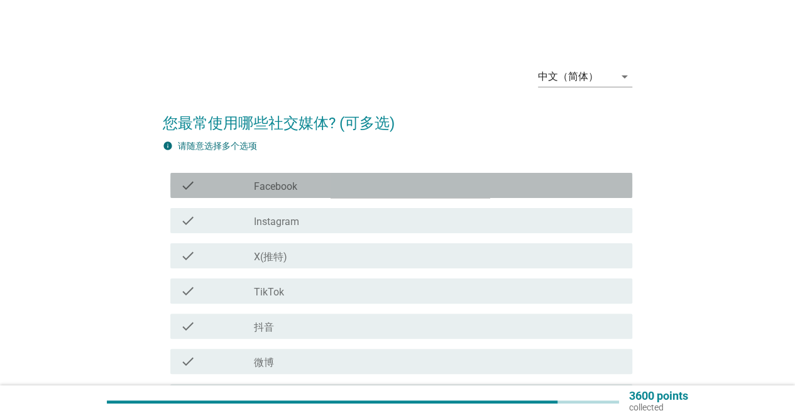
click at [400, 189] on div "check_box_outline_blank Facebook" at bounding box center [438, 185] width 368 height 15
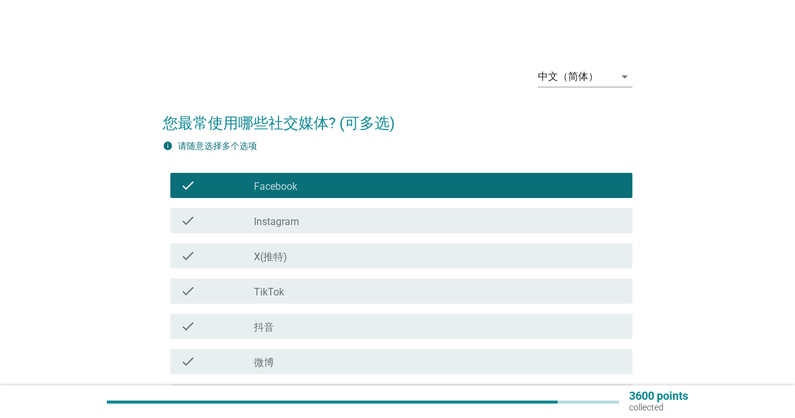
click at [394, 221] on div "check_box_outline_blank Instagram" at bounding box center [438, 220] width 368 height 15
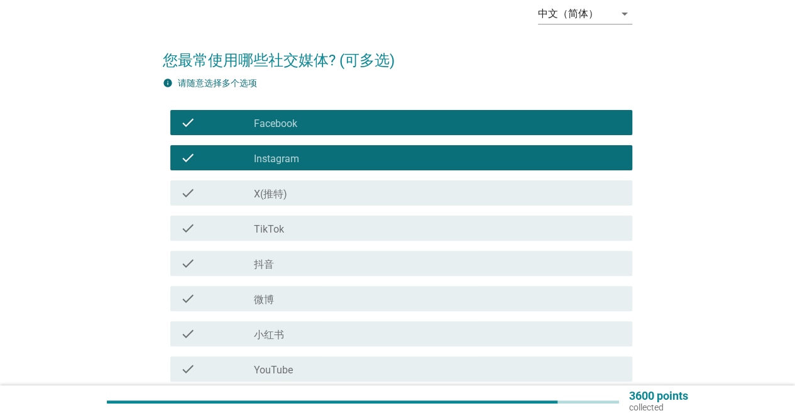
scroll to position [126, 0]
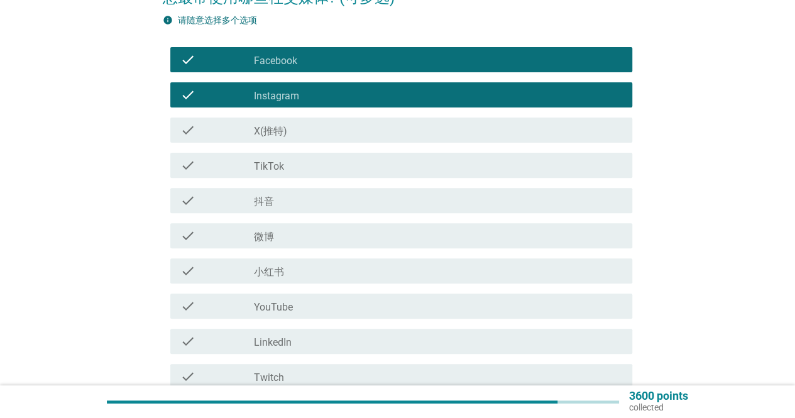
click at [387, 270] on div "check_box_outline_blank 小红书" at bounding box center [438, 270] width 368 height 15
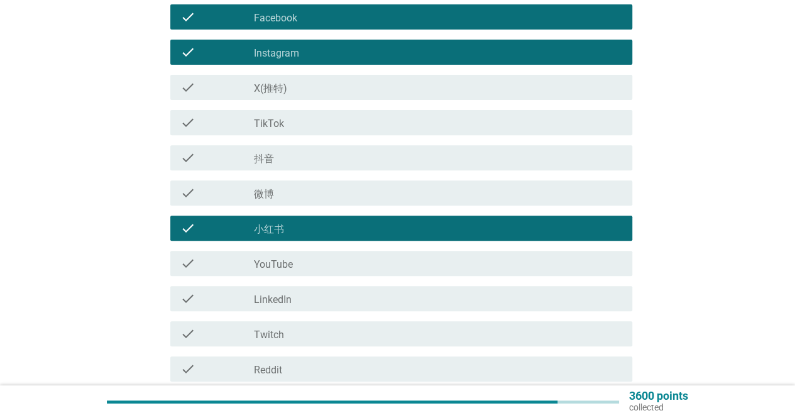
scroll to position [189, 0]
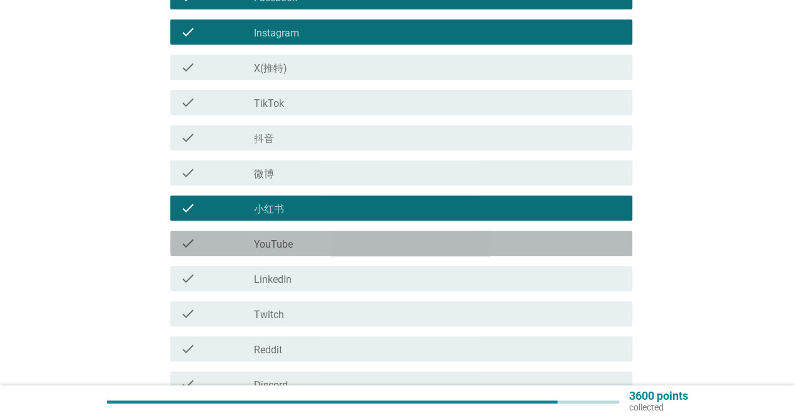
click at [394, 249] on div "check_box_outline_blank YouTube" at bounding box center [438, 243] width 368 height 15
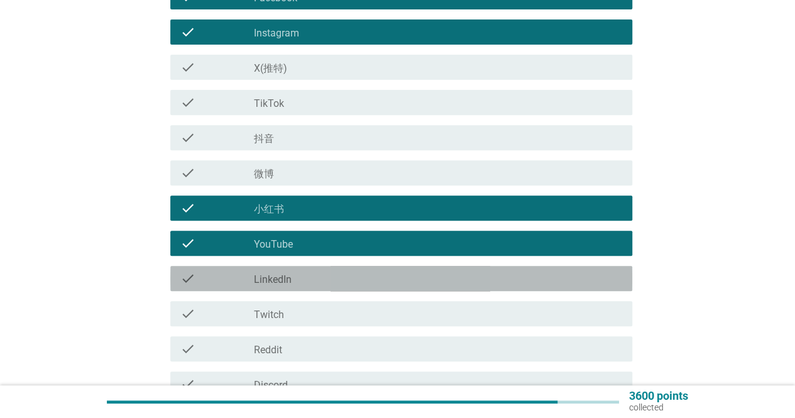
click at [380, 284] on div "check_box_outline_blank LinkedIn" at bounding box center [438, 278] width 368 height 15
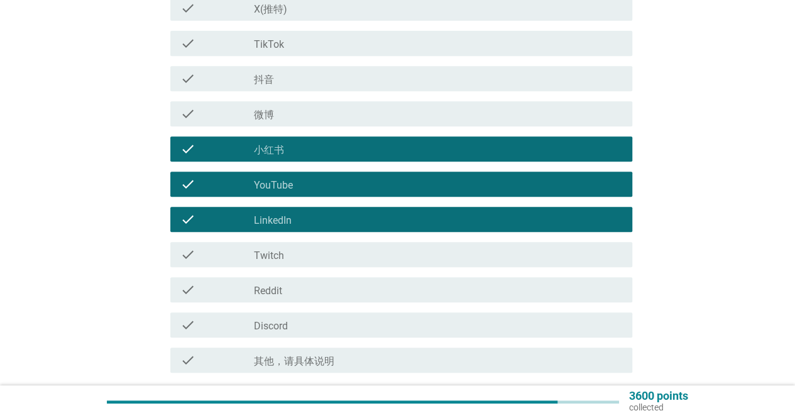
scroll to position [314, 0]
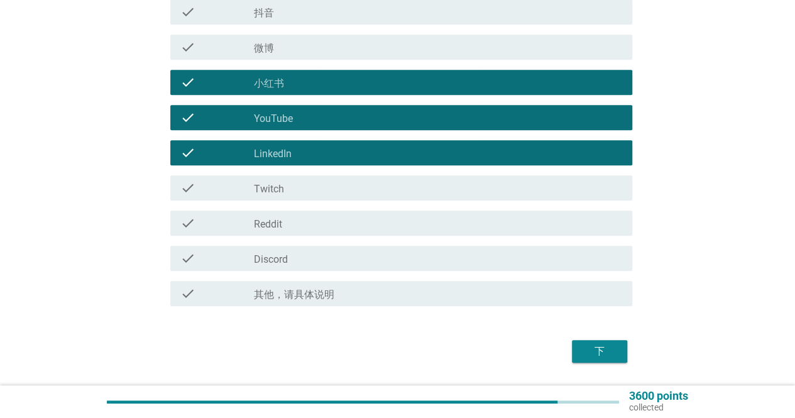
click at [602, 349] on div "下" at bounding box center [599, 351] width 35 height 15
